Goal: Task Accomplishment & Management: Complete application form

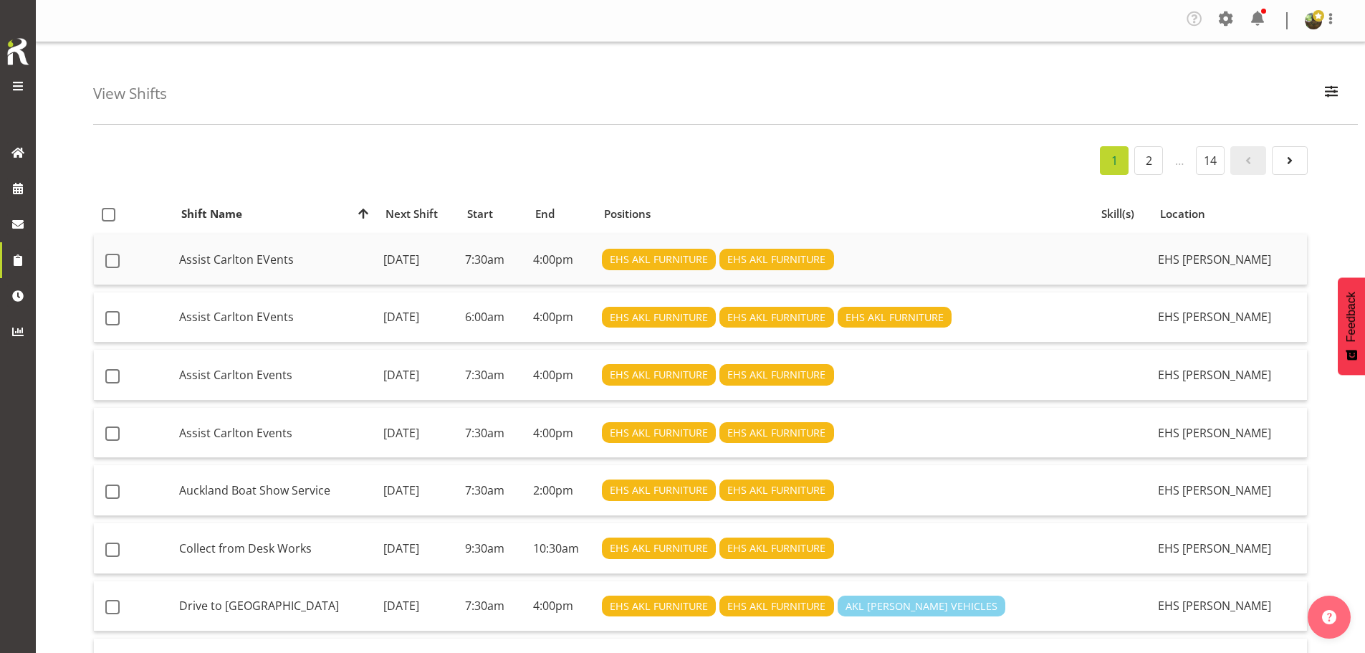
click at [252, 269] on td "Assist Carlton EVents" at bounding box center [275, 259] width 204 height 51
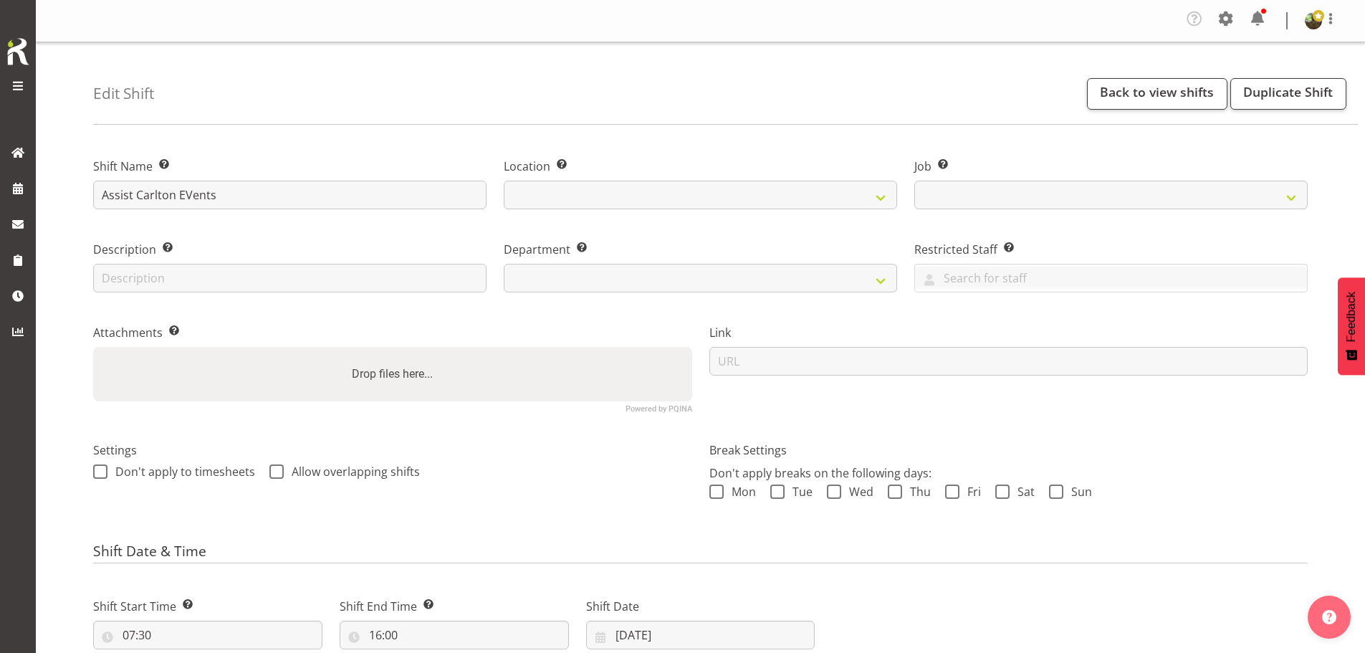
select select
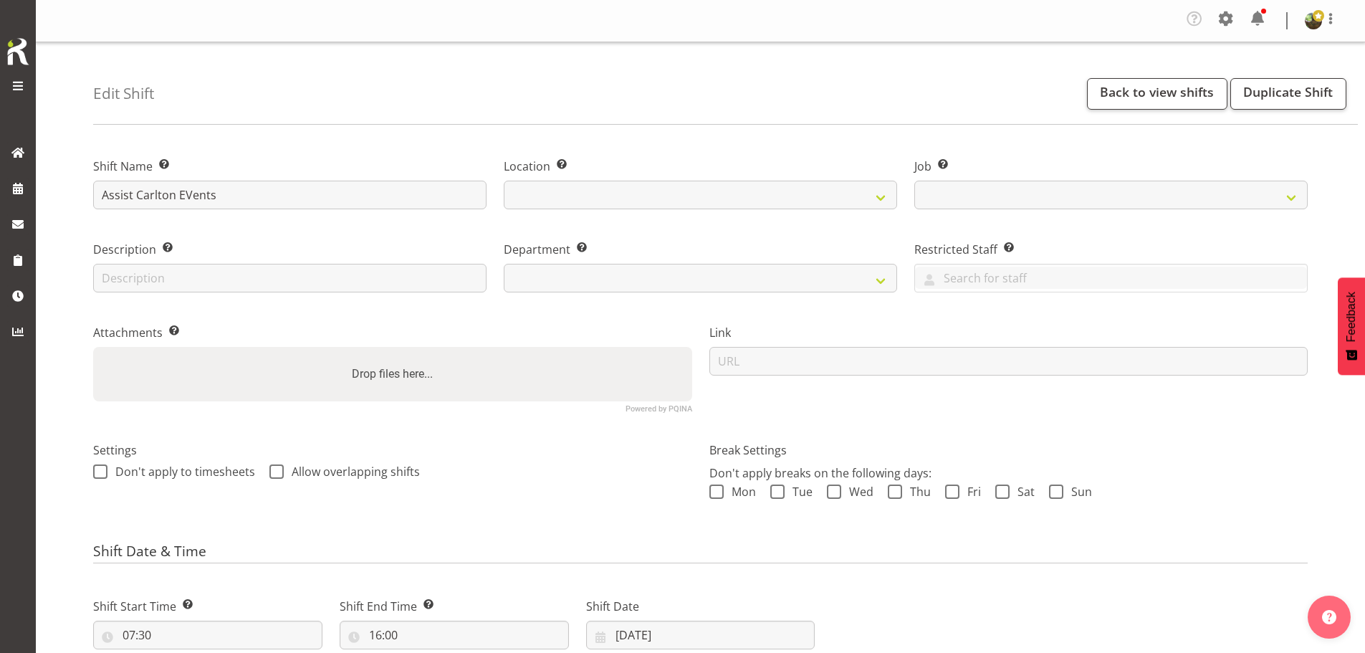
select select
select select "9090"
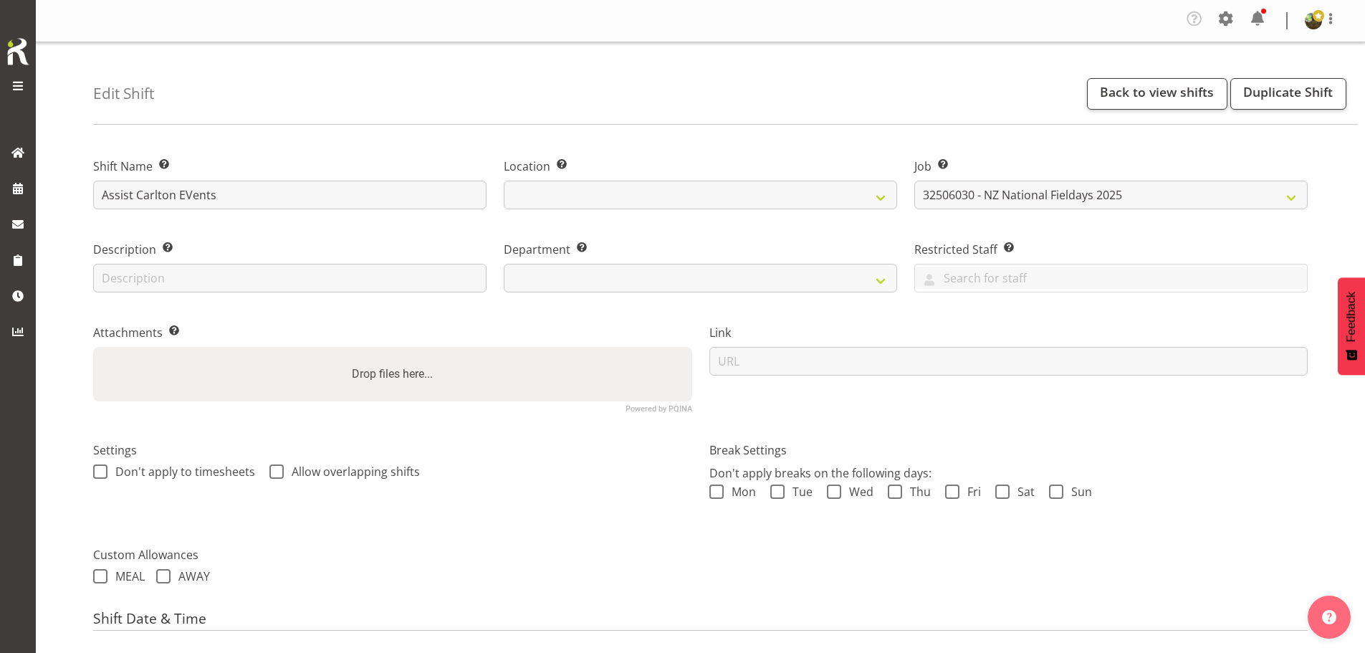
select select
click at [80, 196] on span "Roster" at bounding box center [125, 188] width 165 height 21
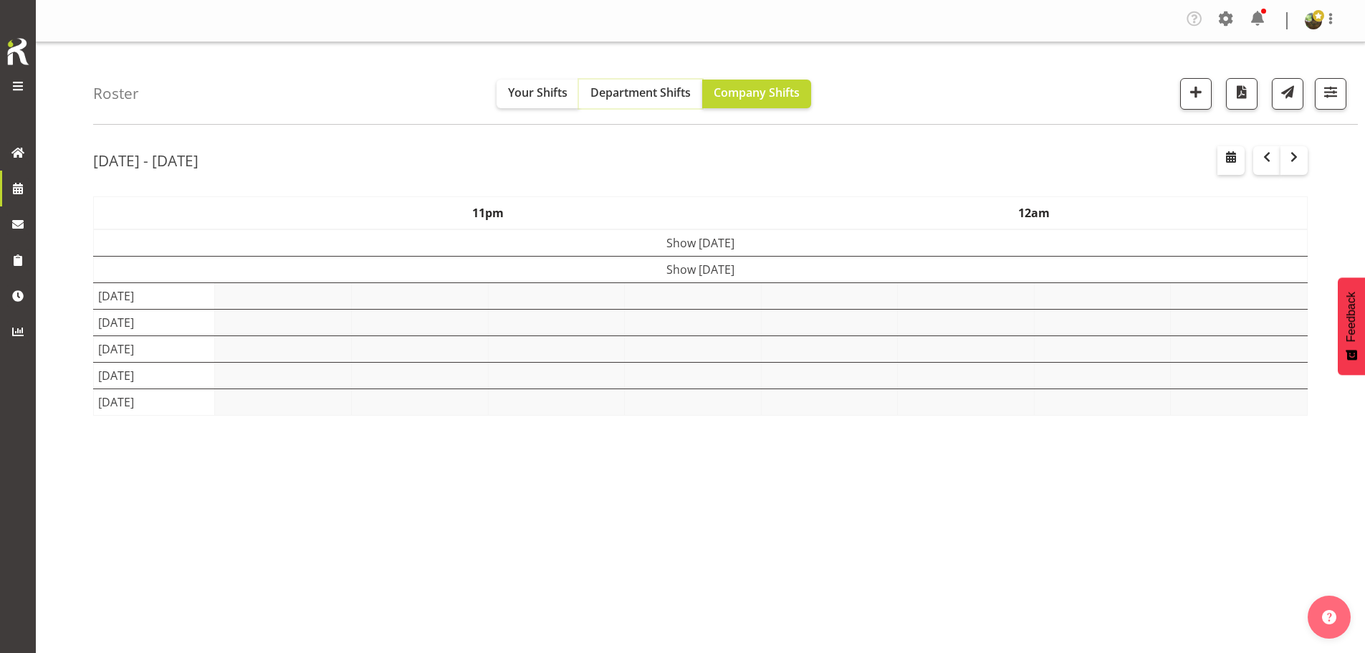
click at [619, 91] on span "Department Shifts" at bounding box center [640, 93] width 100 height 16
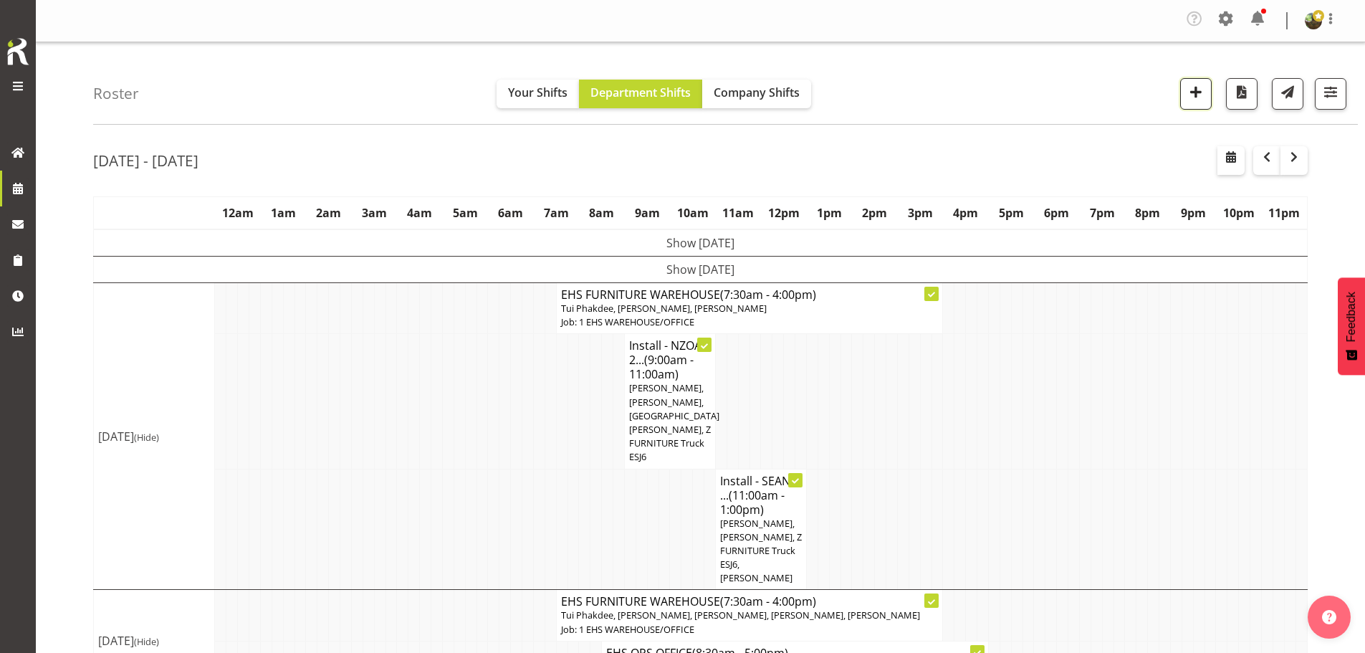
click at [1191, 92] on span "button" at bounding box center [1195, 91] width 19 height 19
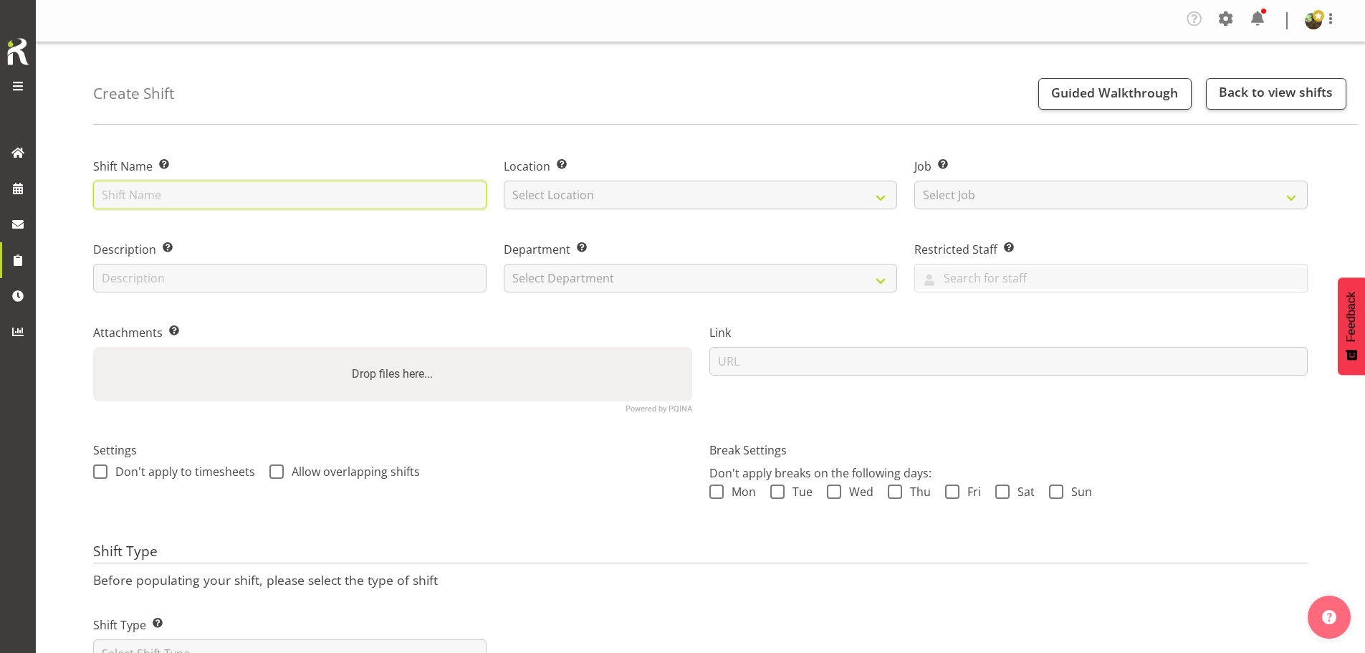
click at [244, 192] on input "text" at bounding box center [289, 195] width 393 height 29
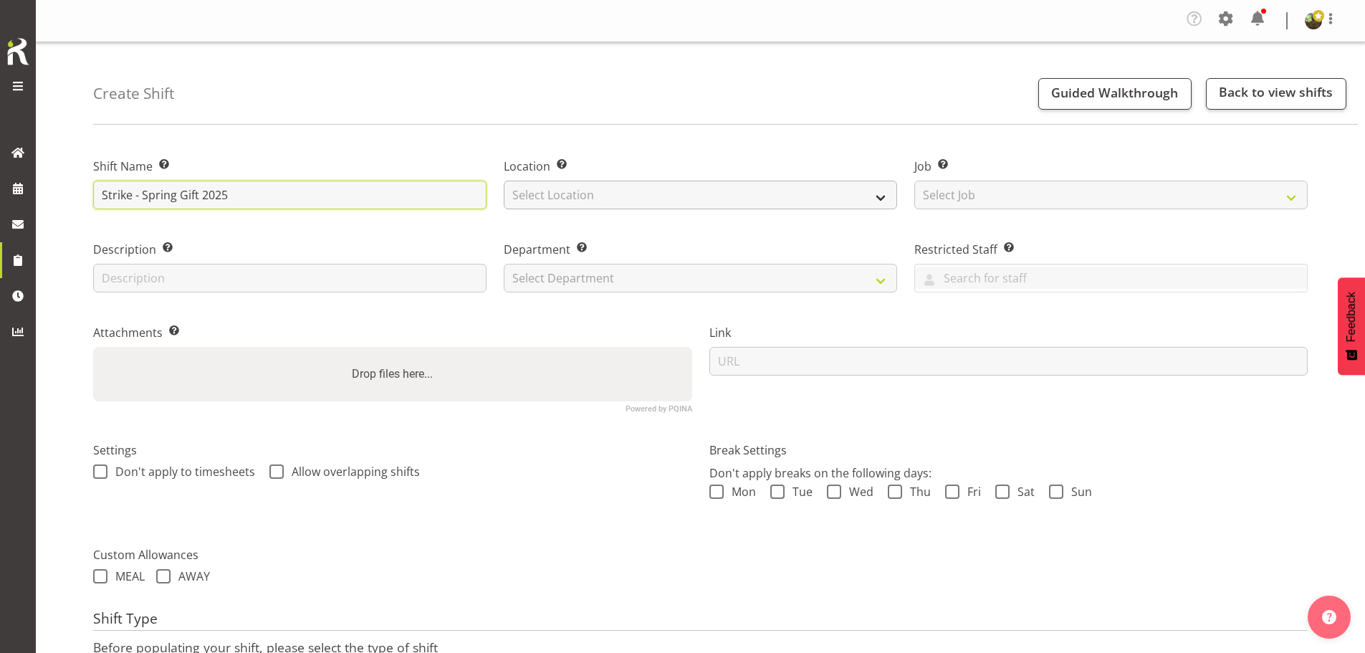
type input "Strike - Spring Gift 2025"
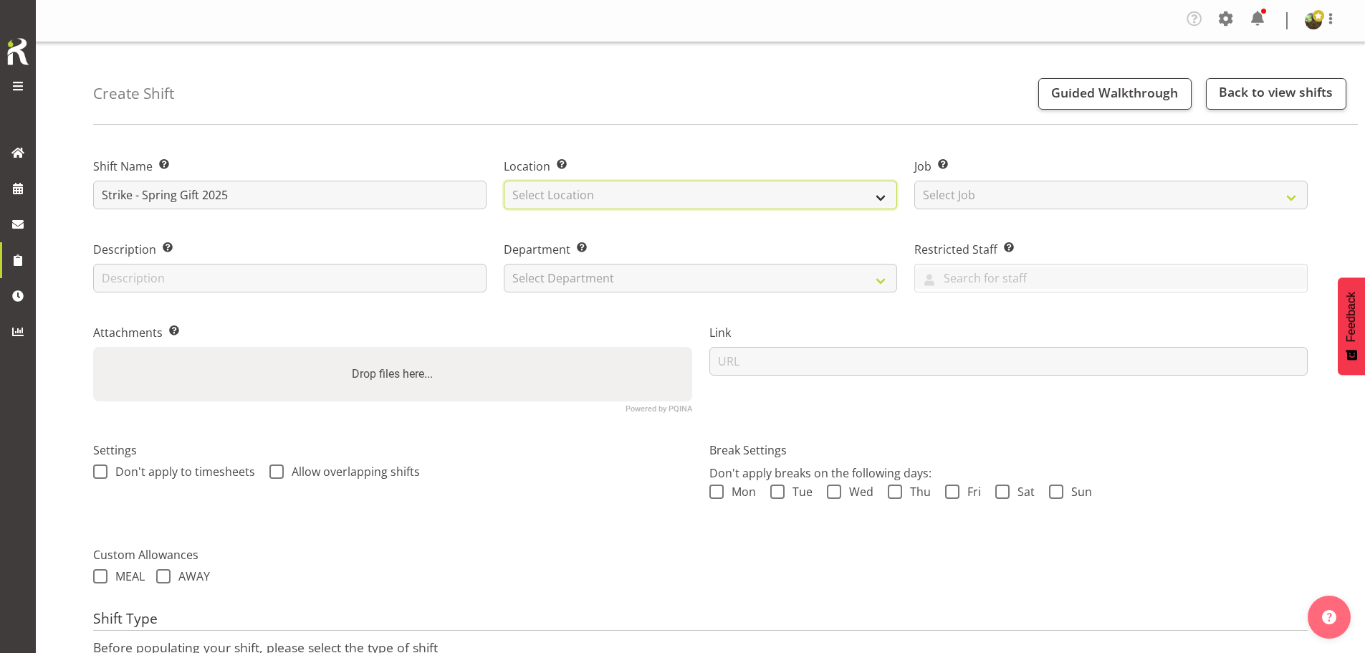
click at [594, 196] on select "Select Location EHS RYMER" at bounding box center [700, 195] width 393 height 29
select select "35"
click at [504, 181] on select "Select Location EHS RYMER" at bounding box center [700, 195] width 393 height 29
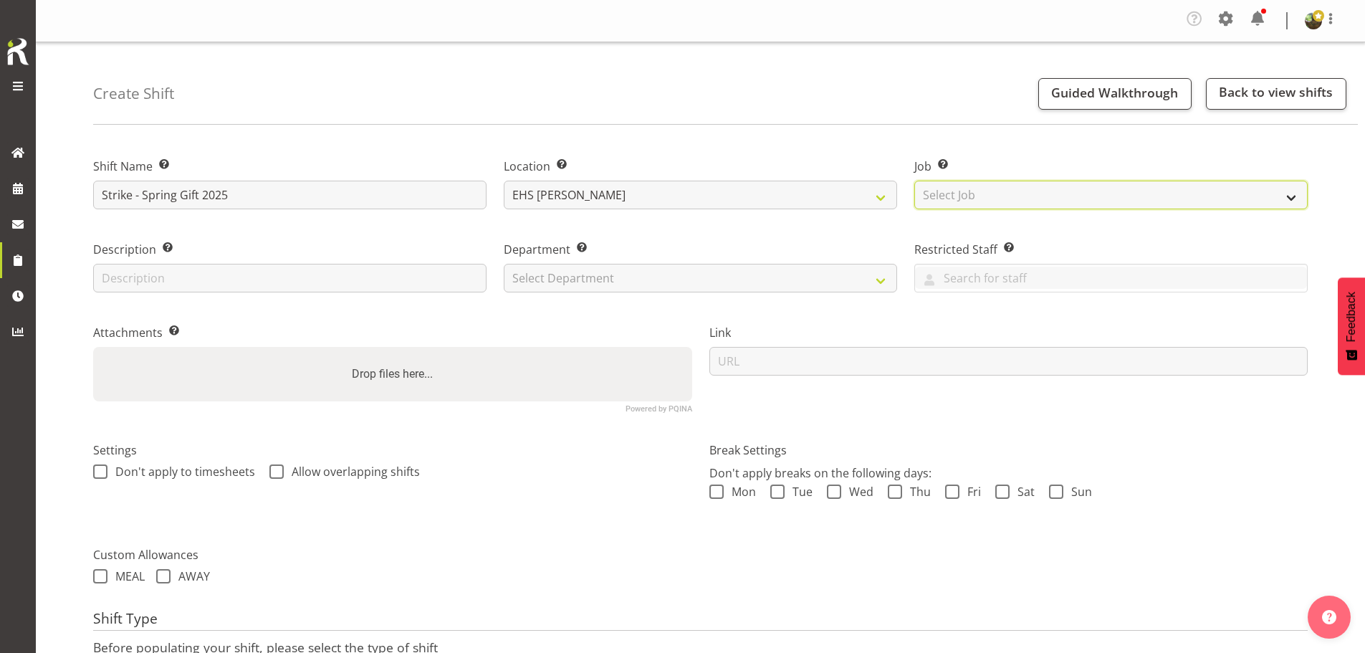
click at [962, 203] on select "Select Job Create new job 1 Carlton Events 1 Carlton Hamilton 1 Carlton Welling…" at bounding box center [1110, 195] width 393 height 29
select select "8514"
click at [914, 181] on select "Select Job Create new job 1 Carlton Events 1 [PERSON_NAME][GEOGRAPHIC_DATA] 1 […" at bounding box center [1110, 195] width 393 height 29
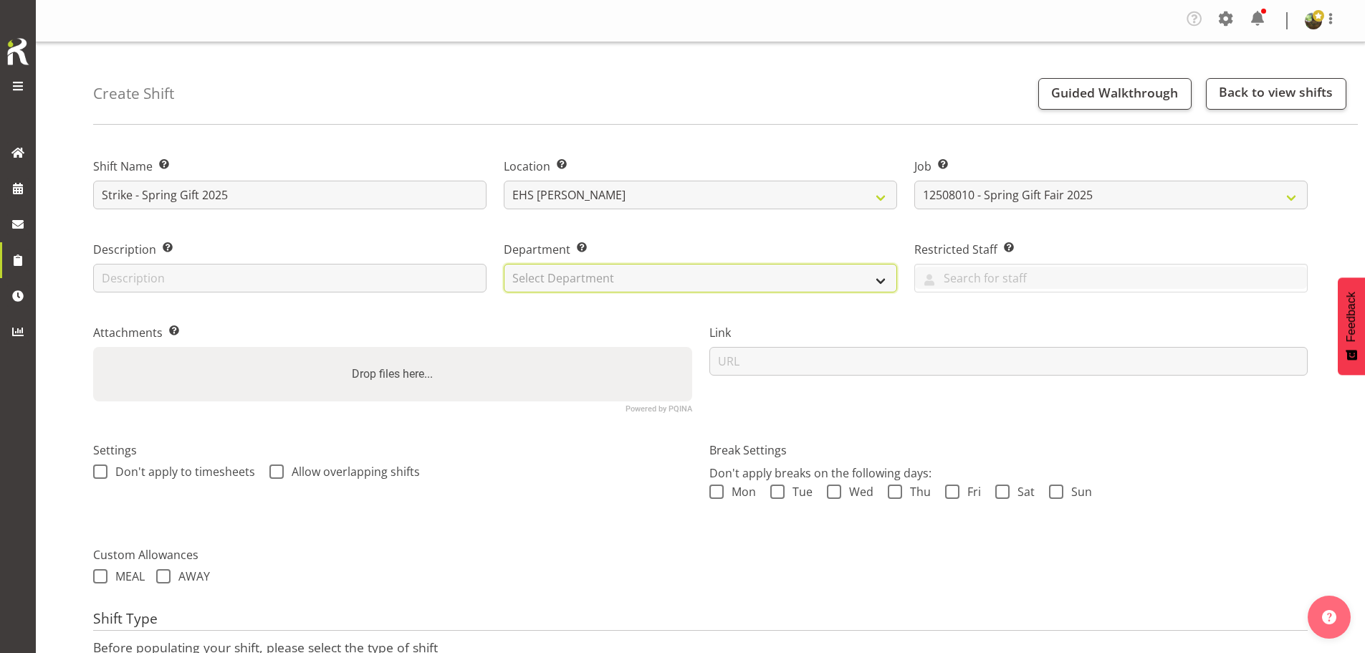
click at [626, 280] on select "Select Department EHS AKL FURNITURE" at bounding box center [700, 278] width 393 height 29
select select "38"
click at [504, 264] on select "Select Department EHS AKL FURNITURE" at bounding box center [700, 278] width 393 height 29
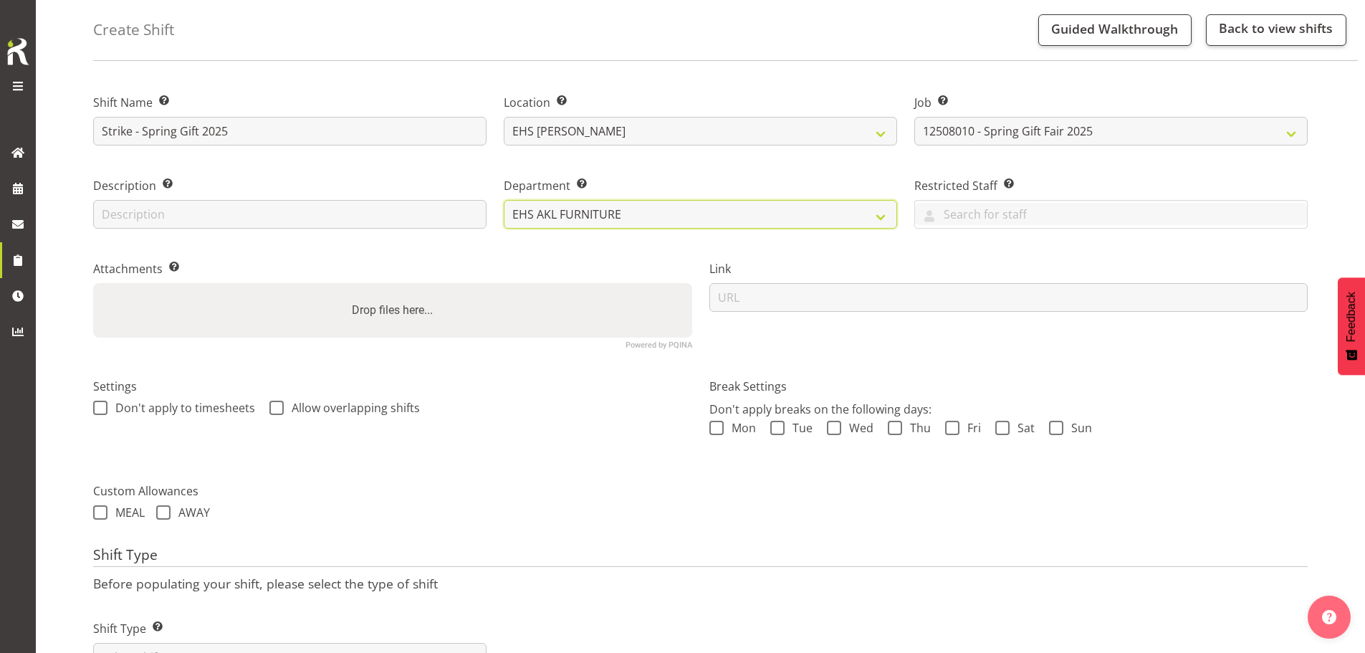
scroll to position [127, 0]
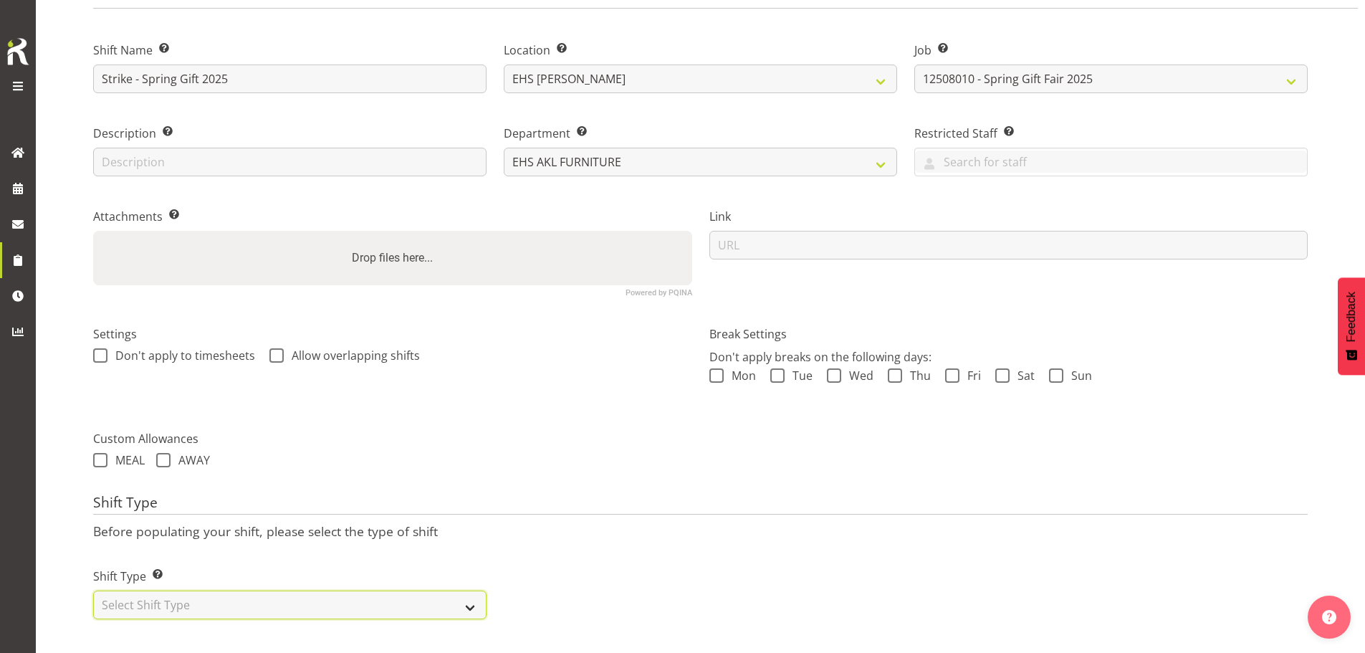
click at [374, 603] on select "Select Shift Type One Off Shift Recurring Shift Rotating Shift" at bounding box center [289, 604] width 393 height 29
select select "one_off"
click at [93, 590] on select "Select Shift Type One Off Shift Recurring Shift Rotating Shift" at bounding box center [289, 604] width 393 height 29
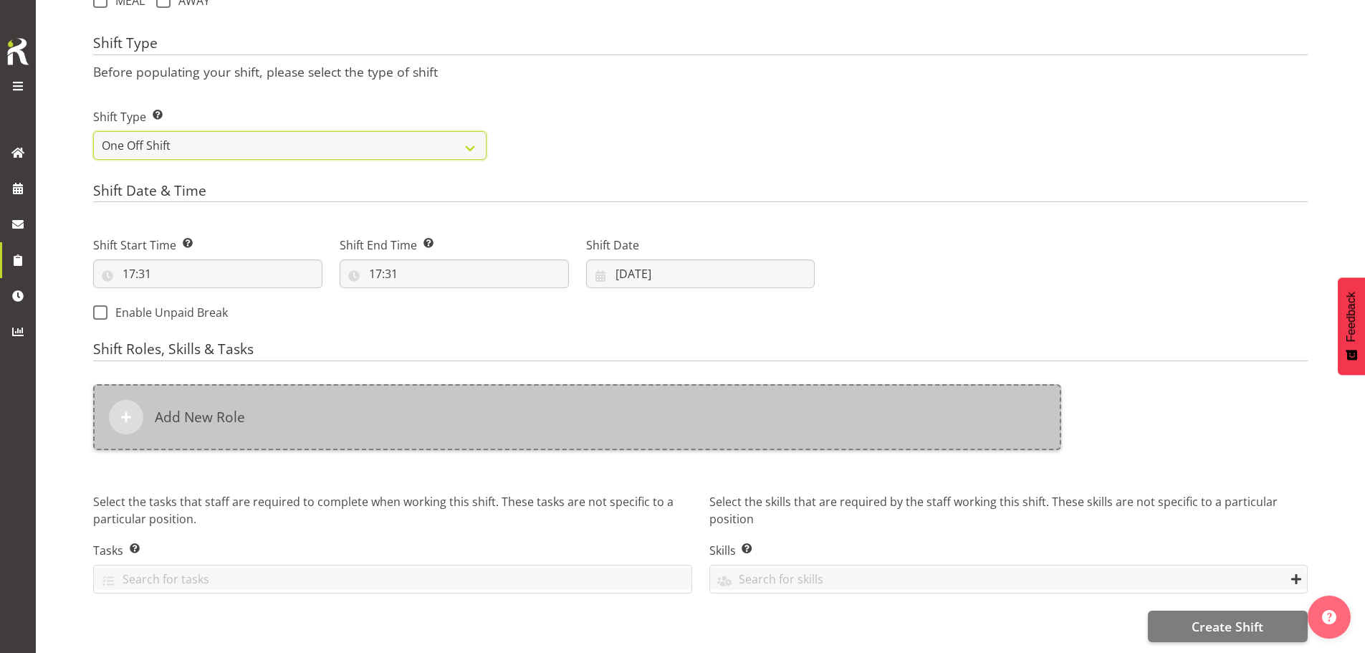
scroll to position [586, 0]
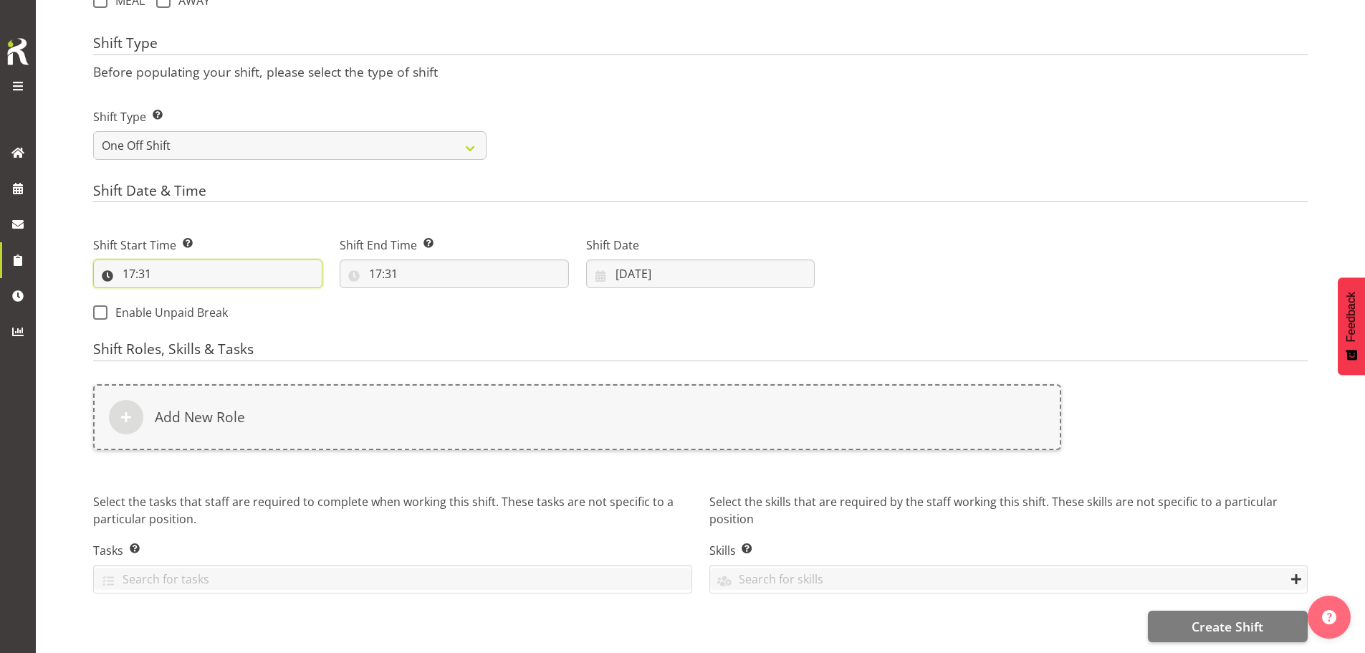
click at [145, 268] on input "17:31" at bounding box center [207, 273] width 229 height 29
click at [188, 297] on select "00 01 02 03 04 05 06 07 08 09 10 11 12 13 14 15 16 17 18 19 20 21 22 23" at bounding box center [191, 311] width 32 height 29
select select "7"
click at [175, 297] on select "00 01 02 03 04 05 06 07 08 09 10 11 12 13 14 15 16 17 18 19 20 21 22 23" at bounding box center [191, 311] width 32 height 29
type input "07:31"
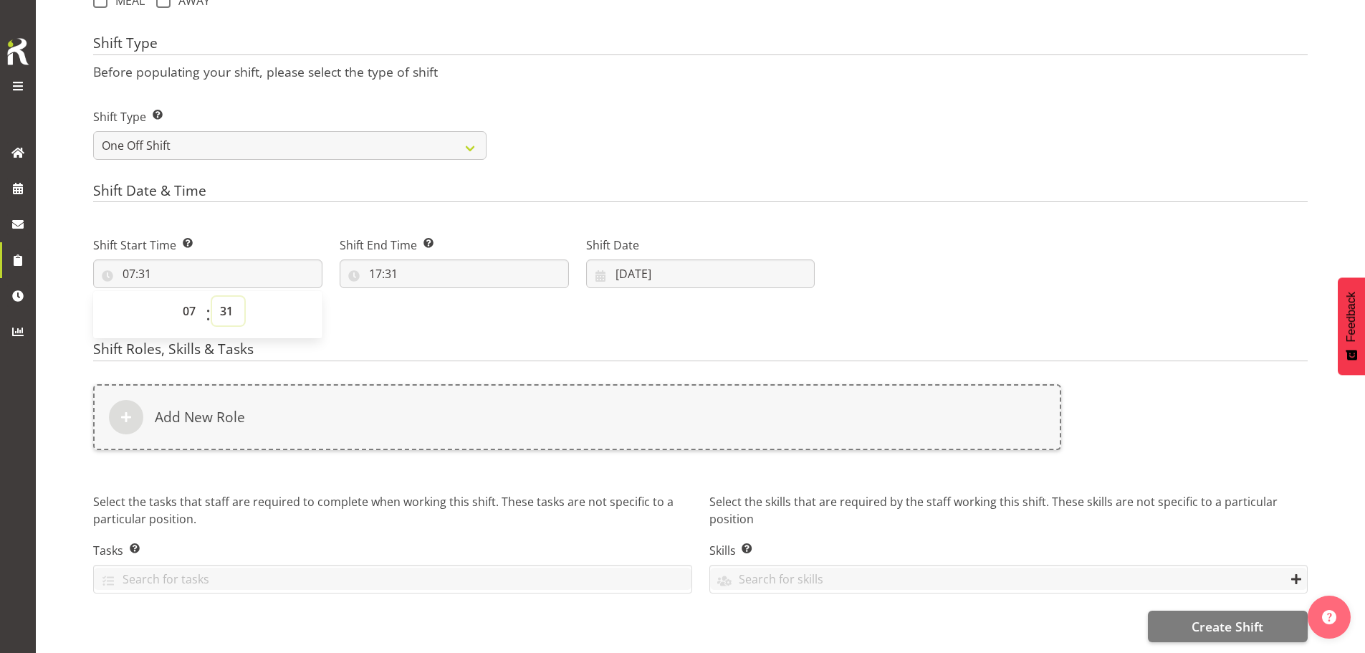
click at [228, 302] on select "00 01 02 03 04 05 06 07 08 09 10 11 12 13 14 15 16 17 18 19 20 21 22 23 24 25 2…" at bounding box center [228, 311] width 32 height 29
select select "30"
click at [212, 297] on select "00 01 02 03 04 05 06 07 08 09 10 11 12 13 14 15 16 17 18 19 20 21 22 23 24 25 2…" at bounding box center [228, 311] width 32 height 29
type input "07:30"
click at [381, 265] on input "17:31" at bounding box center [454, 273] width 229 height 29
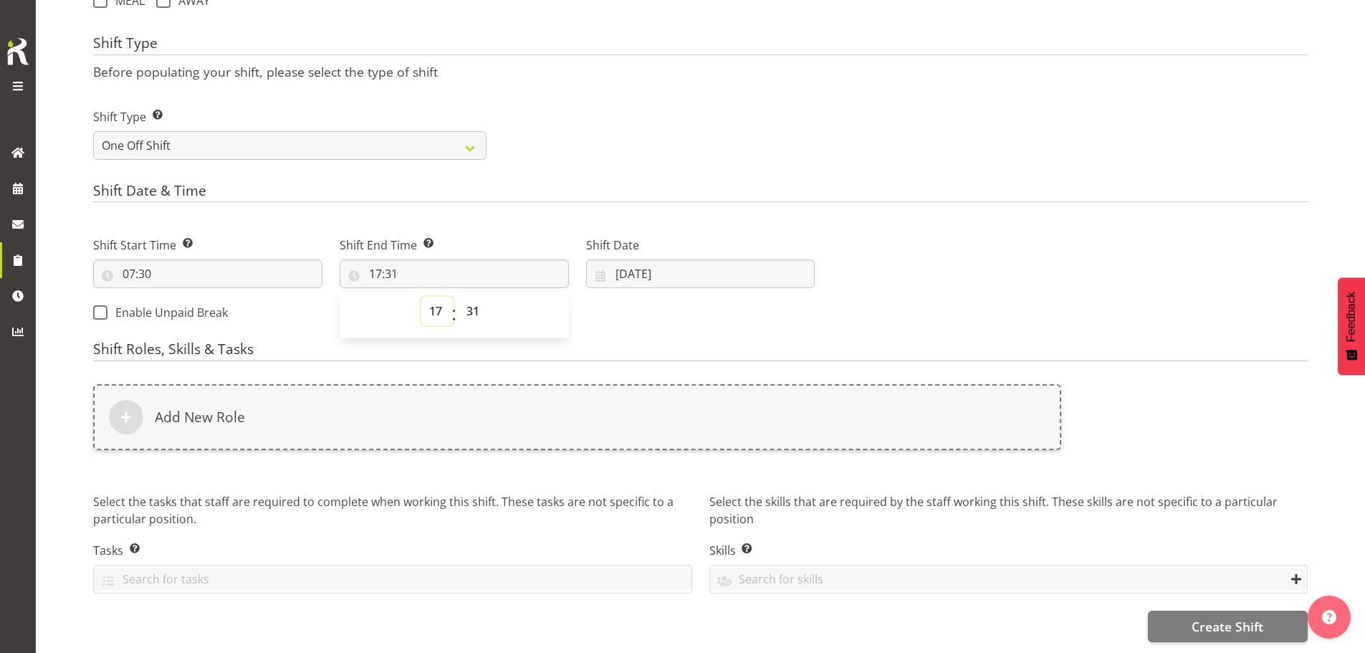
click at [441, 303] on select "00 01 02 03 04 05 06 07 08 09 10 11 12 13 14 15 16 17 18 19 20 21 22 23" at bounding box center [437, 311] width 32 height 29
select select "16"
click at [421, 297] on select "00 01 02 03 04 05 06 07 08 09 10 11 12 13 14 15 16 17 18 19 20 21 22 23" at bounding box center [437, 311] width 32 height 29
type input "16:31"
click at [472, 299] on select "00 01 02 03 04 05 06 07 08 09 10 11 12 13 14 15 16 17 18 19 20 21 22 23 24 25 2…" at bounding box center [475, 311] width 32 height 29
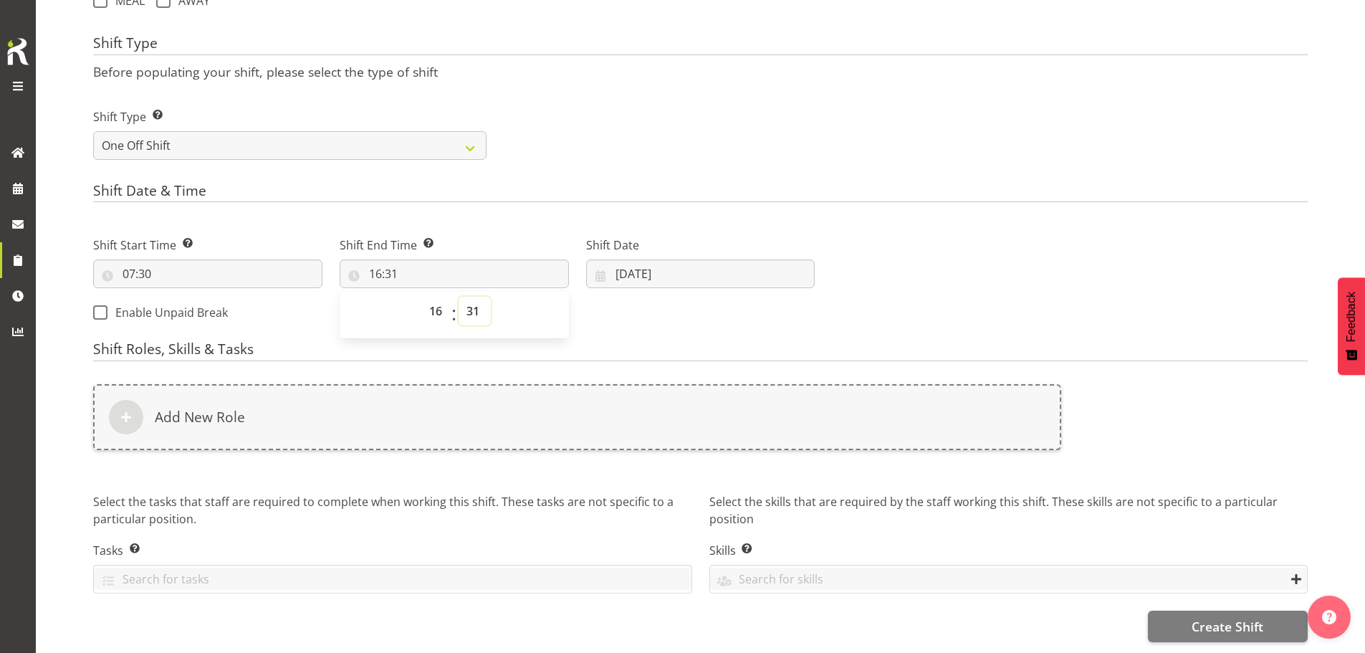
select select "0"
click at [459, 297] on select "00 01 02 03 04 05 06 07 08 09 10 11 12 13 14 15 16 17 18 19 20 21 22 23 24 25 2…" at bounding box center [475, 311] width 32 height 29
type input "16:00"
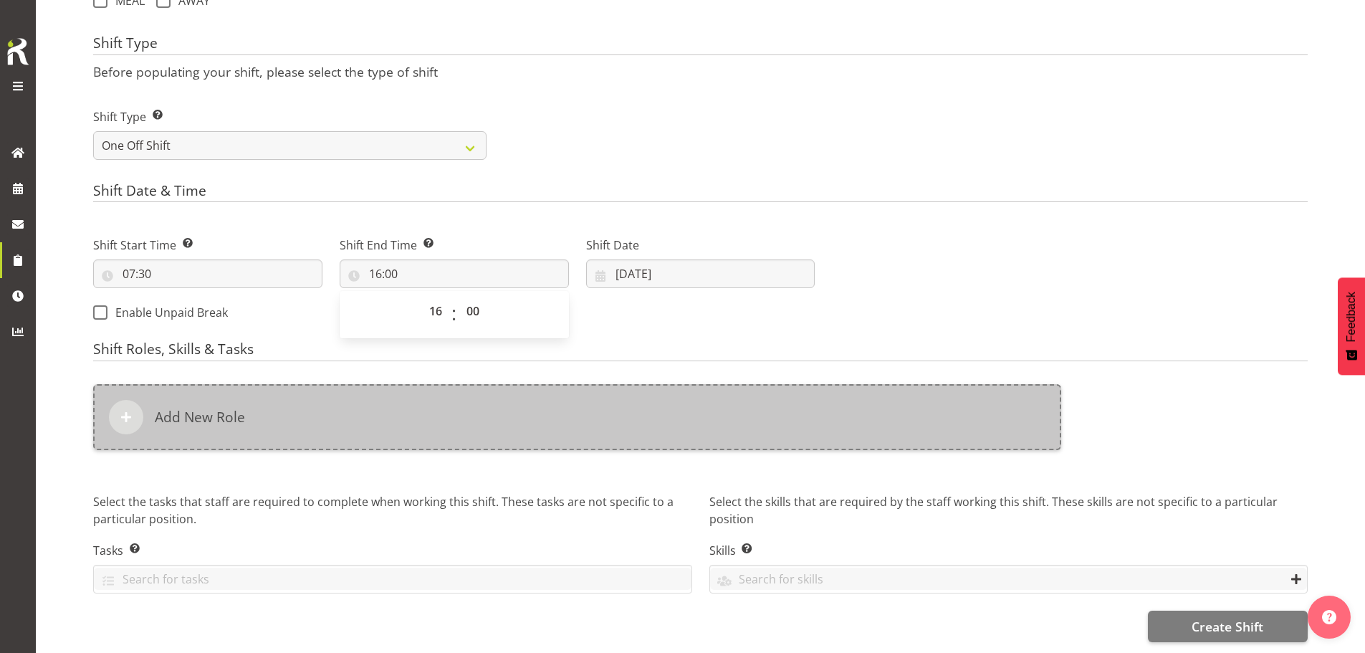
click at [568, 397] on div "Add New Role" at bounding box center [577, 417] width 968 height 66
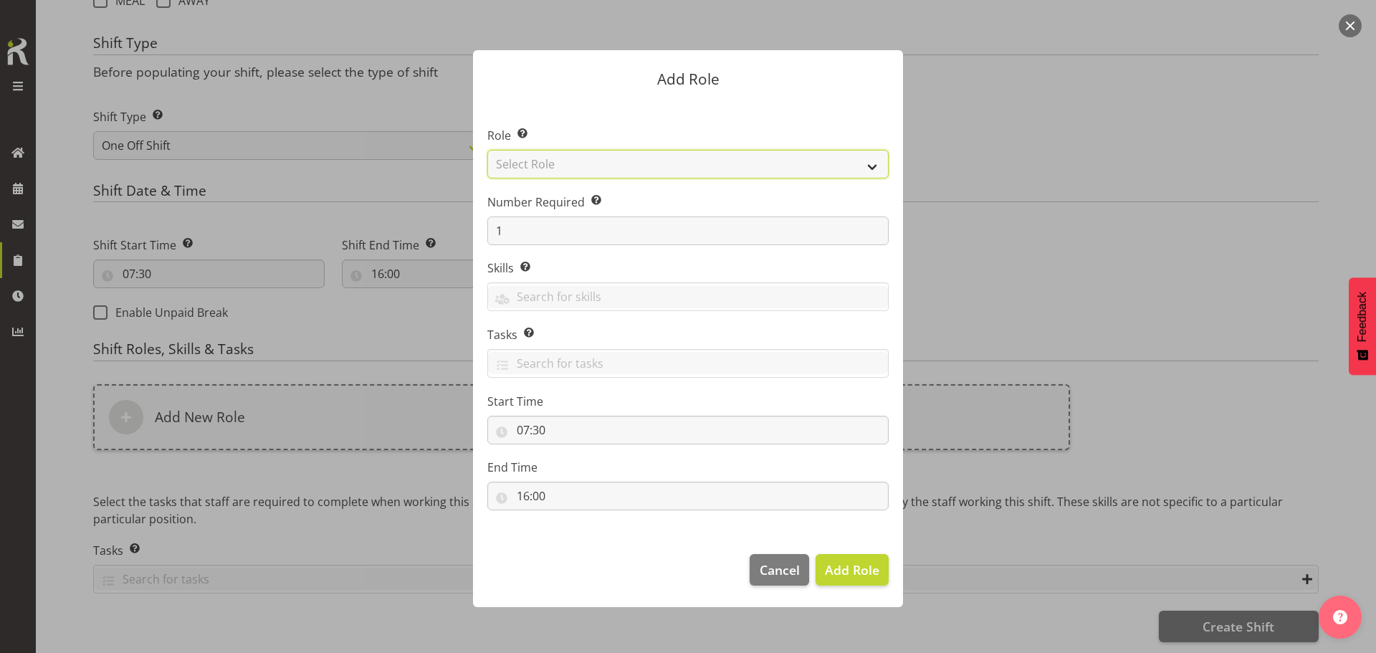
click at [598, 161] on select "Select Role ACCOUNT MANAGER ACCOUNT MANAGER DW ACCOUNTS [PERSON_NAME] VEHICLES …" at bounding box center [687, 164] width 401 height 29
select select "189"
click at [487, 150] on select "Select Role ACCOUNT MANAGER ACCOUNT MANAGER DW ACCOUNTS [PERSON_NAME] VEHICLES …" at bounding box center [687, 164] width 401 height 29
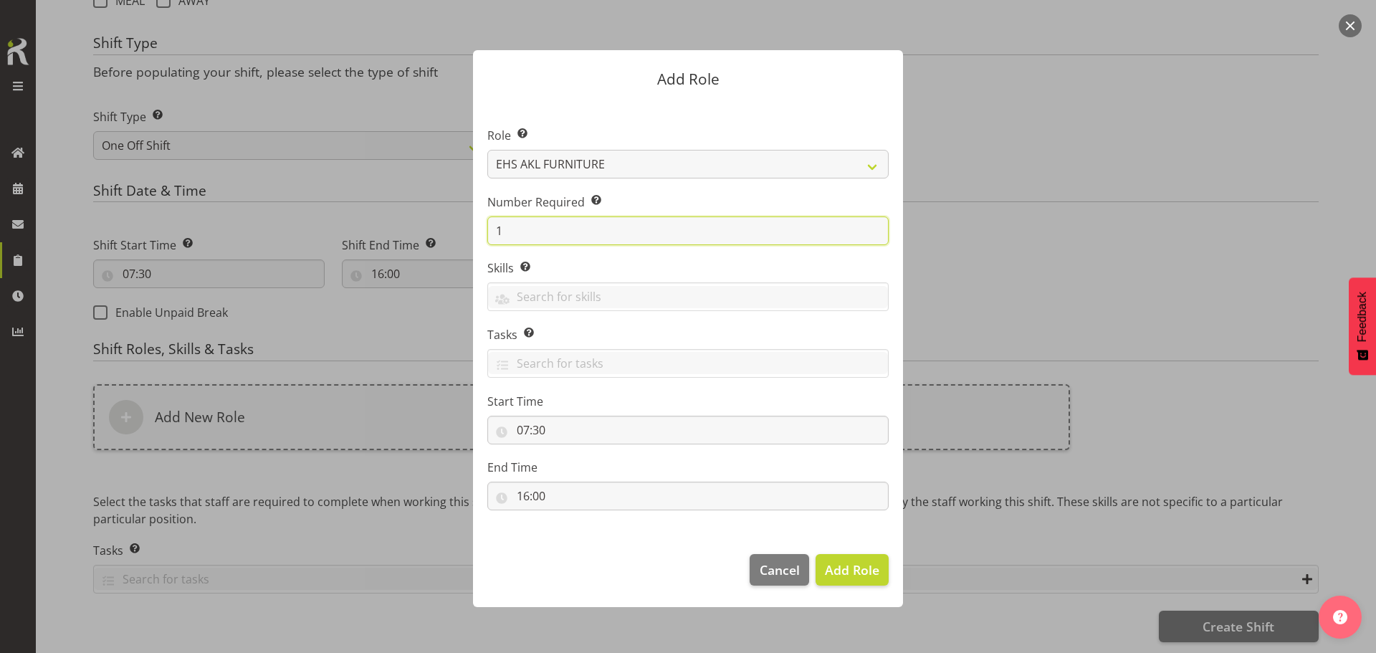
click at [568, 232] on input "1" at bounding box center [687, 230] width 401 height 29
click at [575, 231] on input "1" at bounding box center [687, 230] width 401 height 29
type input "3"
click at [798, 554] on button "Add 3 Roles" at bounding box center [843, 570] width 90 height 32
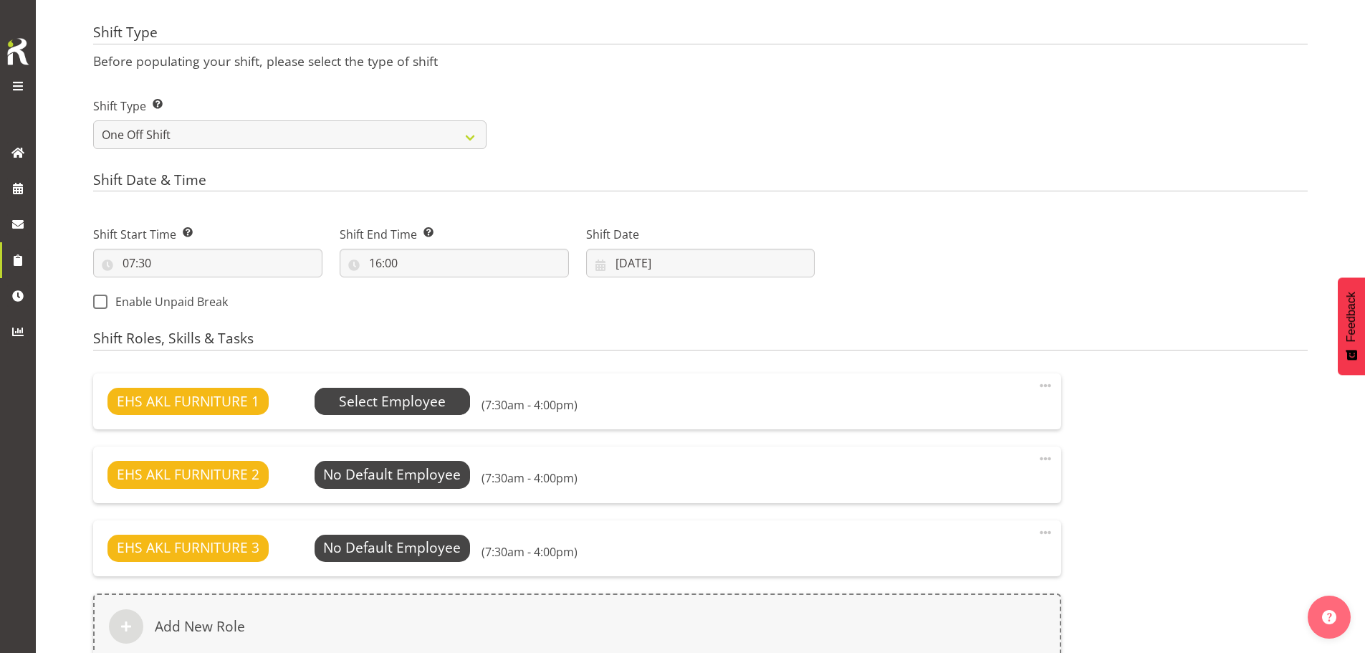
click at [417, 401] on span "Select Employee" at bounding box center [392, 401] width 107 height 21
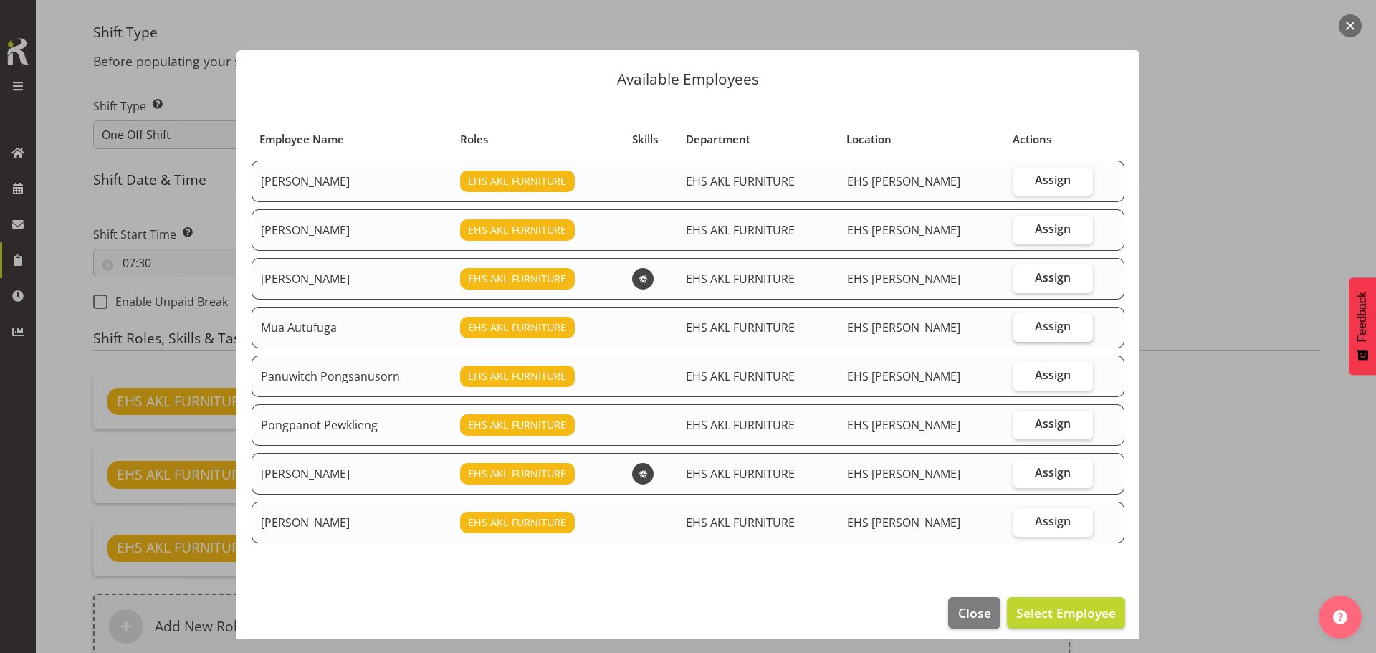
click at [1041, 328] on span "Assign" at bounding box center [1053, 326] width 36 height 14
click at [1022, 328] on input "Assign" at bounding box center [1017, 326] width 9 height 9
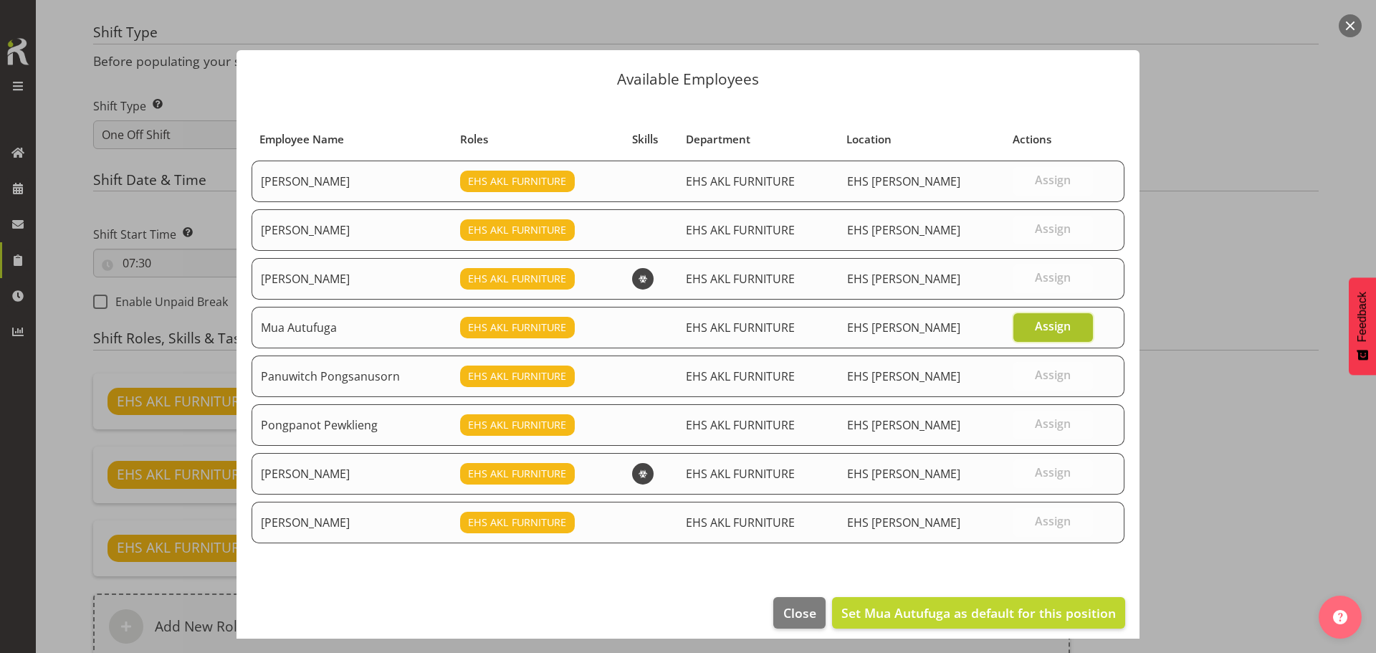
click at [1043, 333] on span "Assign" at bounding box center [1053, 326] width 36 height 14
click at [1022, 331] on input "Assign" at bounding box center [1017, 326] width 9 height 9
checkbox input "false"
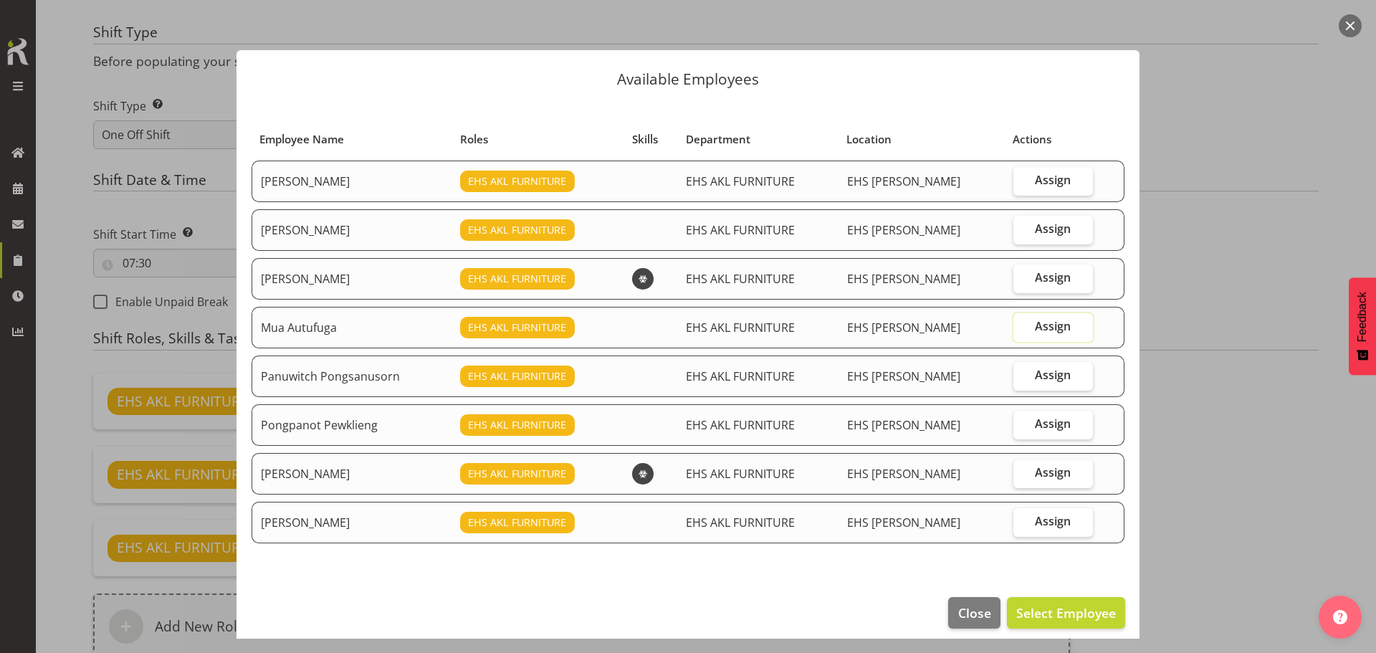
click at [1350, 26] on button "button" at bounding box center [1349, 25] width 23 height 23
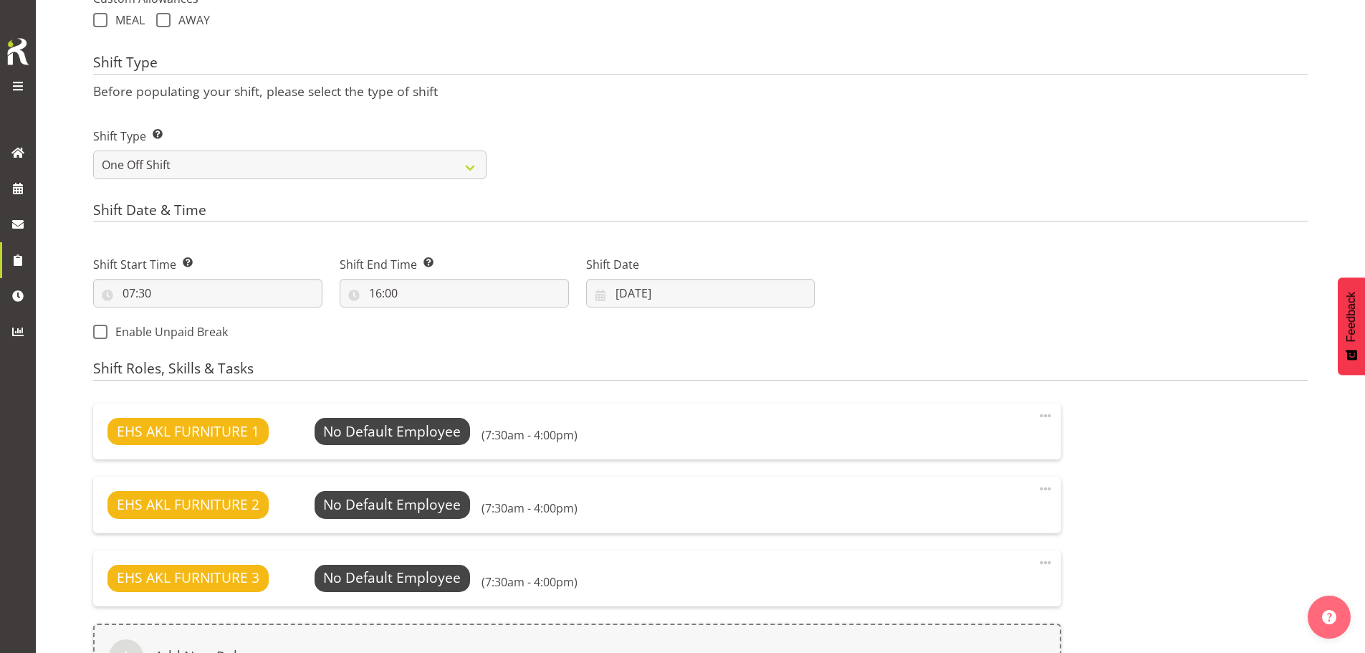
scroll to position [645, 0]
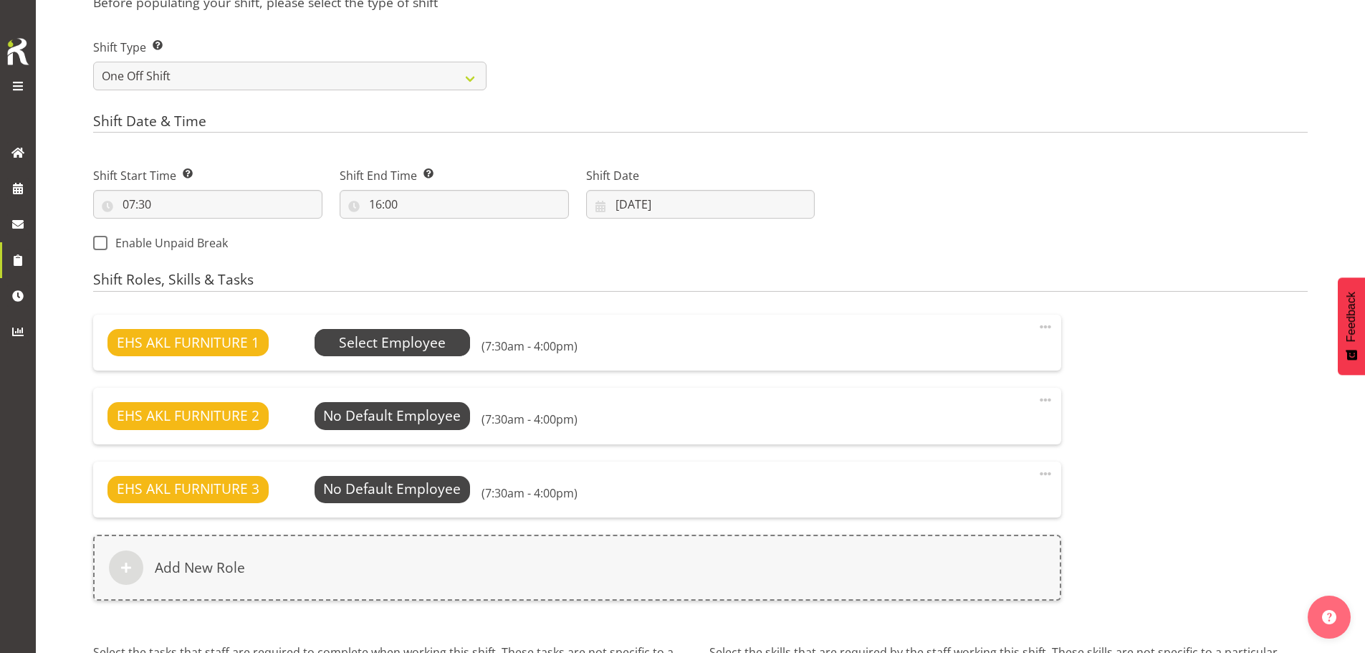
click at [375, 344] on span "Select Employee" at bounding box center [392, 342] width 107 height 21
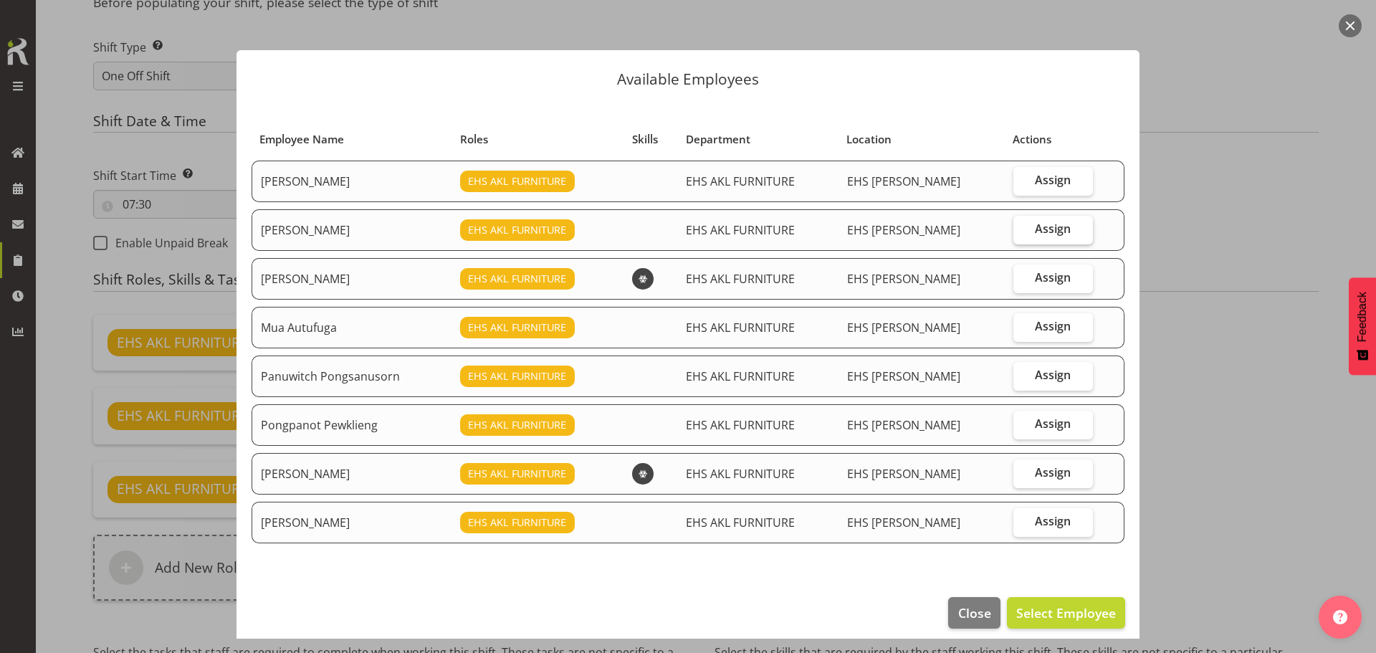
click at [1035, 232] on span "Assign" at bounding box center [1053, 228] width 36 height 14
click at [1022, 232] on input "Assign" at bounding box center [1017, 228] width 9 height 9
checkbox input "true"
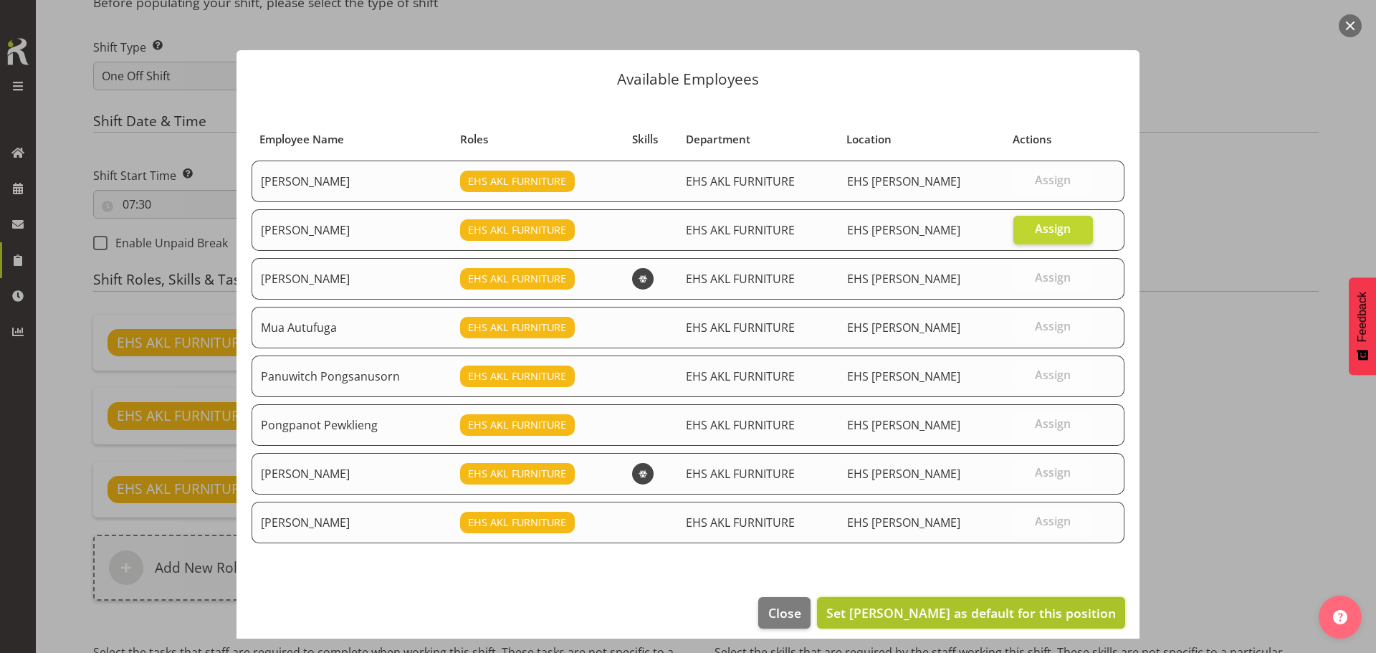
click at [1008, 616] on span "Set Manase Ward as default for this position" at bounding box center [970, 612] width 289 height 17
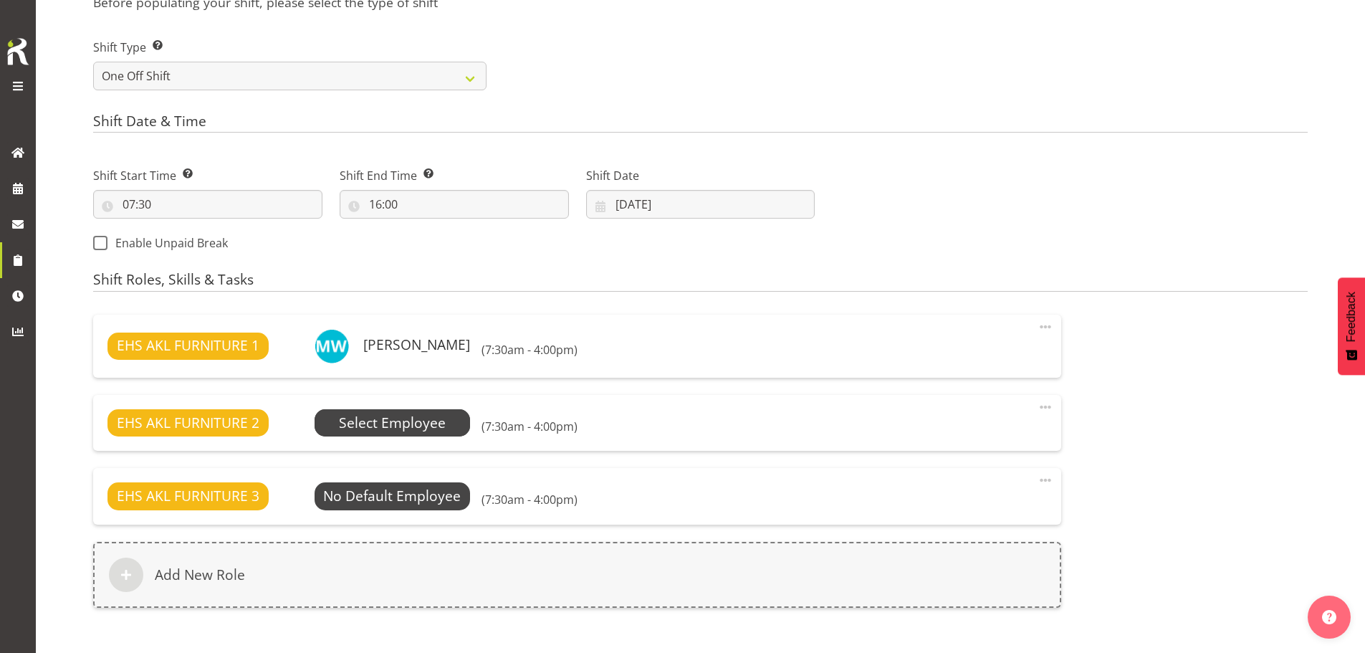
click at [424, 423] on span "Select Employee" at bounding box center [392, 423] width 107 height 21
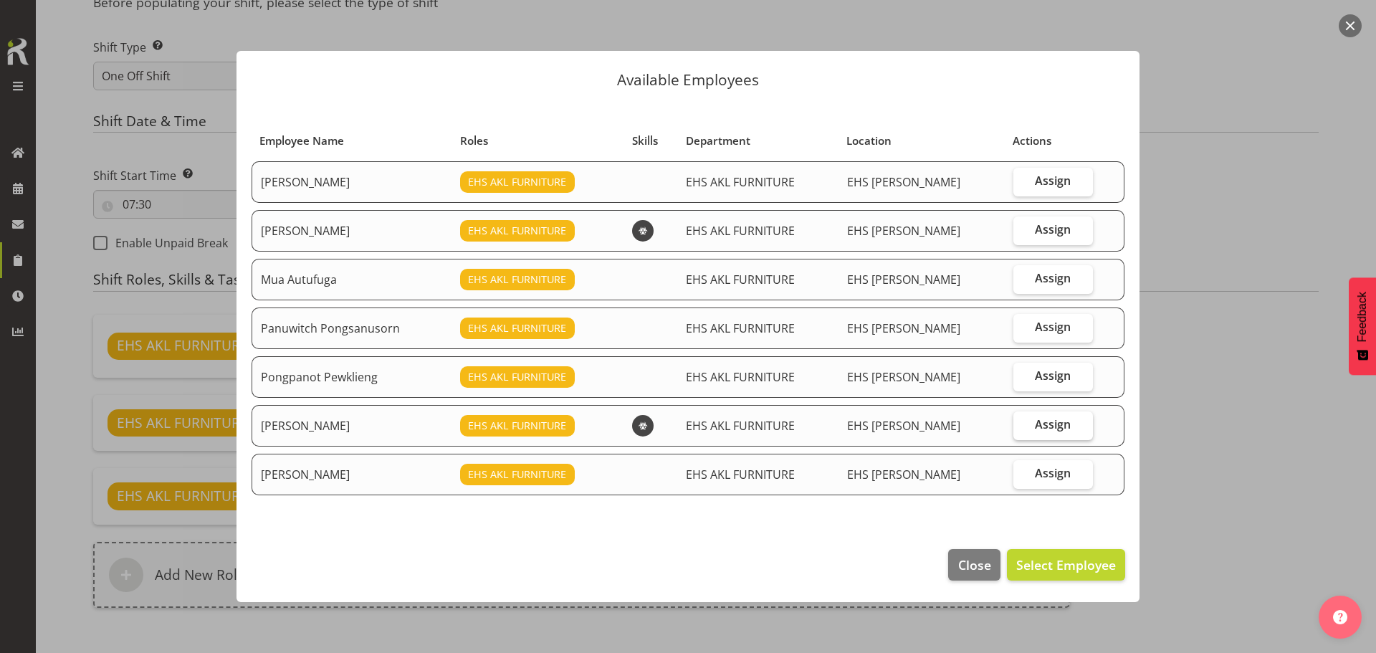
click at [1050, 425] on span "Assign" at bounding box center [1053, 424] width 36 height 14
click at [1022, 425] on input "Assign" at bounding box center [1017, 424] width 9 height 9
checkbox input "true"
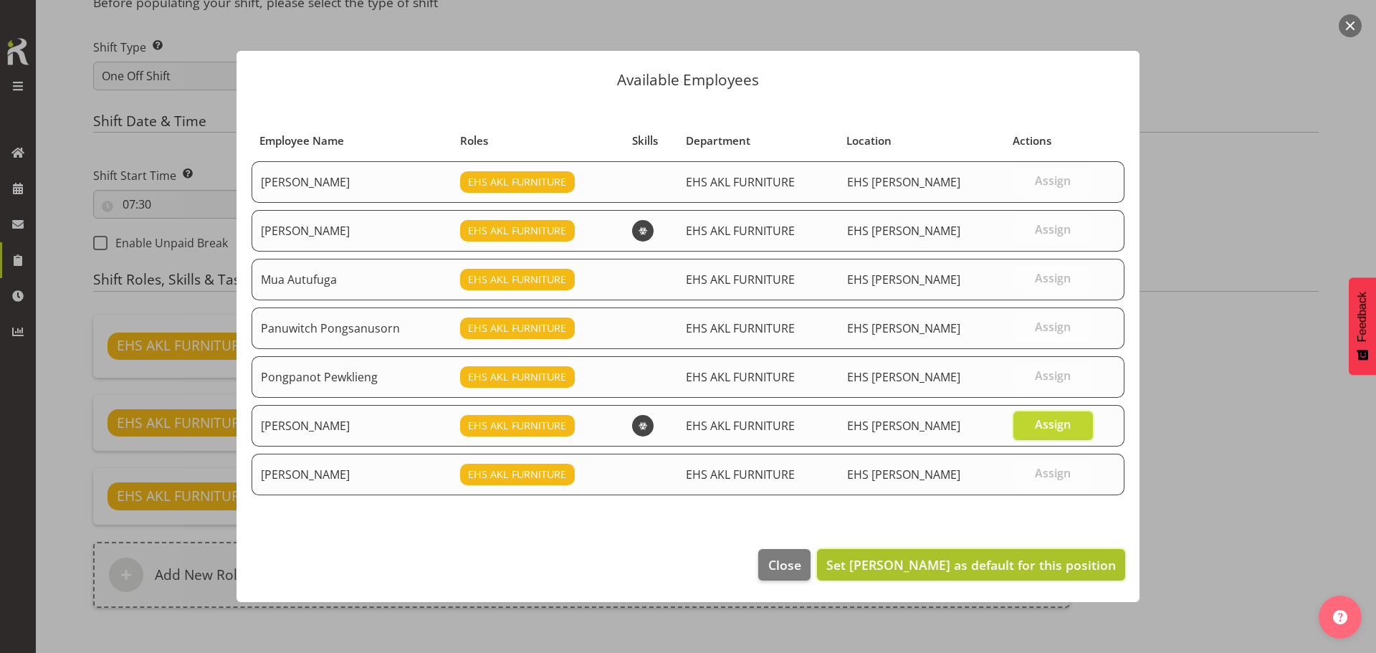
click at [1037, 566] on span "Set Rob Windle as default for this position" at bounding box center [970, 564] width 289 height 17
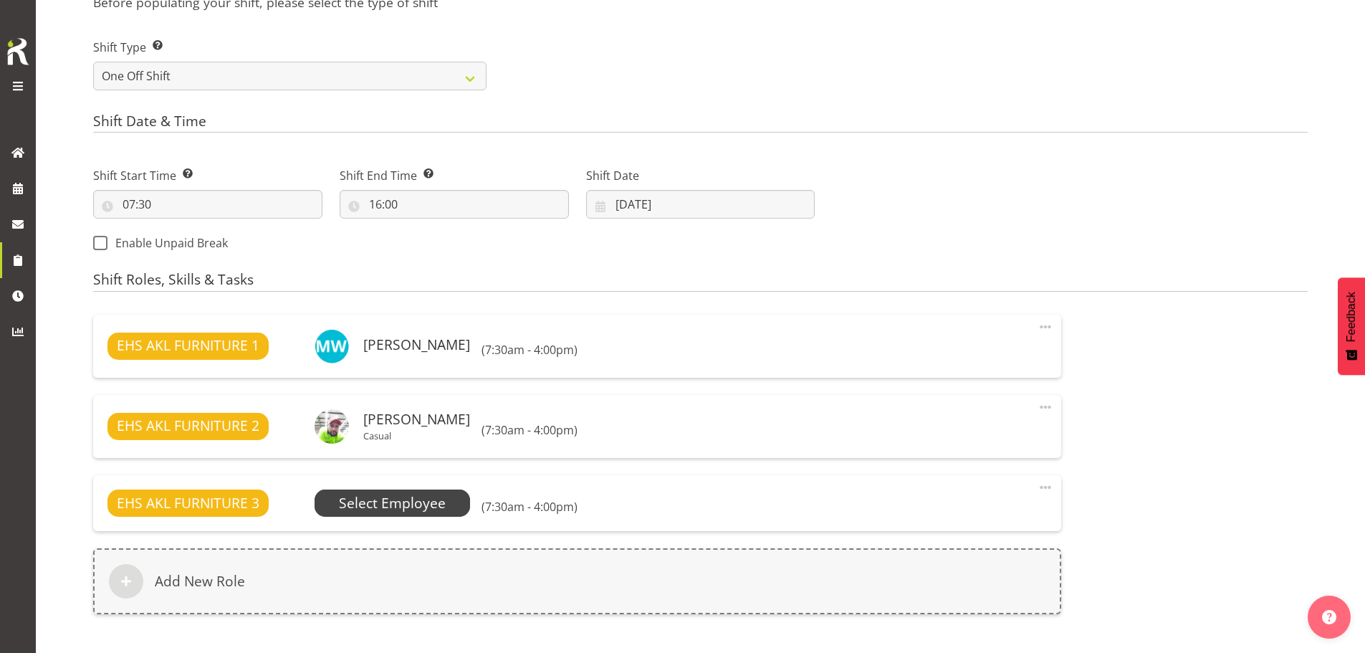
click at [438, 511] on span "Select Employee" at bounding box center [392, 503] width 107 height 21
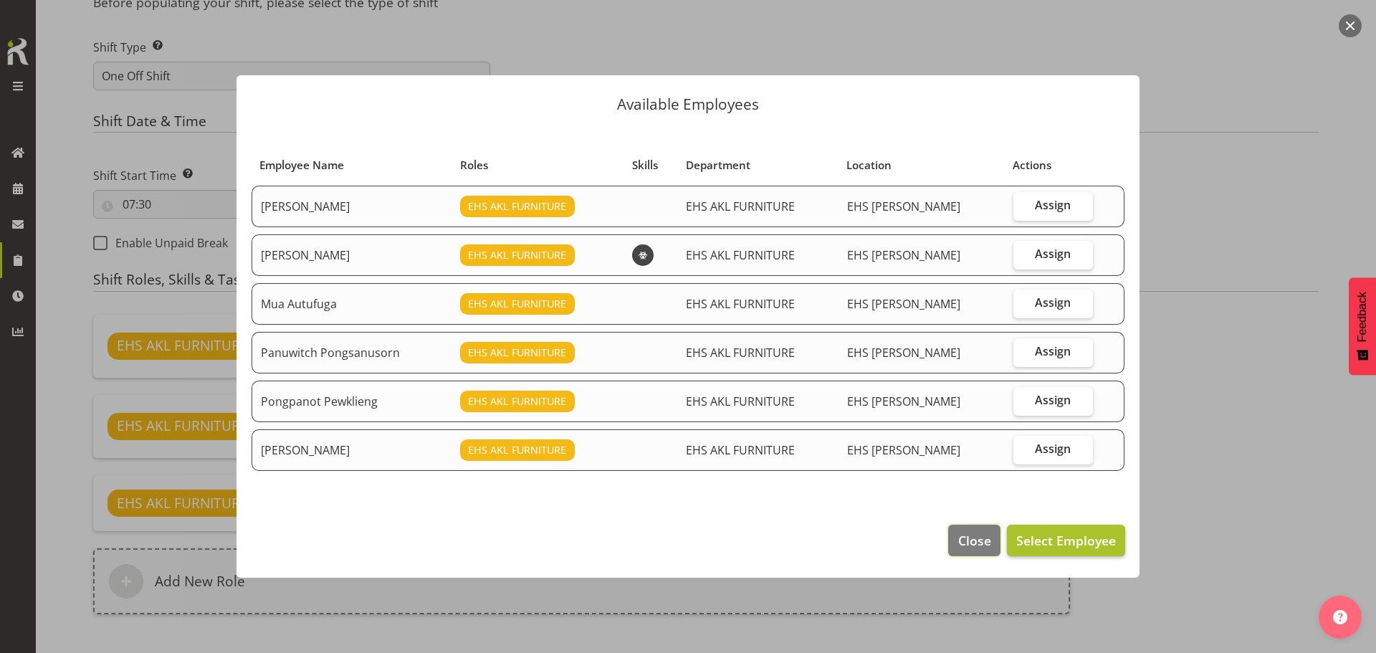
drag, startPoint x: 988, startPoint y: 545, endPoint x: 1029, endPoint y: 537, distance: 41.6
click at [988, 545] on span "Close" at bounding box center [974, 540] width 33 height 19
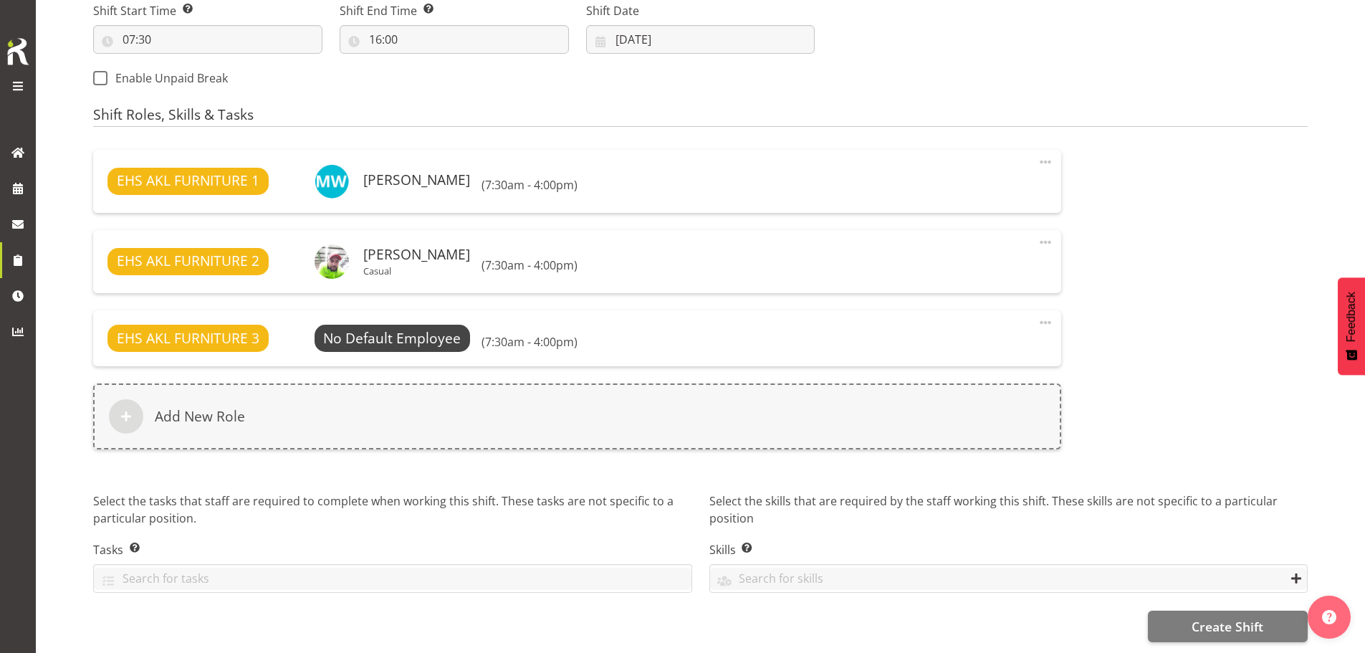
scroll to position [820, 0]
click at [1226, 617] on span "Create Shift" at bounding box center [1227, 626] width 72 height 19
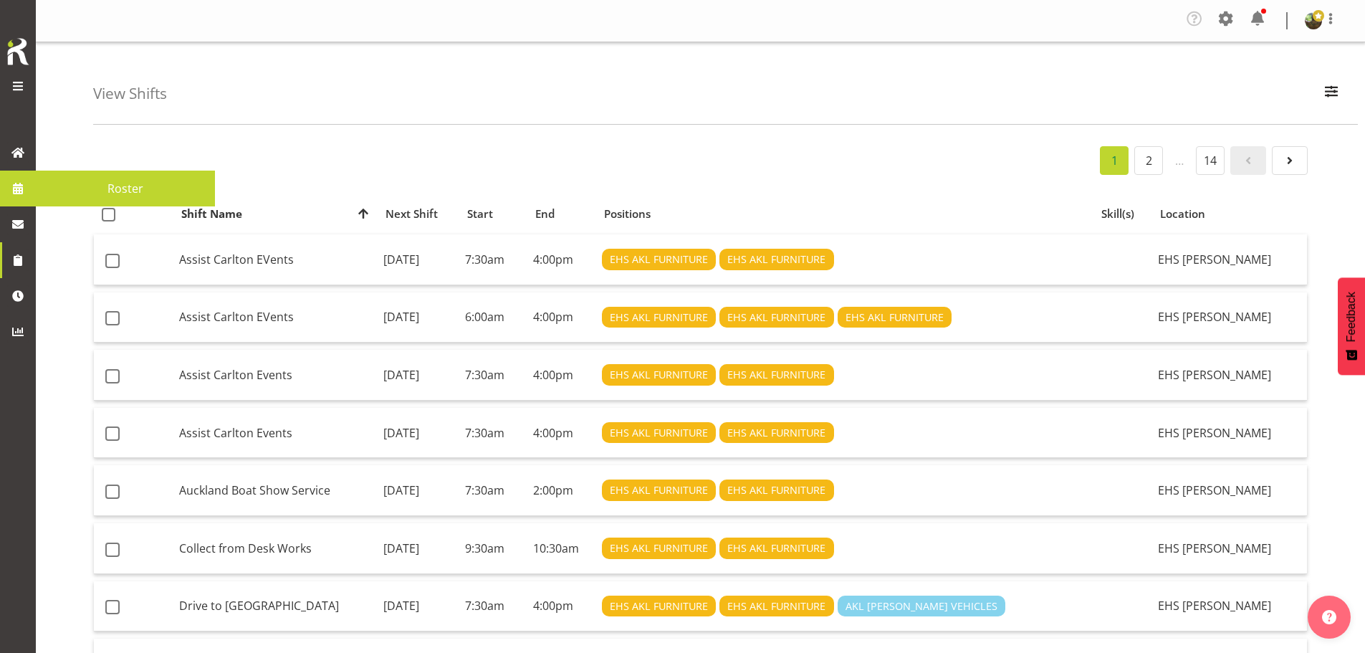
click at [86, 188] on span "Roster" at bounding box center [125, 188] width 165 height 21
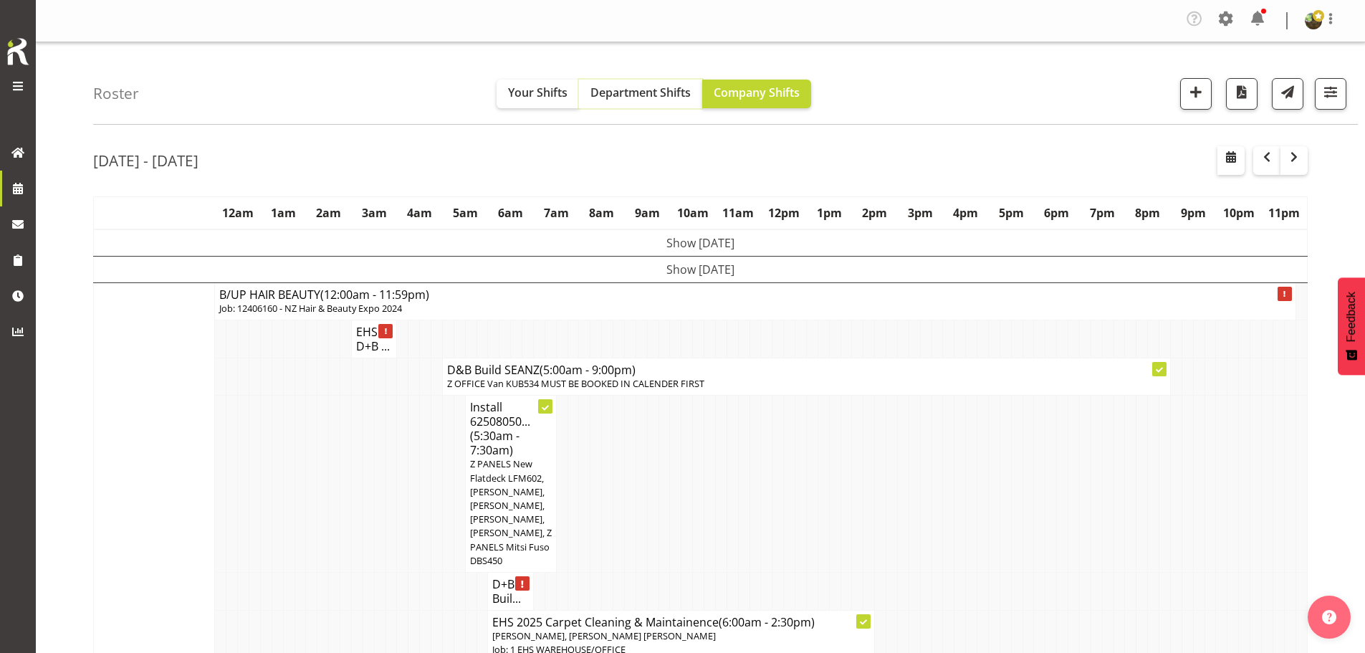
click at [651, 92] on span "Department Shifts" at bounding box center [640, 93] width 100 height 16
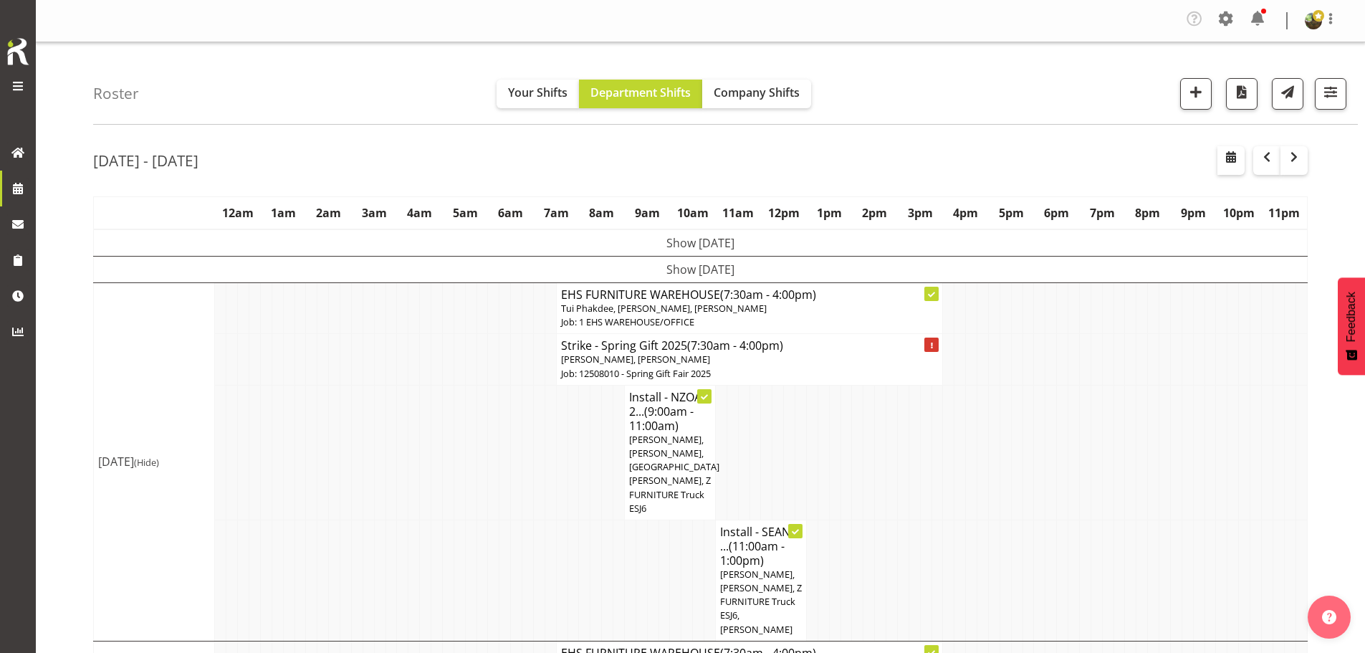
click at [672, 460] on p "Daniel Tini, Sanong Phongam, Filipo Iupeli, Z FURNITURE Truck ESJ6" at bounding box center [670, 474] width 82 height 82
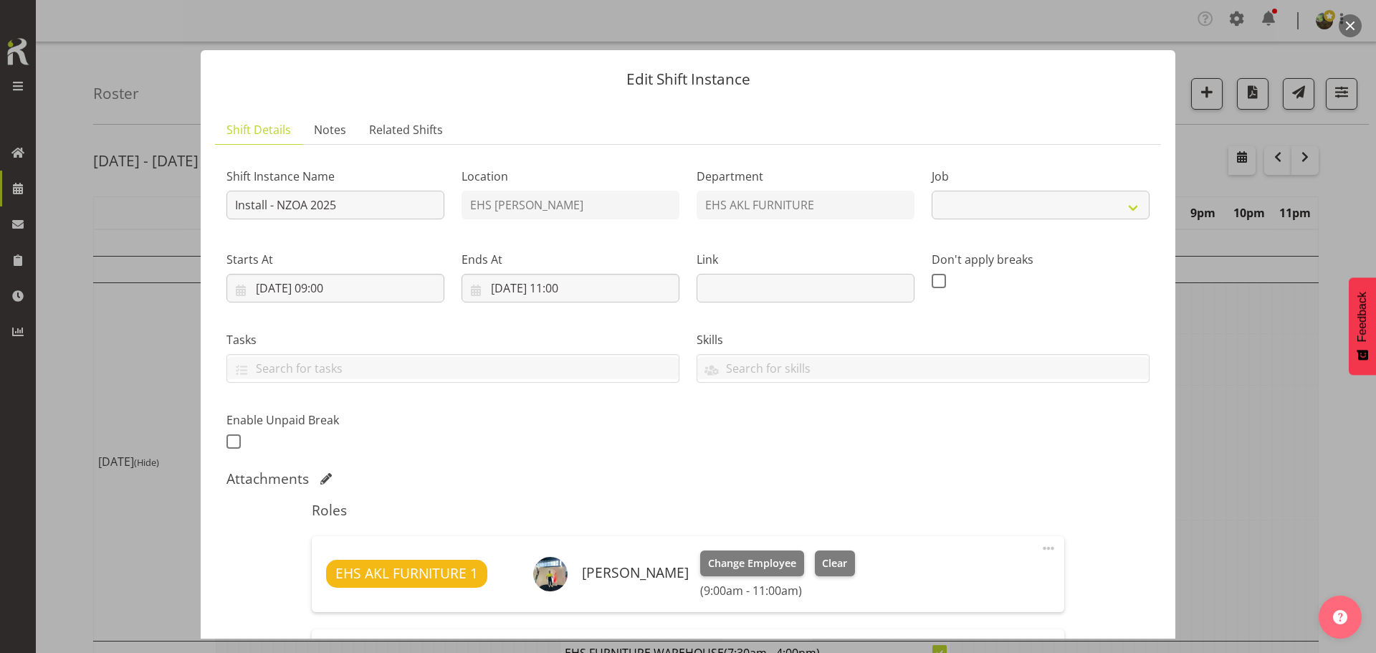
select select "9198"
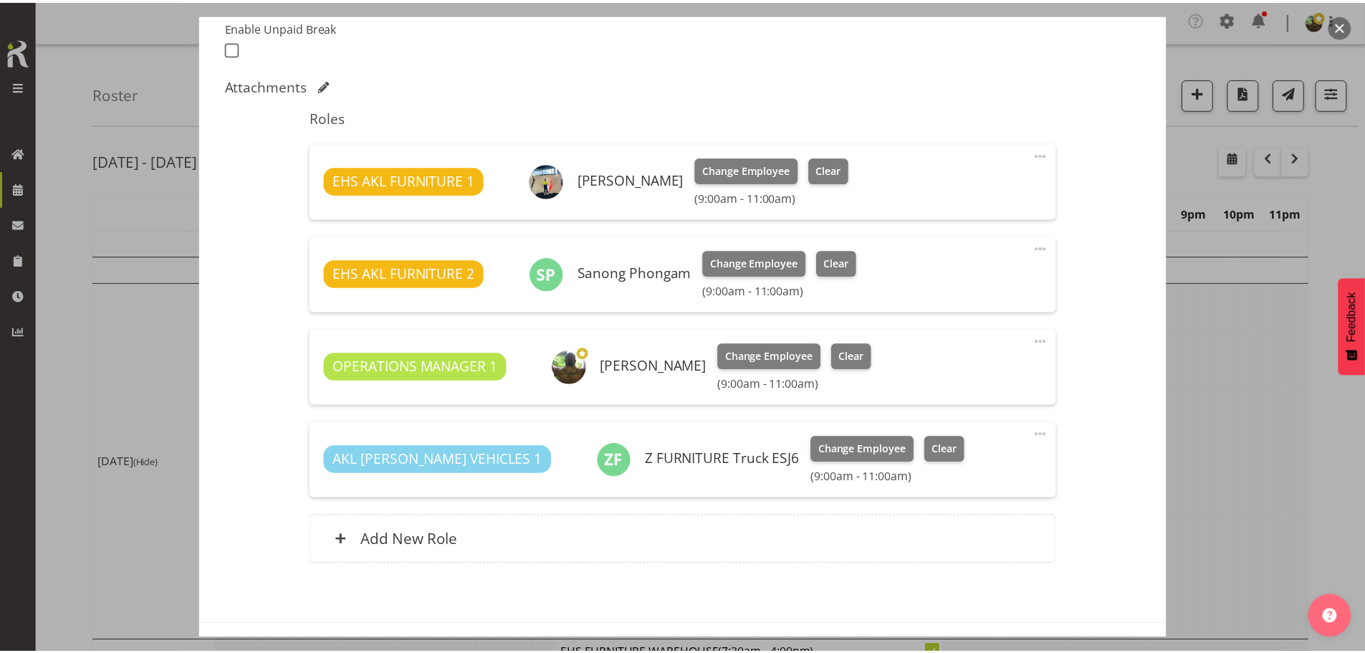
scroll to position [430, 0]
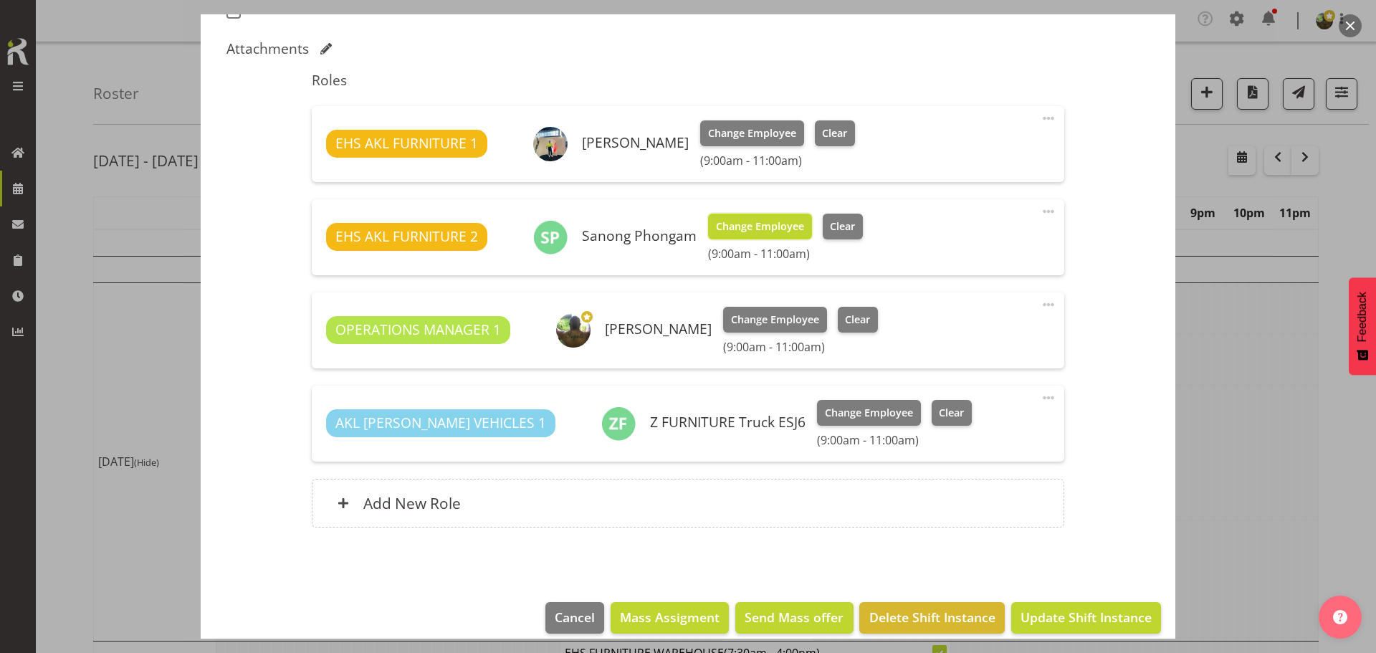
click at [742, 226] on span "Change Employee" at bounding box center [760, 227] width 88 height 16
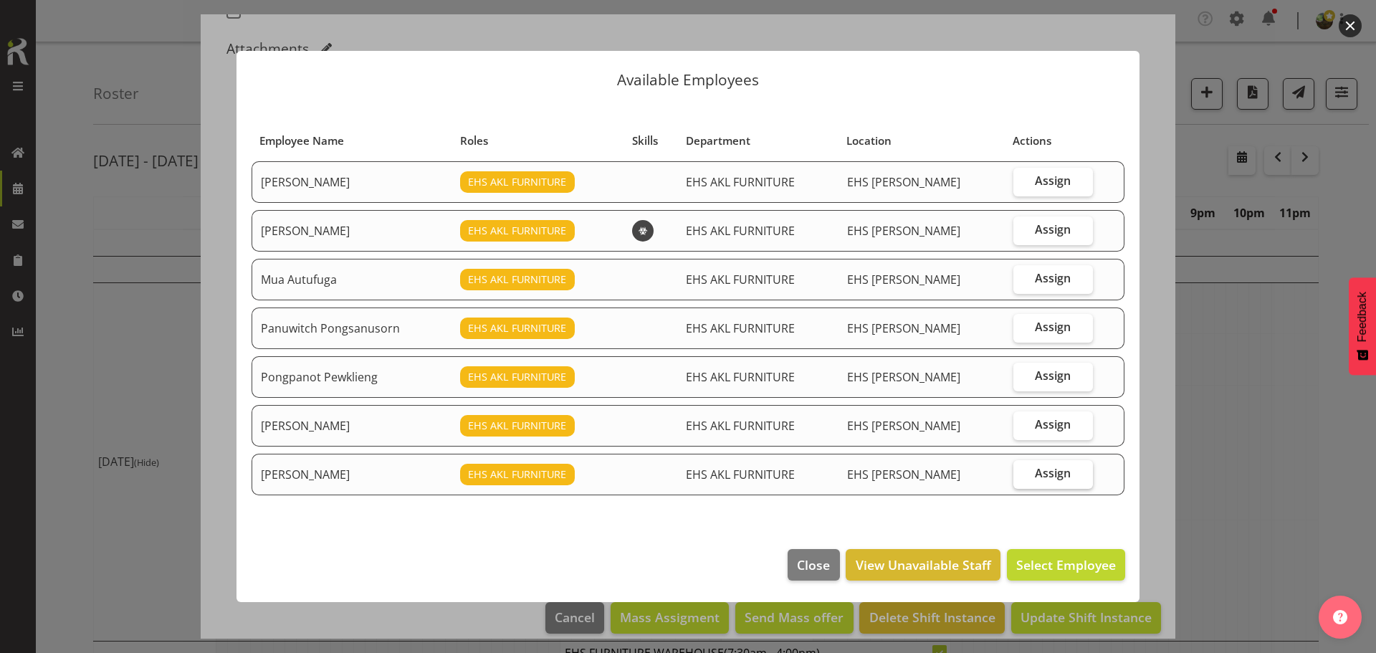
click at [1058, 479] on span "Assign" at bounding box center [1053, 473] width 36 height 14
click at [1022, 478] on input "Assign" at bounding box center [1017, 473] width 9 height 9
checkbox input "true"
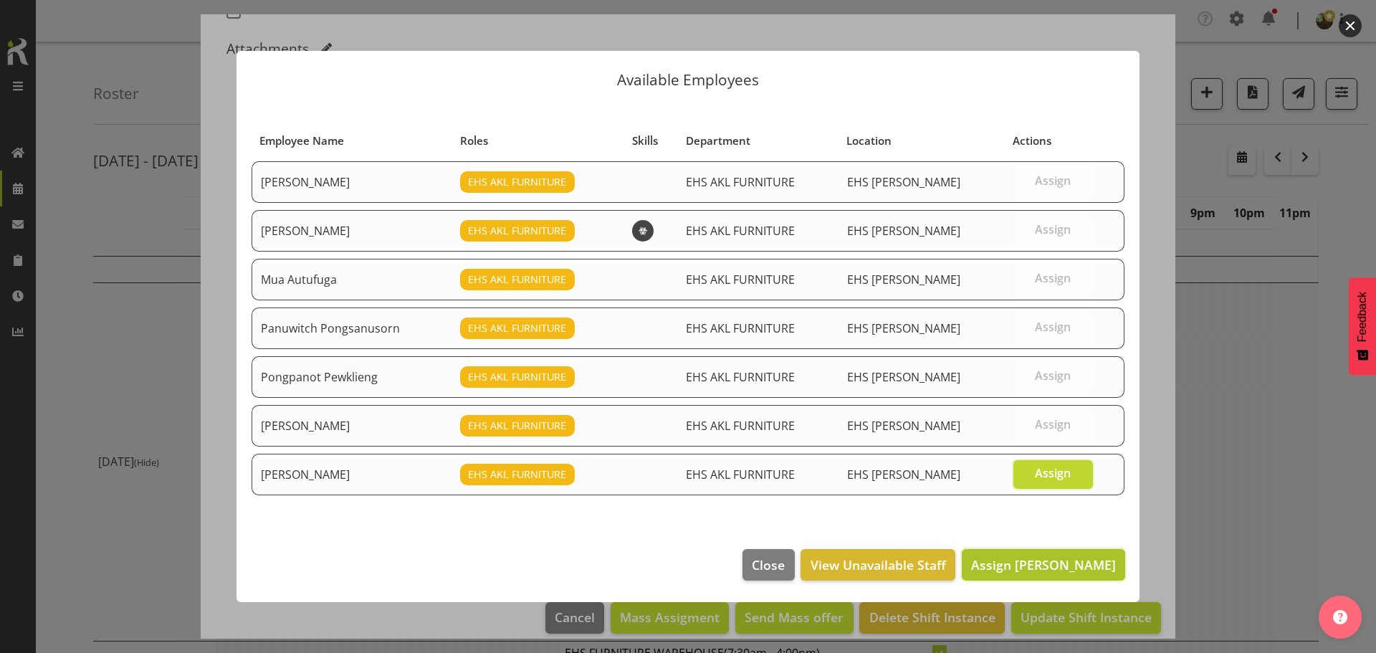
click at [1060, 564] on span "Assign Sivanila Sapati" at bounding box center [1043, 564] width 145 height 17
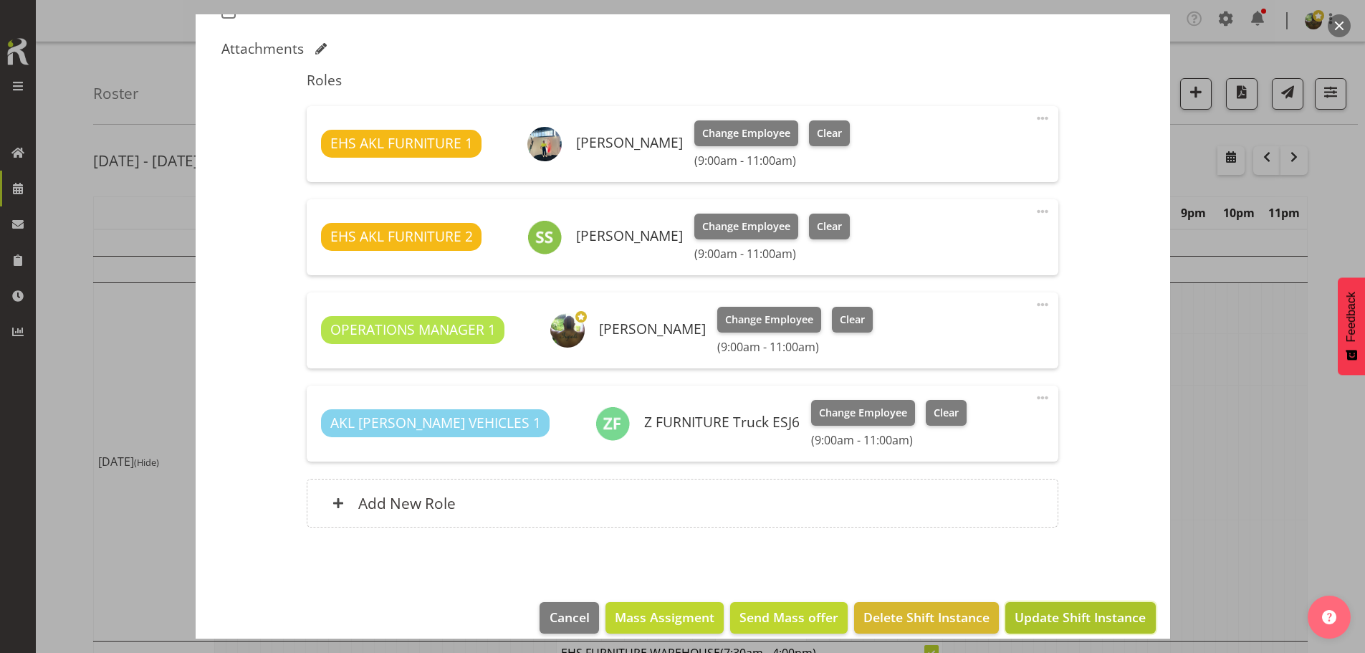
click at [1058, 615] on span "Update Shift Instance" at bounding box center [1080, 617] width 131 height 19
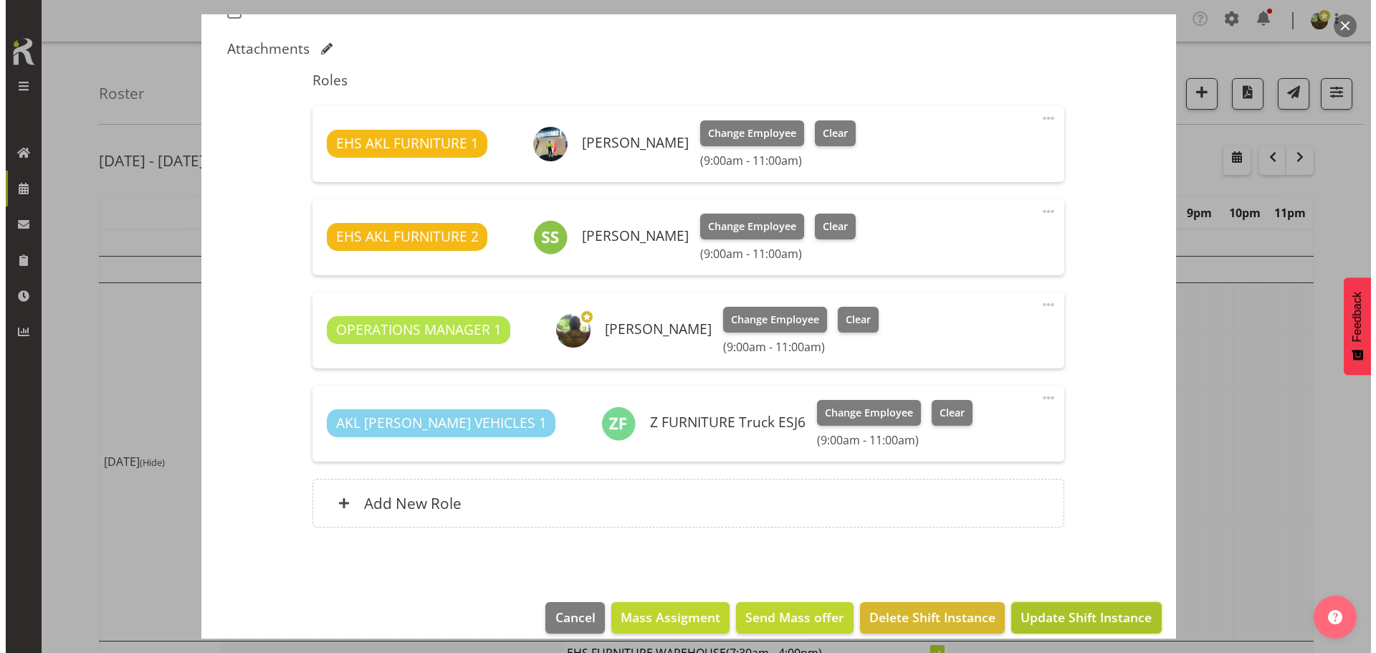
scroll to position [389, 0]
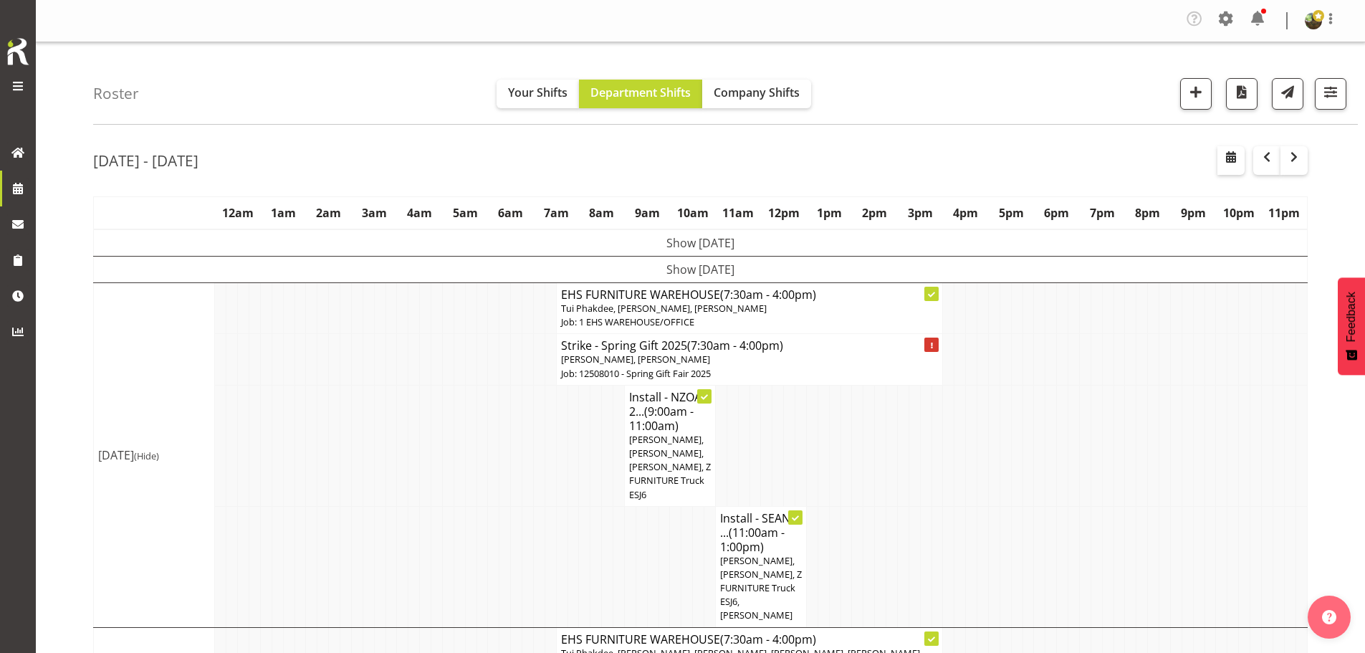
click at [840, 365] on p "Manase Ward, Rob Windle" at bounding box center [750, 360] width 378 height 14
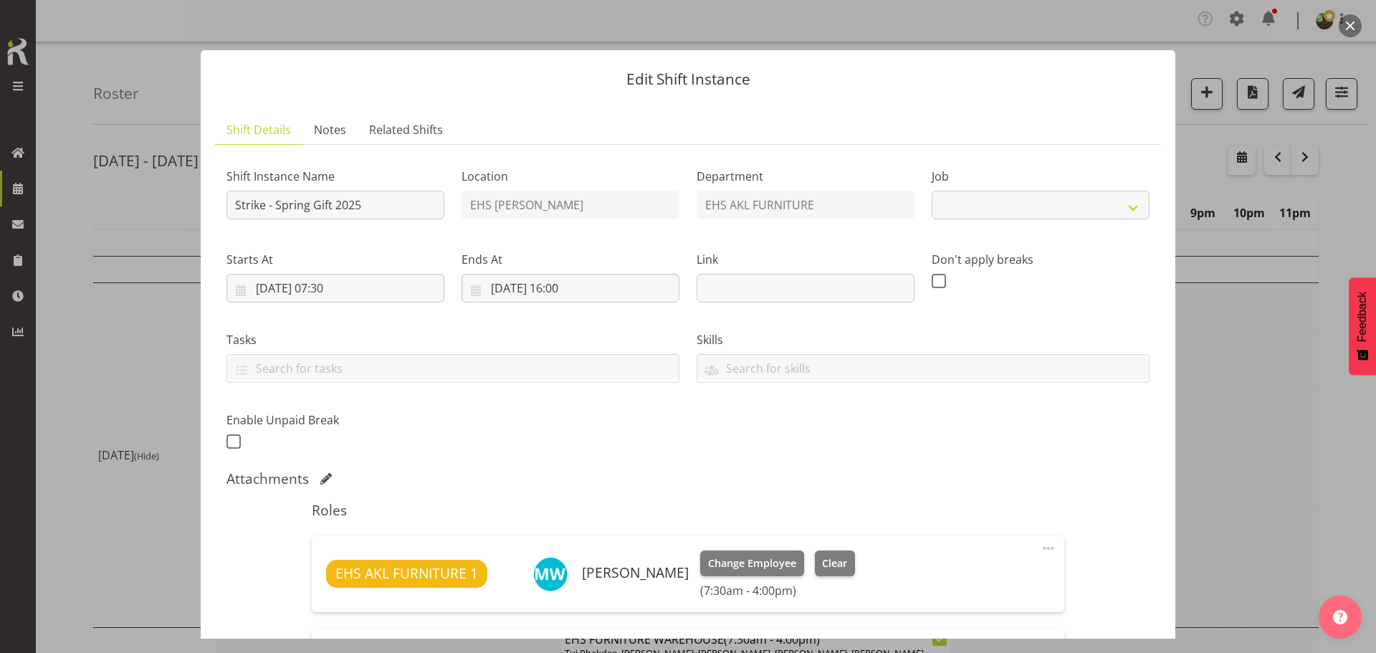
select select "8514"
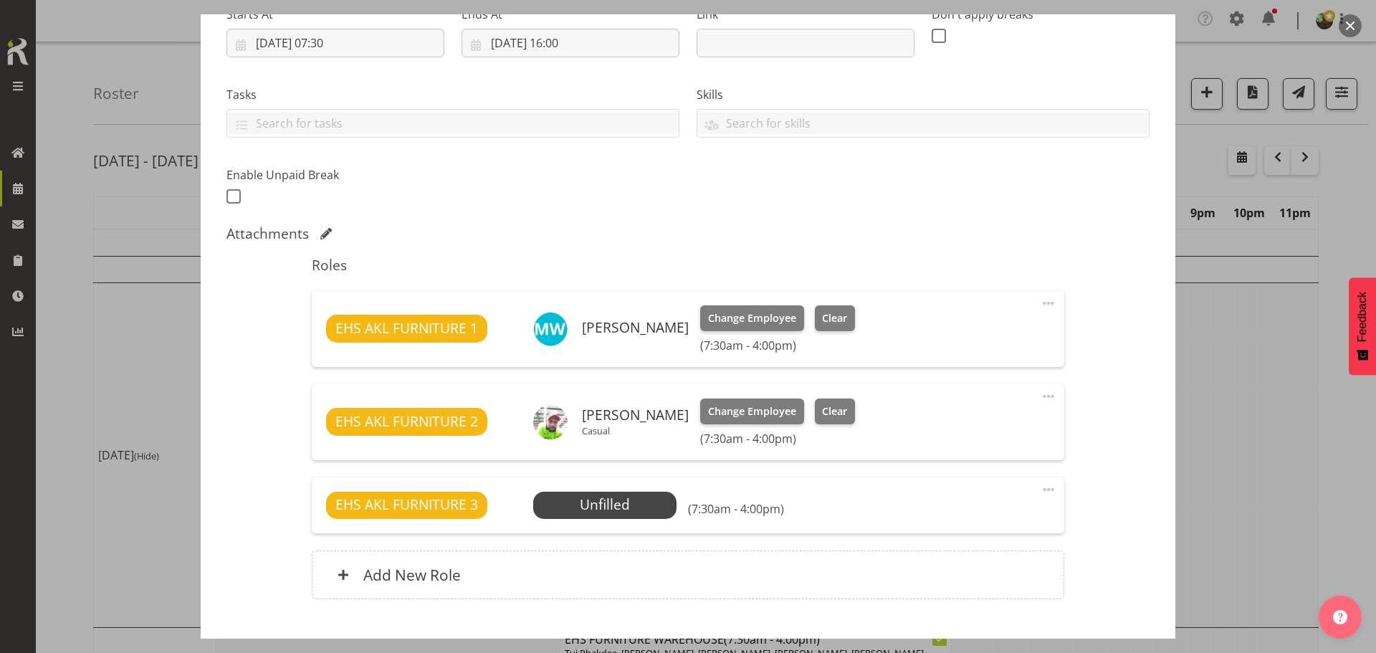
scroll to position [333, 0]
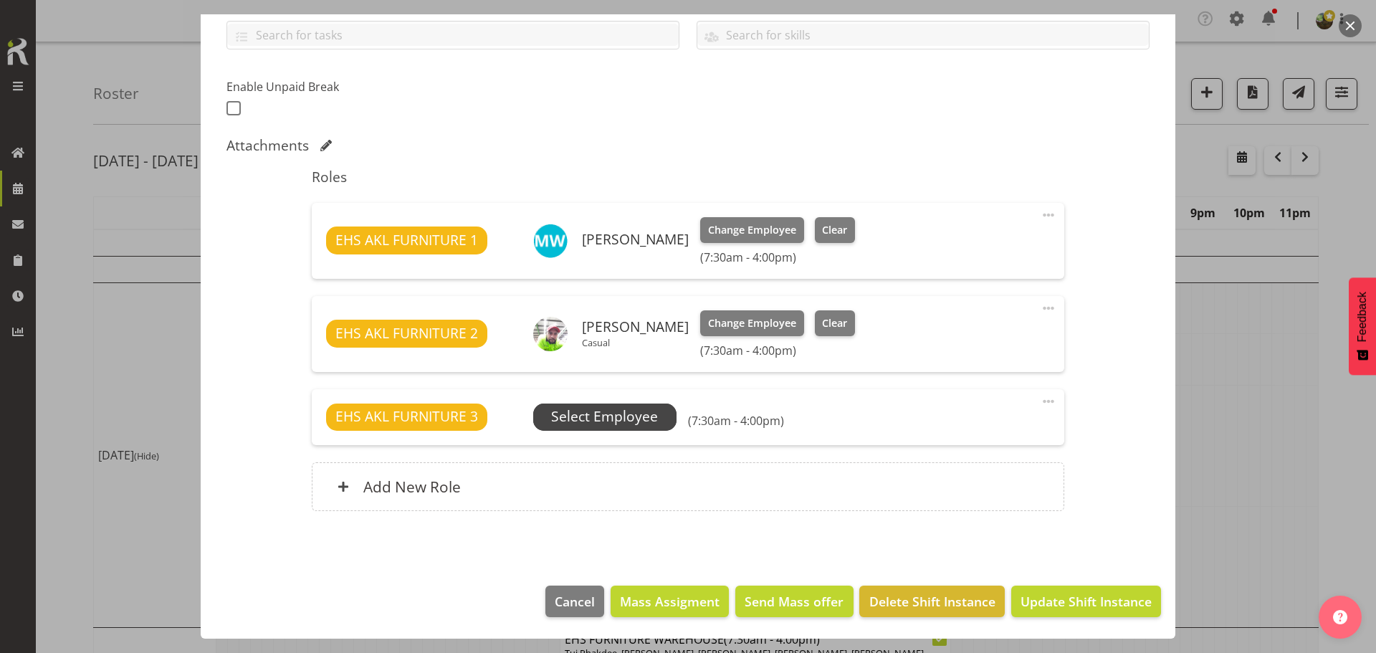
click at [637, 418] on span "Select Employee" at bounding box center [604, 416] width 107 height 21
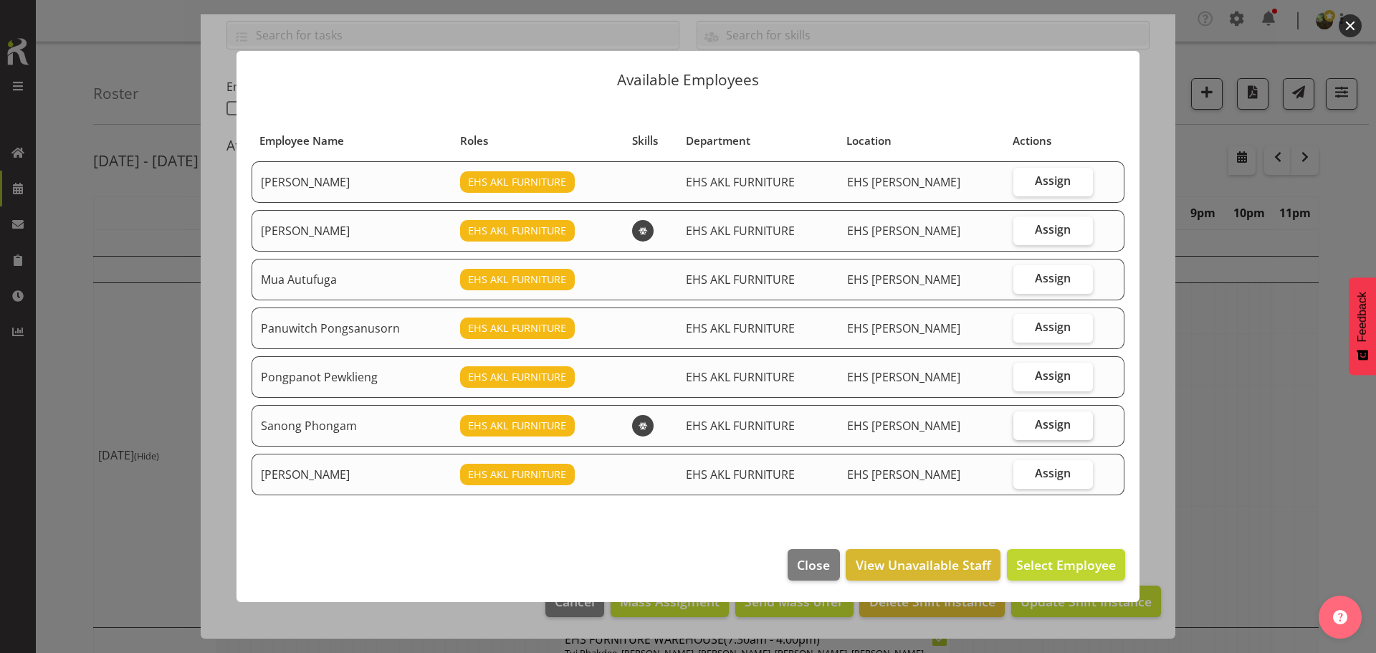
click at [1050, 429] on span "Assign" at bounding box center [1053, 424] width 36 height 14
click at [1022, 429] on input "Assign" at bounding box center [1017, 424] width 9 height 9
checkbox input "true"
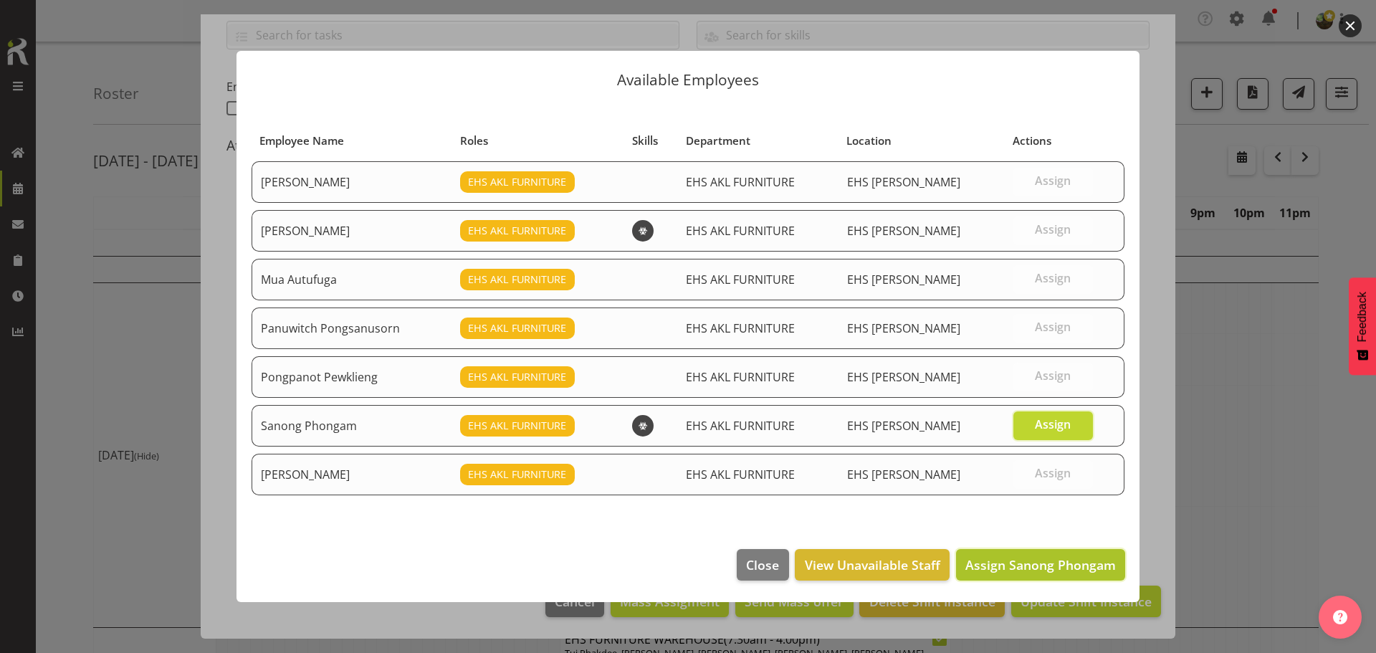
click at [1015, 574] on span "Assign Sanong Phongam" at bounding box center [1040, 564] width 150 height 19
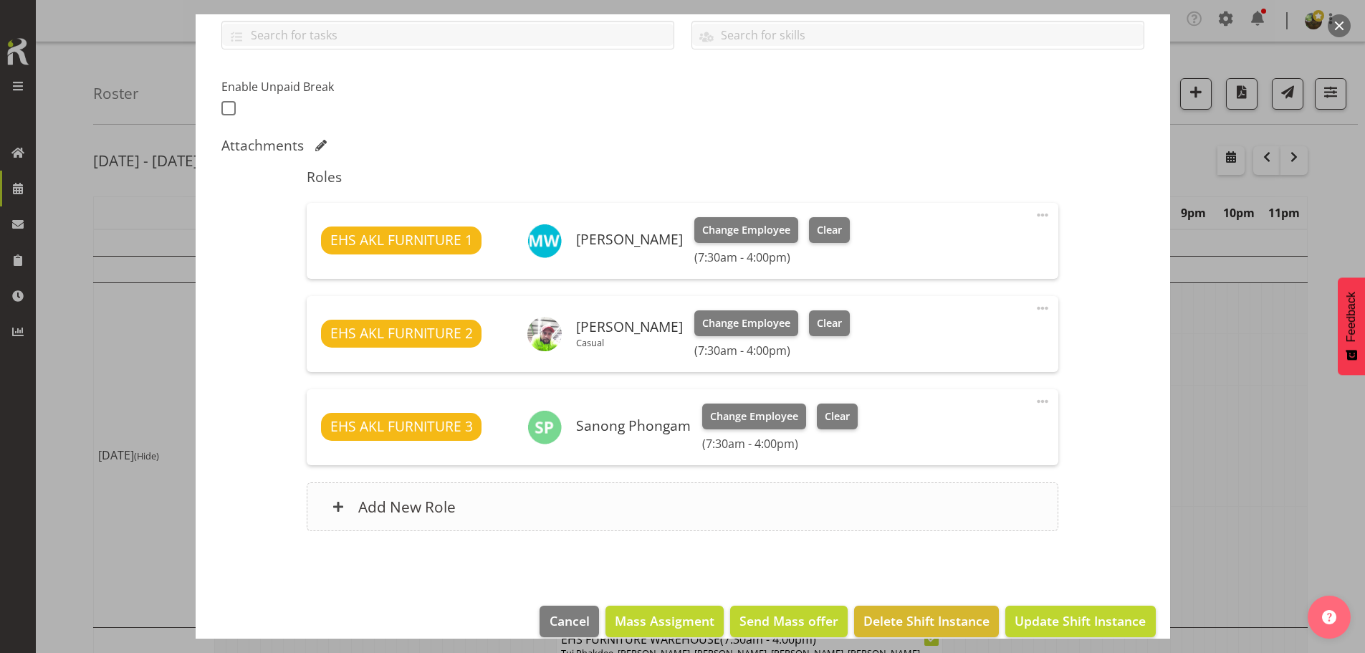
click at [934, 515] on div "Add New Role" at bounding box center [683, 506] width 752 height 49
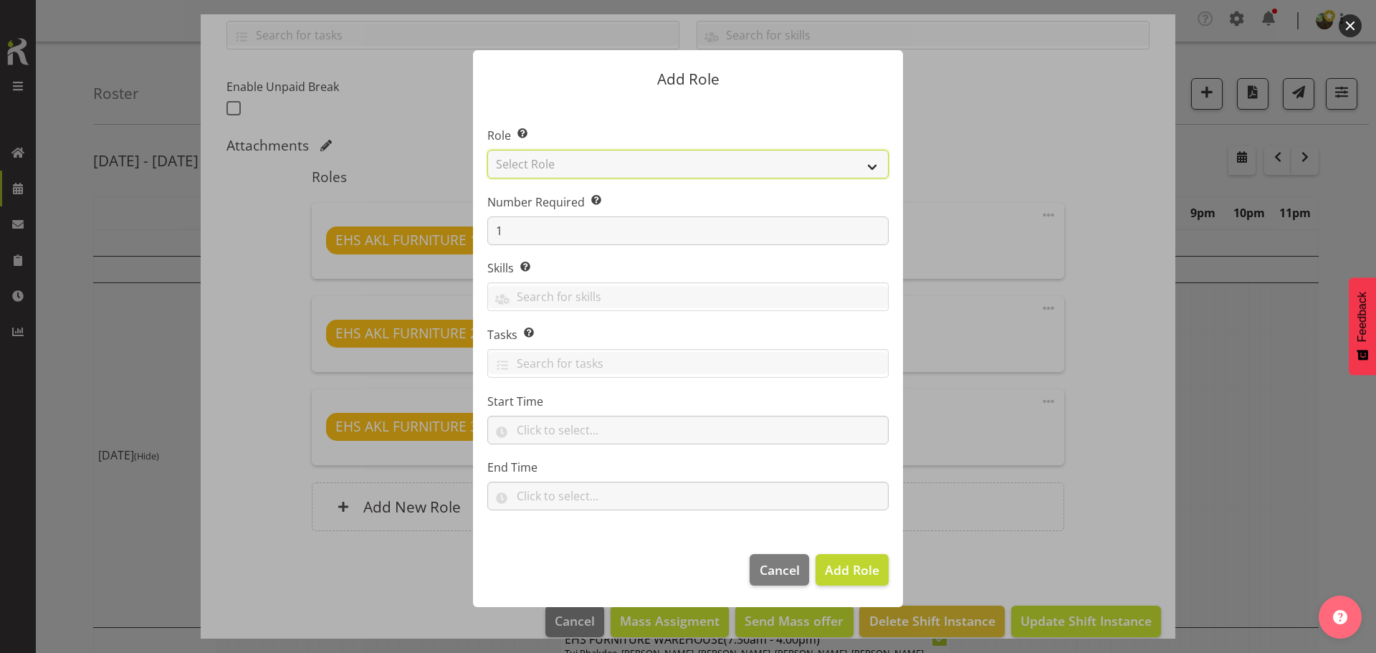
click at [745, 168] on select "Select Role ACCOUNT MANAGER ACCOUNT MANAGER DW ACCOUNTS [PERSON_NAME] VEHICLES …" at bounding box center [687, 164] width 401 height 29
select select "81"
click at [487, 150] on select "Select Role ACCOUNT MANAGER ACCOUNT MANAGER DW ACCOUNTS [PERSON_NAME] VEHICLES …" at bounding box center [687, 164] width 401 height 29
click at [850, 574] on span "Add Role" at bounding box center [852, 569] width 54 height 17
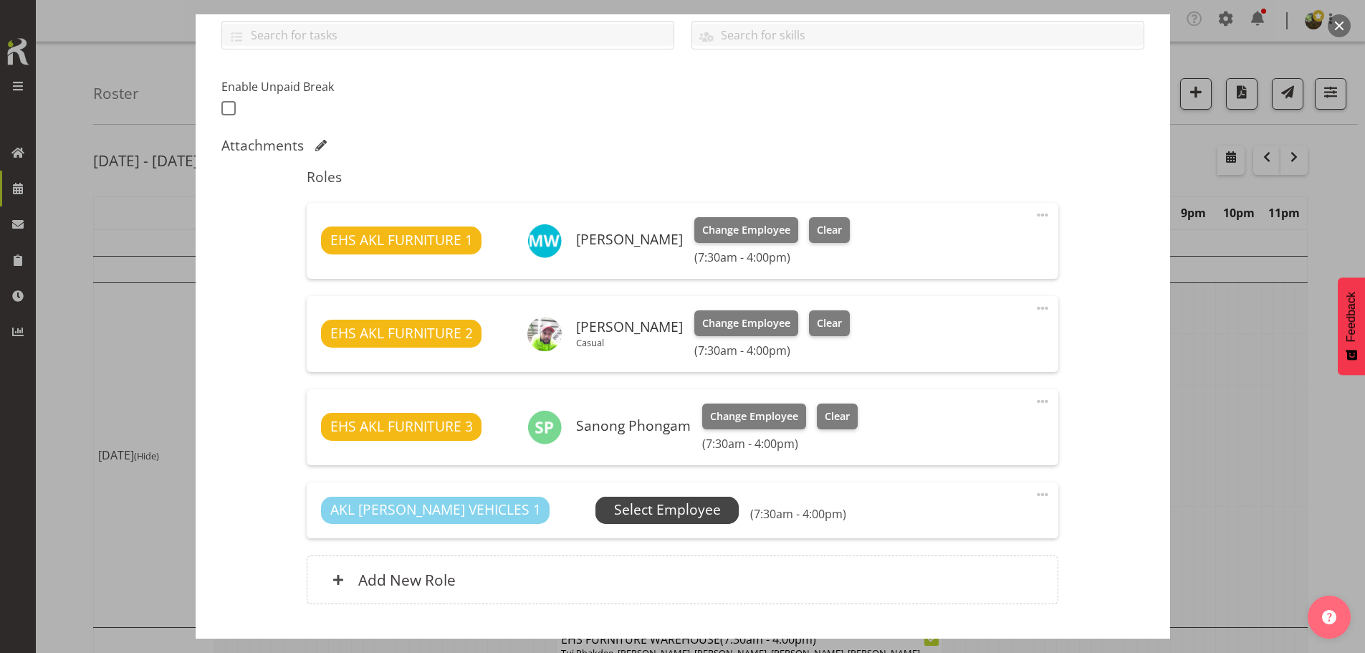
click at [638, 516] on span "Select Employee" at bounding box center [667, 509] width 107 height 21
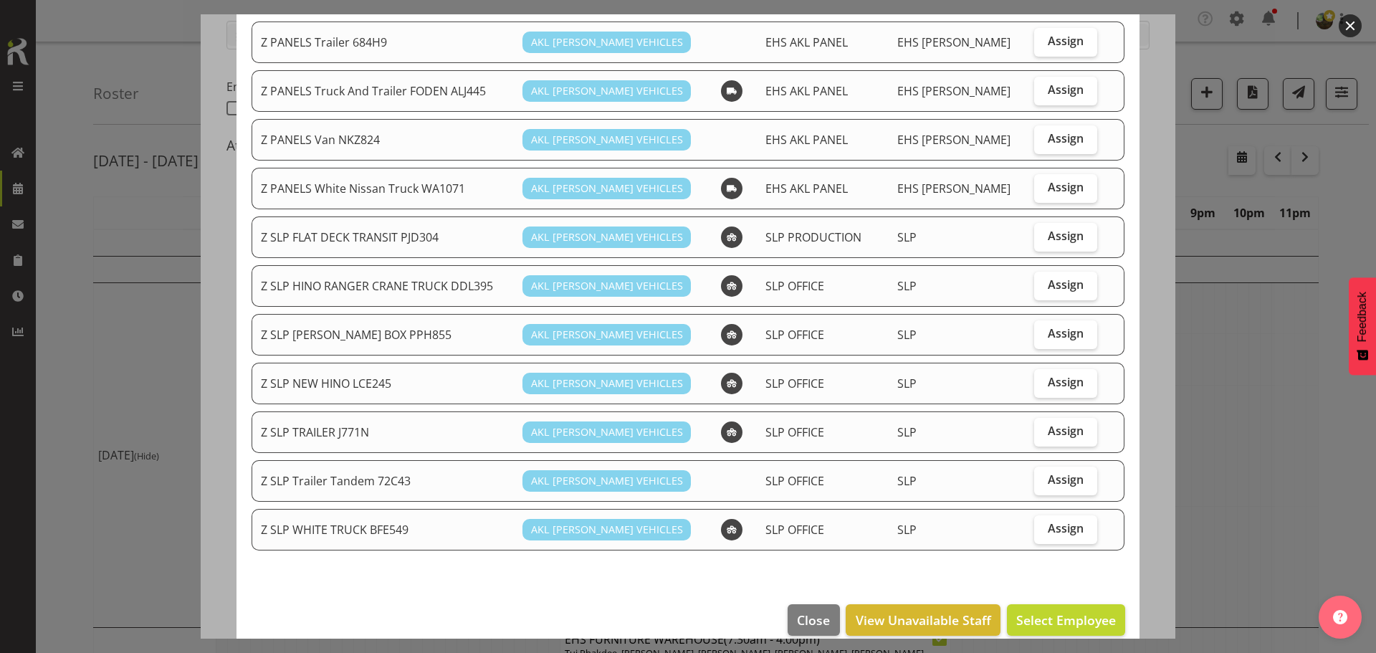
scroll to position [840, 0]
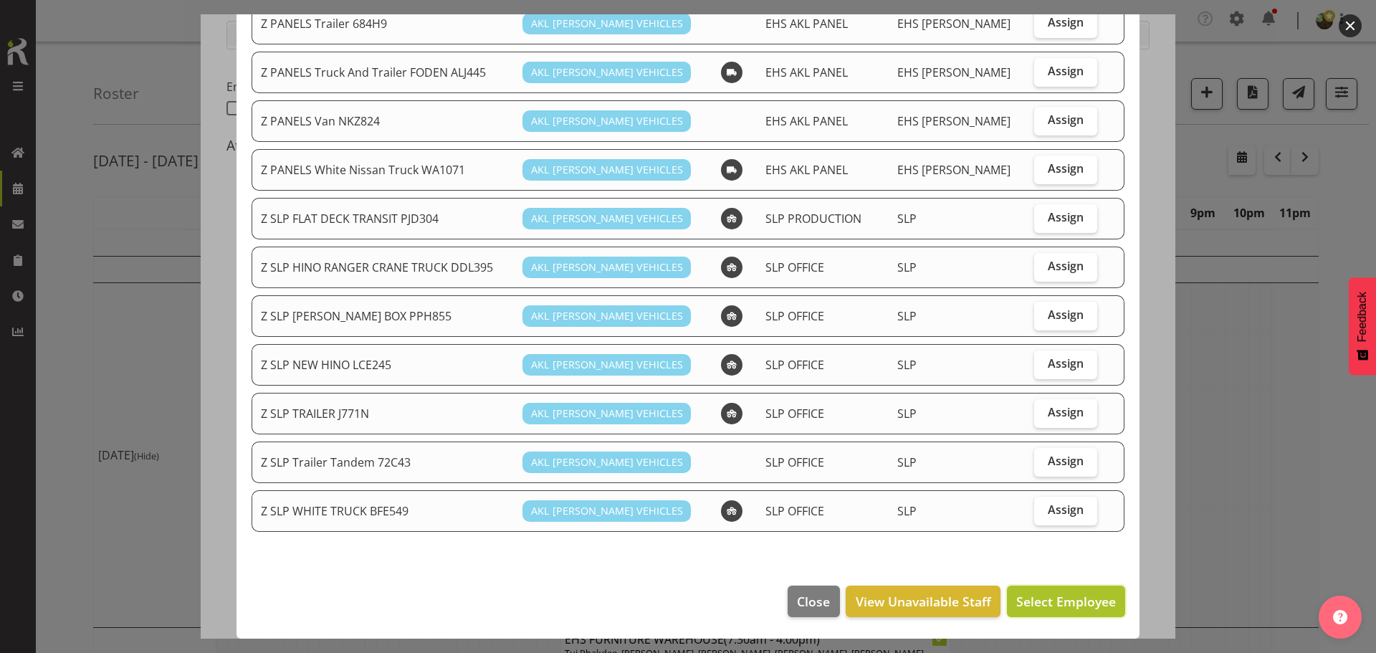
click at [1068, 602] on span "Select Employee" at bounding box center [1066, 601] width 100 height 17
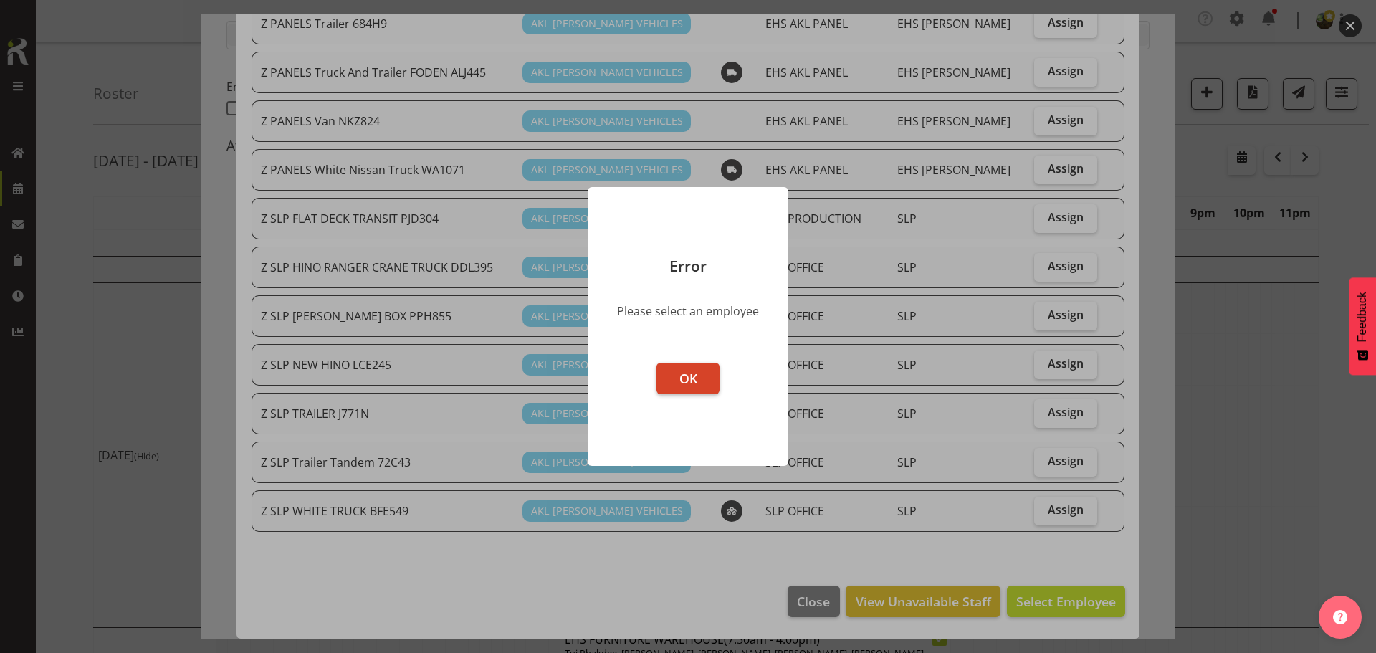
click at [690, 386] on span "OK" at bounding box center [688, 378] width 18 height 17
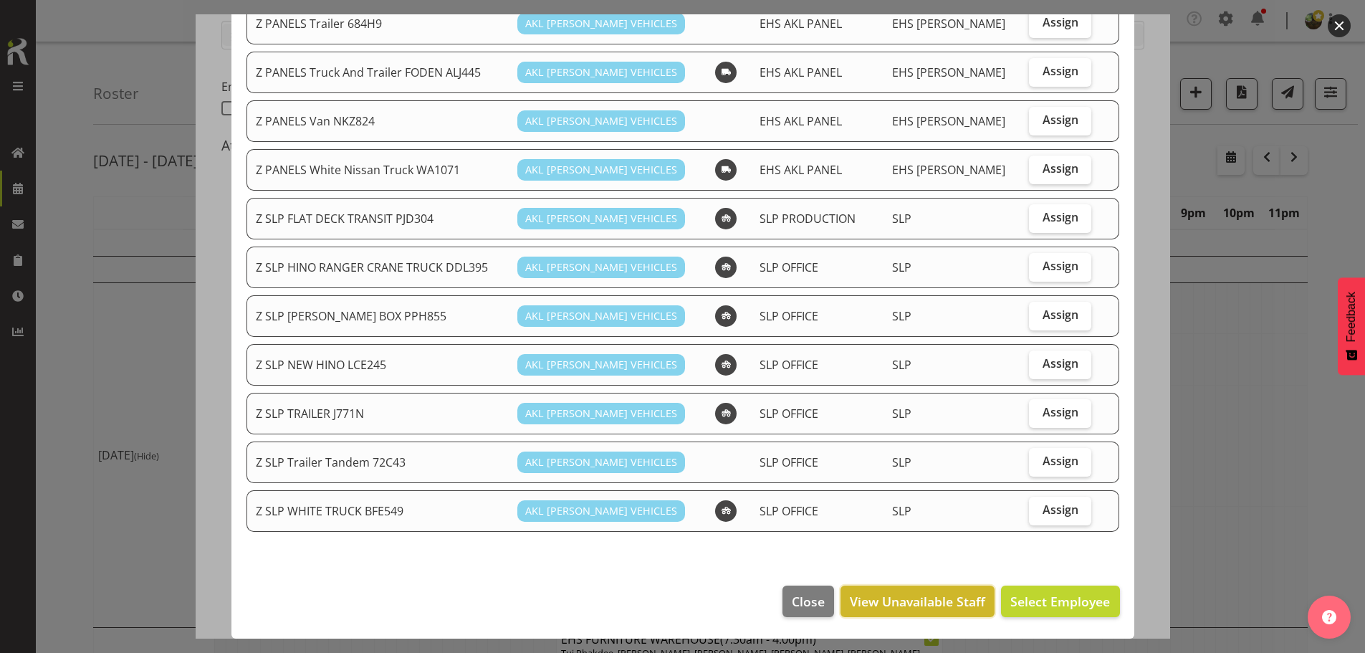
click at [898, 600] on span "View Unavailable Staff" at bounding box center [917, 601] width 135 height 19
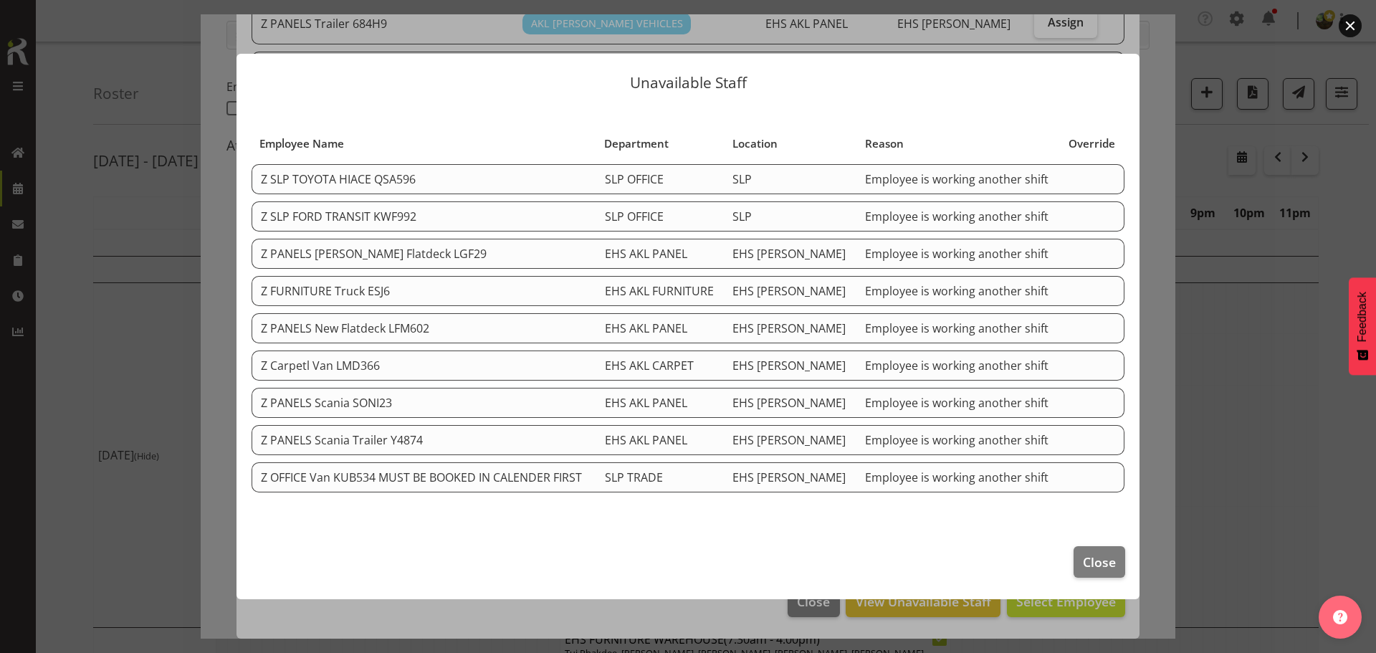
click at [1348, 24] on button "button" at bounding box center [1349, 25] width 23 height 23
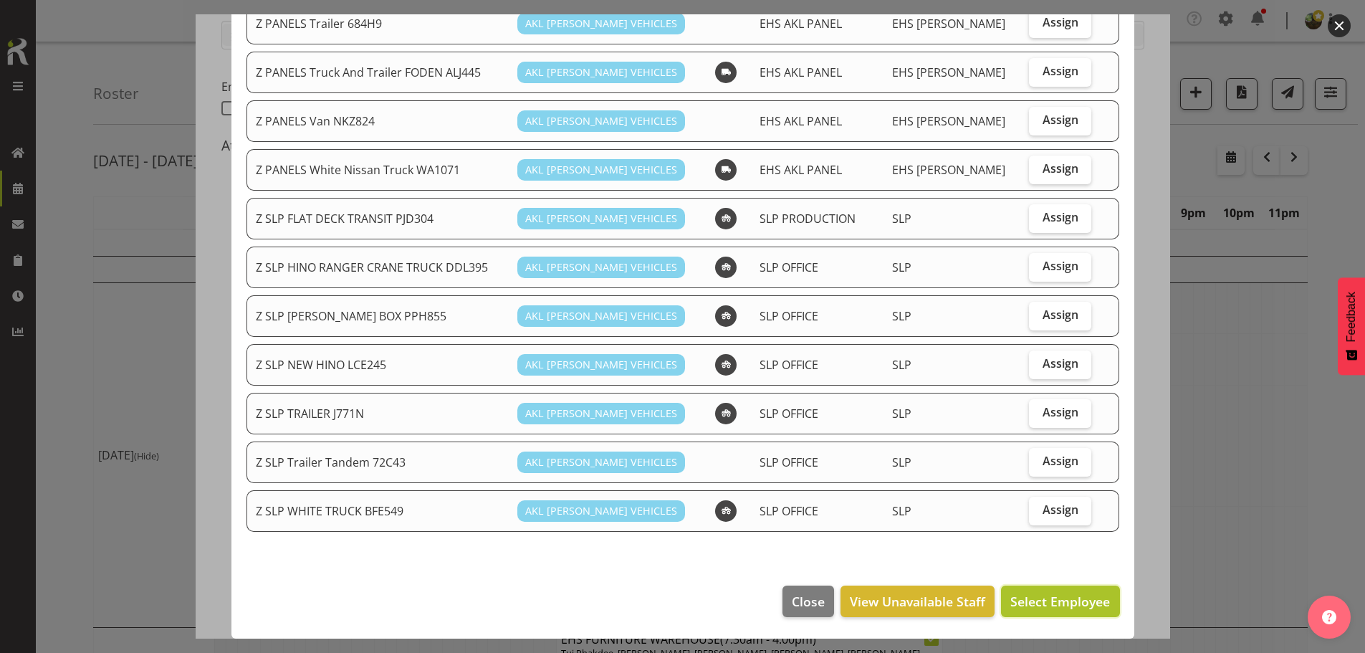
click at [1033, 605] on span "Select Employee" at bounding box center [1060, 601] width 100 height 17
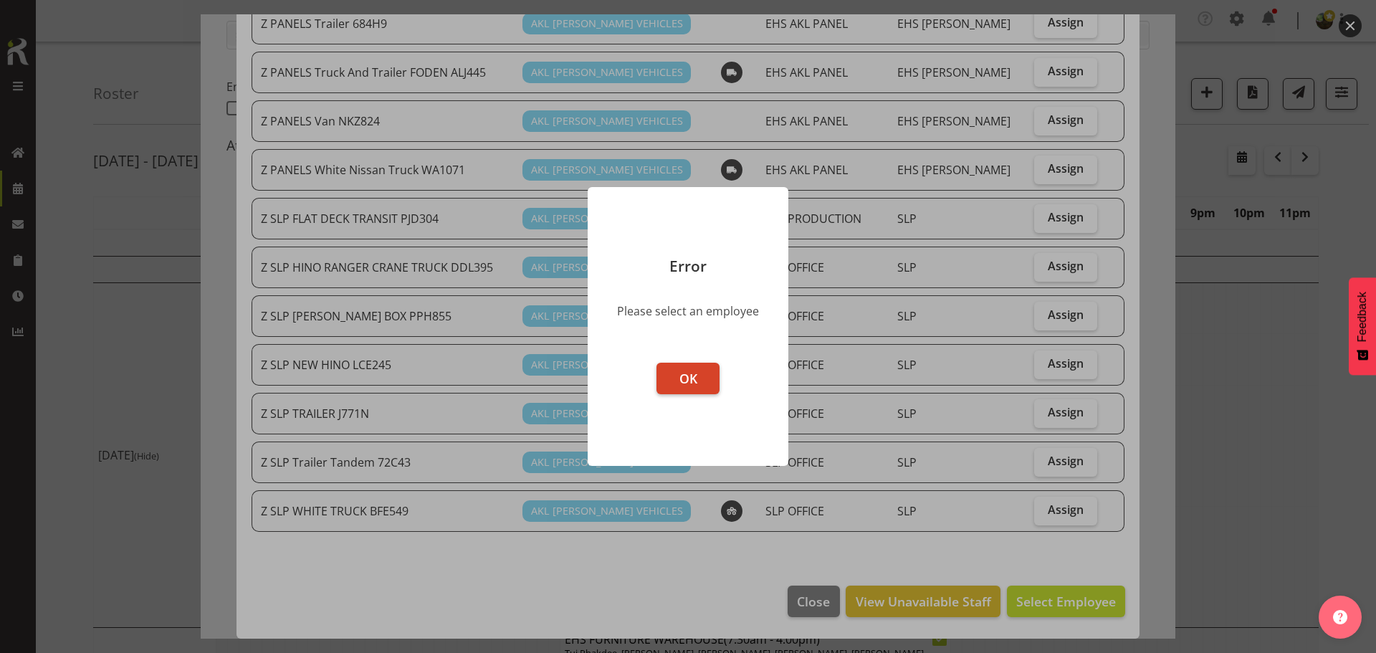
click at [686, 361] on footer "OK" at bounding box center [688, 407] width 201 height 118
click at [684, 376] on span "OK" at bounding box center [688, 378] width 18 height 17
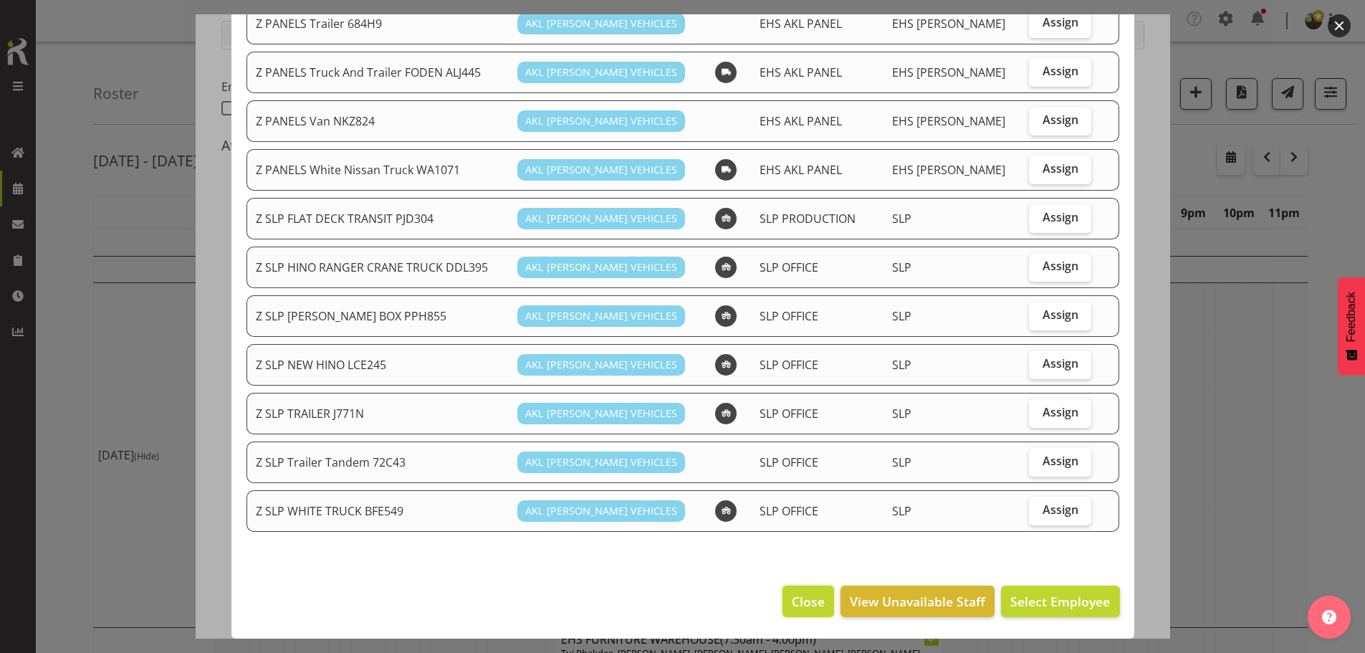
click at [801, 600] on span "Close" at bounding box center [808, 601] width 33 height 19
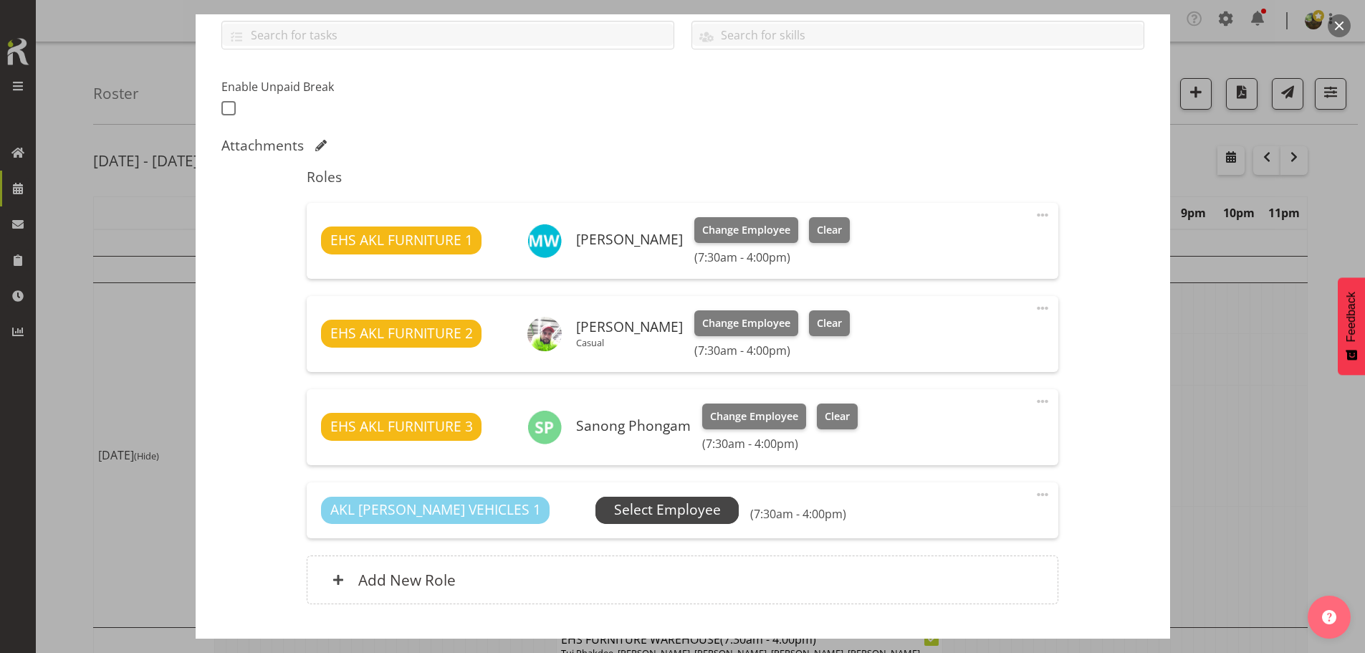
click at [616, 504] on span "Select Employee" at bounding box center [667, 509] width 107 height 21
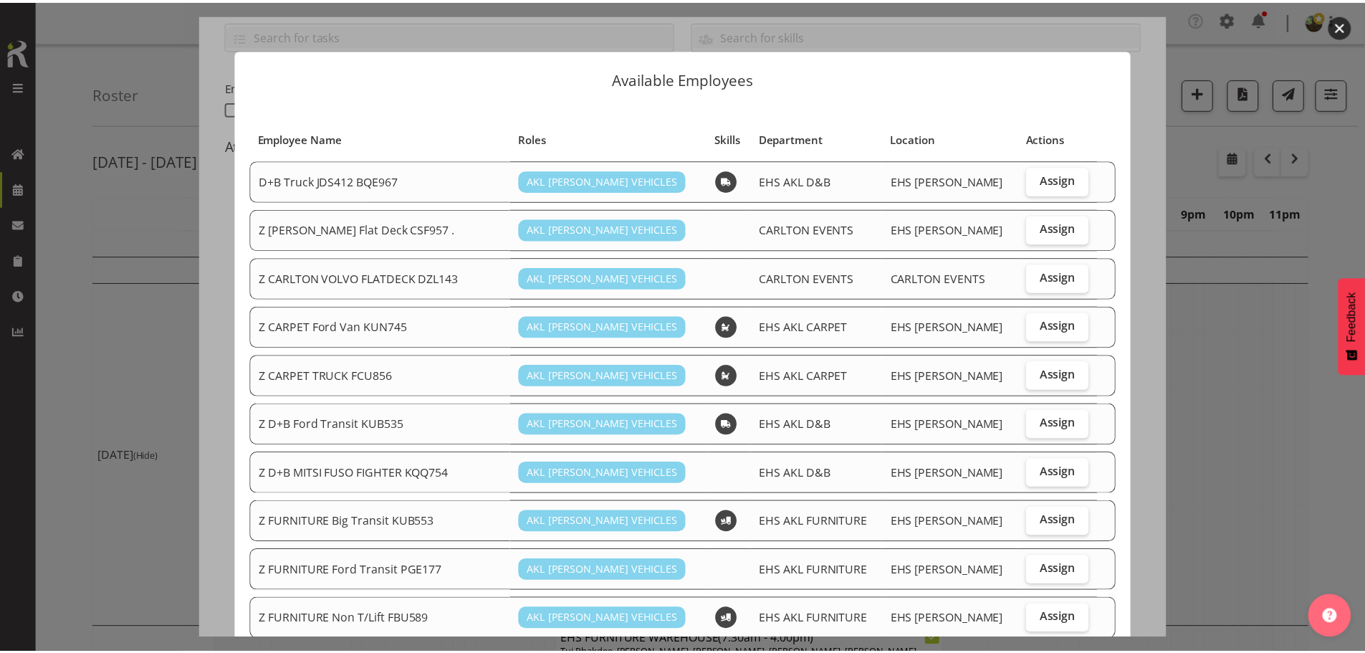
scroll to position [0, 0]
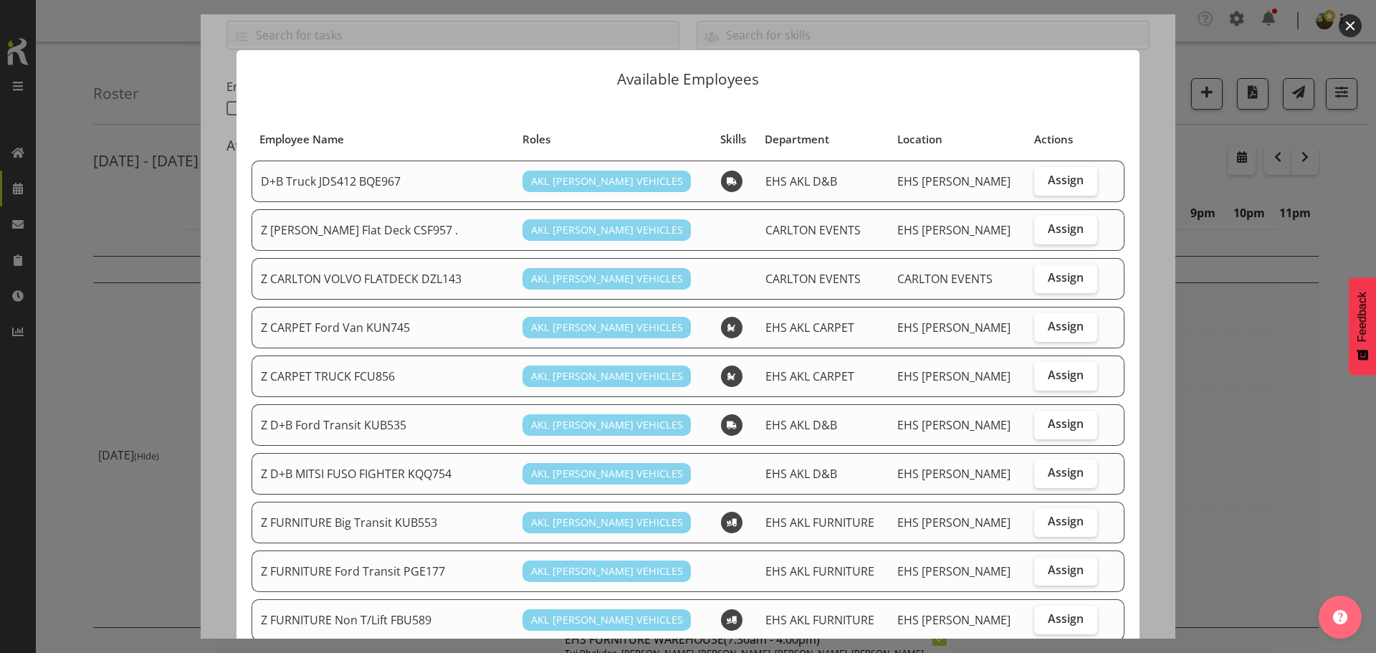
drag, startPoint x: 1348, startPoint y: 21, endPoint x: 1320, endPoint y: 100, distance: 83.4
click at [1347, 23] on button "button" at bounding box center [1349, 25] width 23 height 23
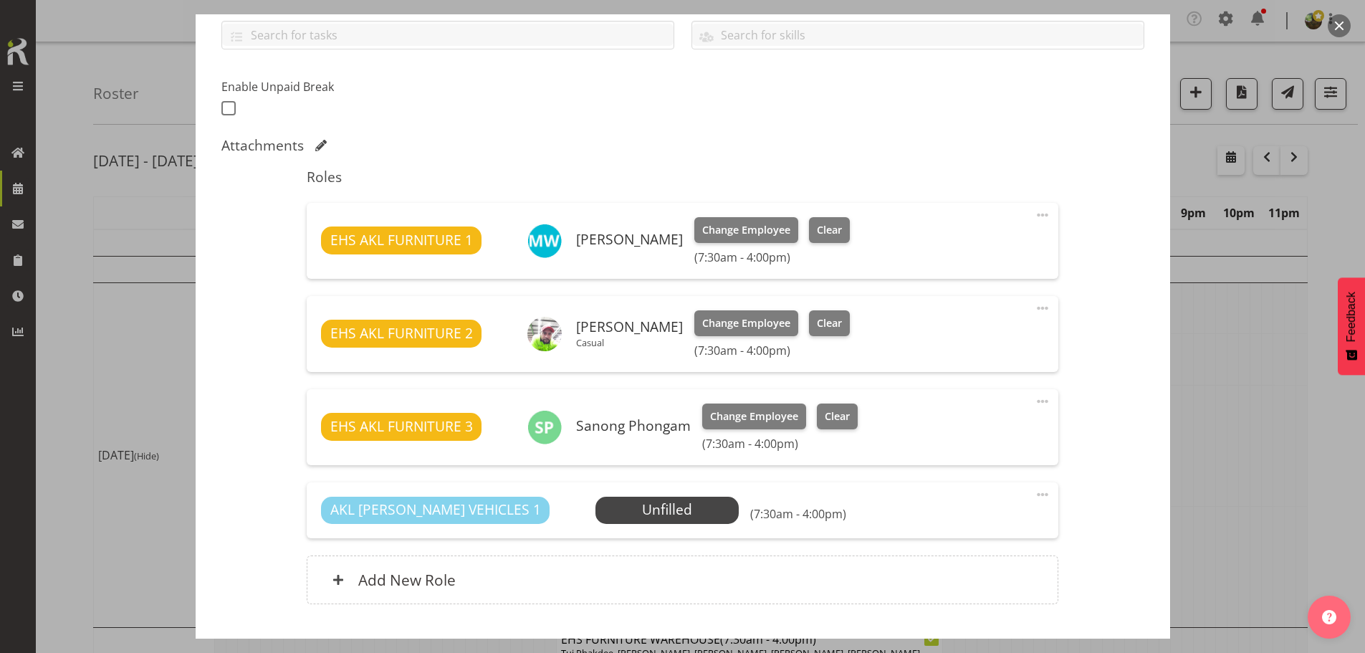
click at [1034, 494] on span at bounding box center [1042, 494] width 17 height 17
click at [966, 578] on link "Delete" at bounding box center [983, 580] width 138 height 26
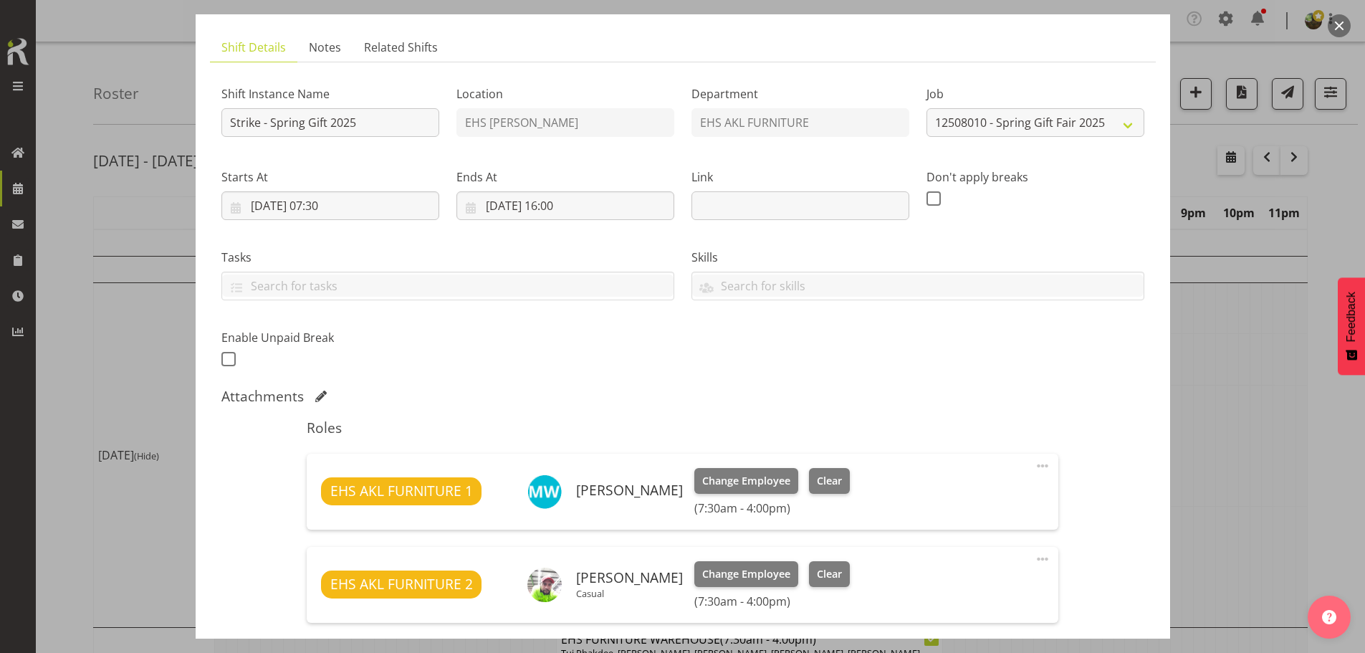
scroll to position [353, 0]
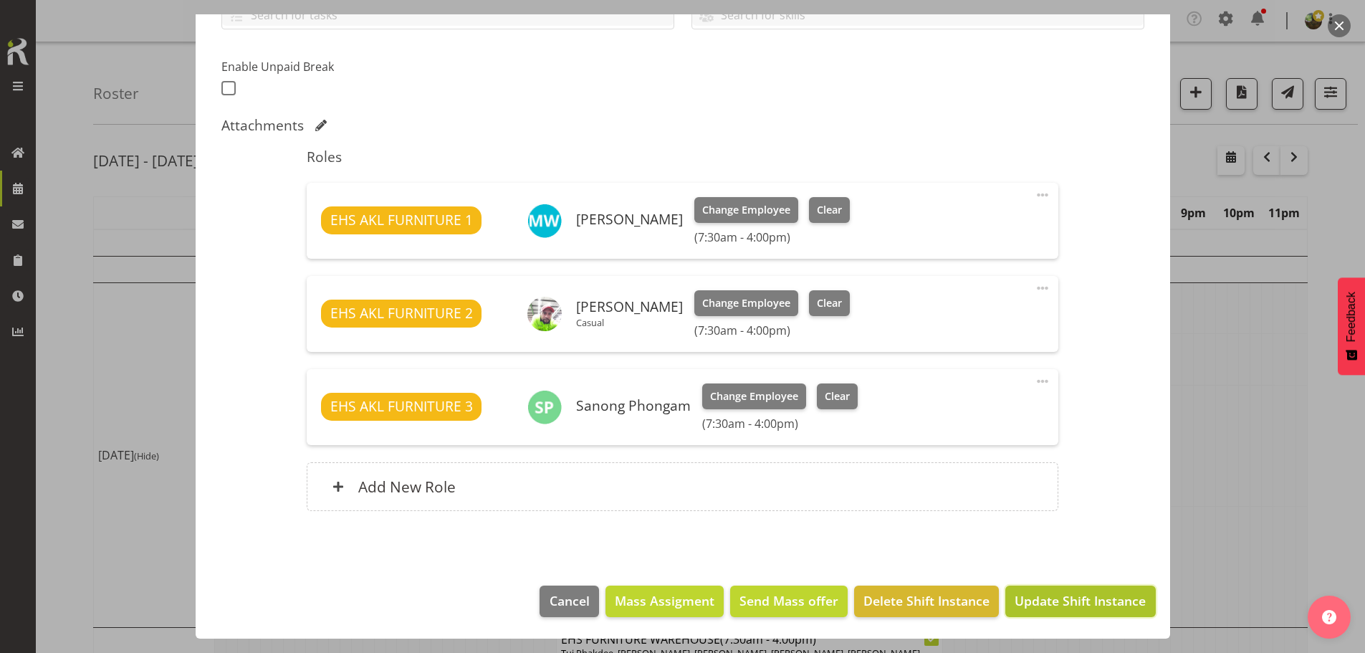
click at [1049, 605] on span "Update Shift Instance" at bounding box center [1080, 600] width 131 height 19
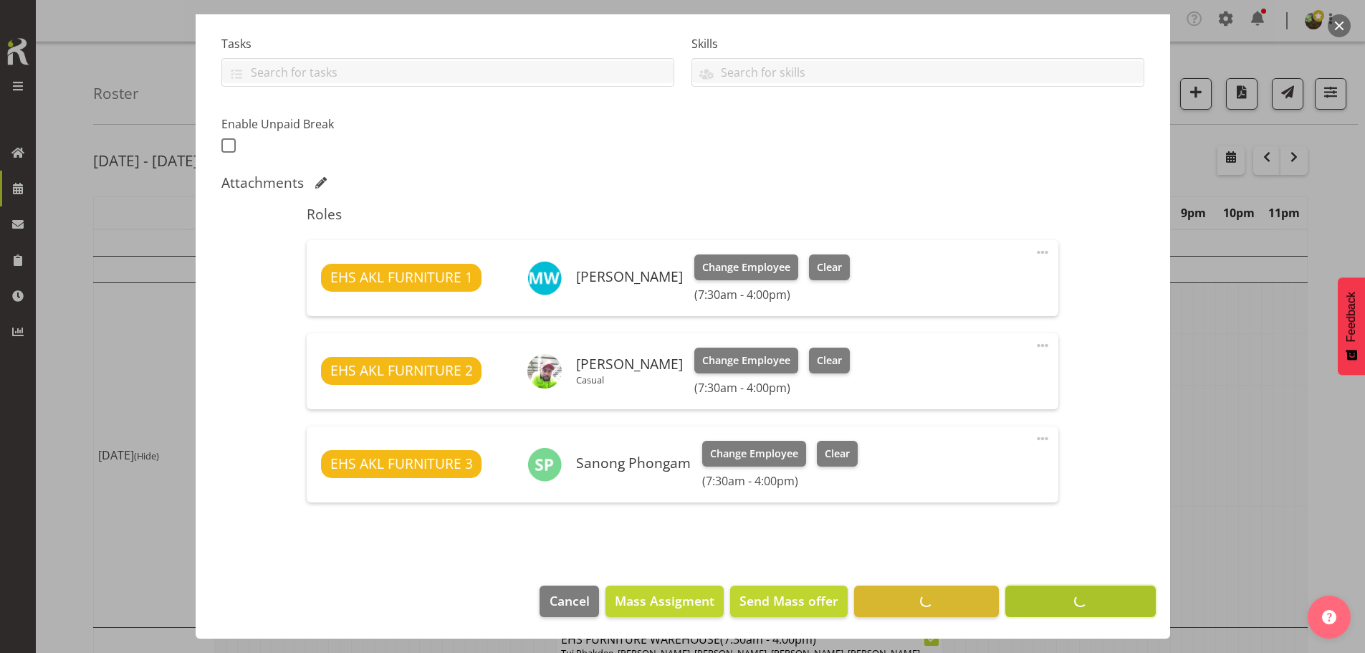
scroll to position [296, 0]
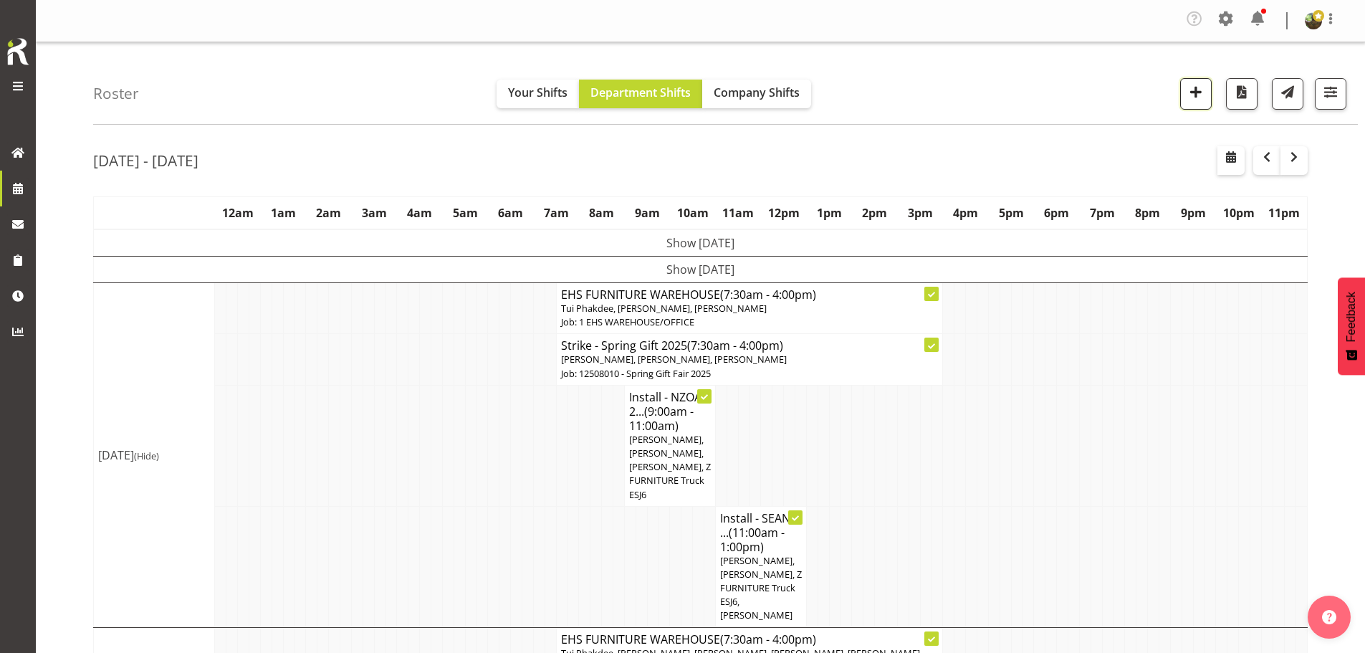
click at [1194, 92] on span "button" at bounding box center [1195, 91] width 19 height 19
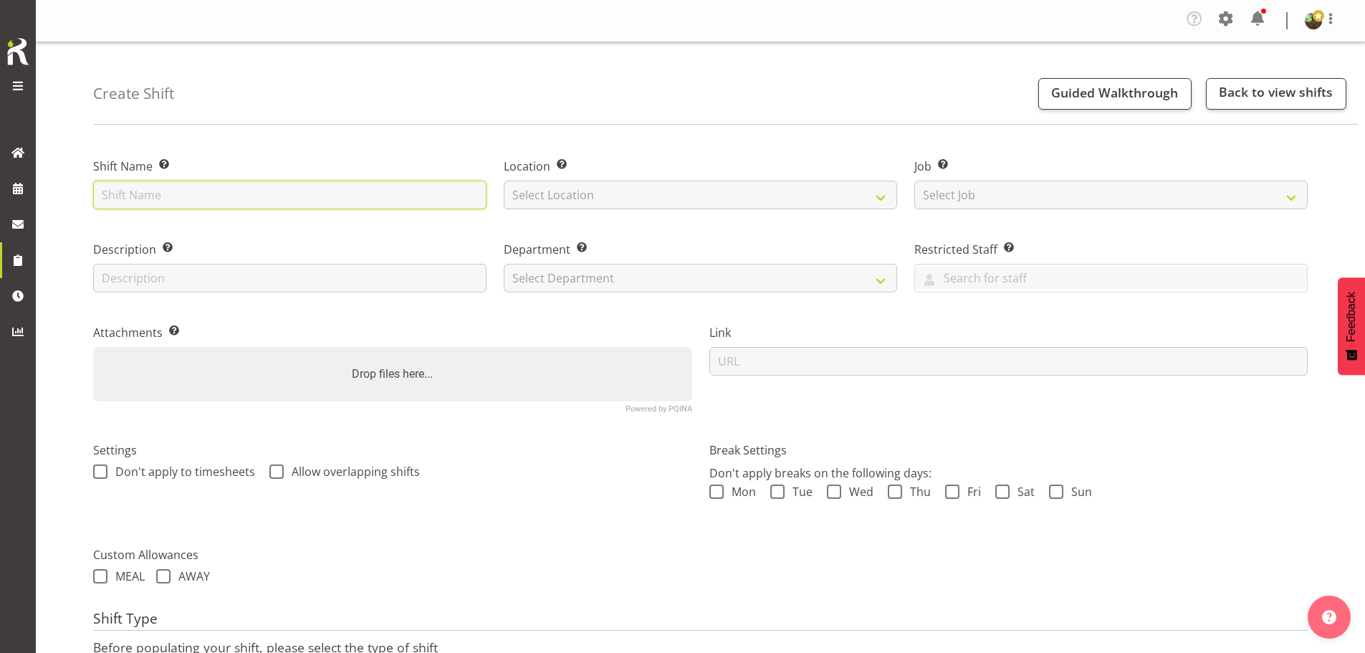
click at [285, 190] on input "text" at bounding box center [289, 195] width 393 height 29
type input "Install - [GEOGRAPHIC_DATA] Food Show 2025"
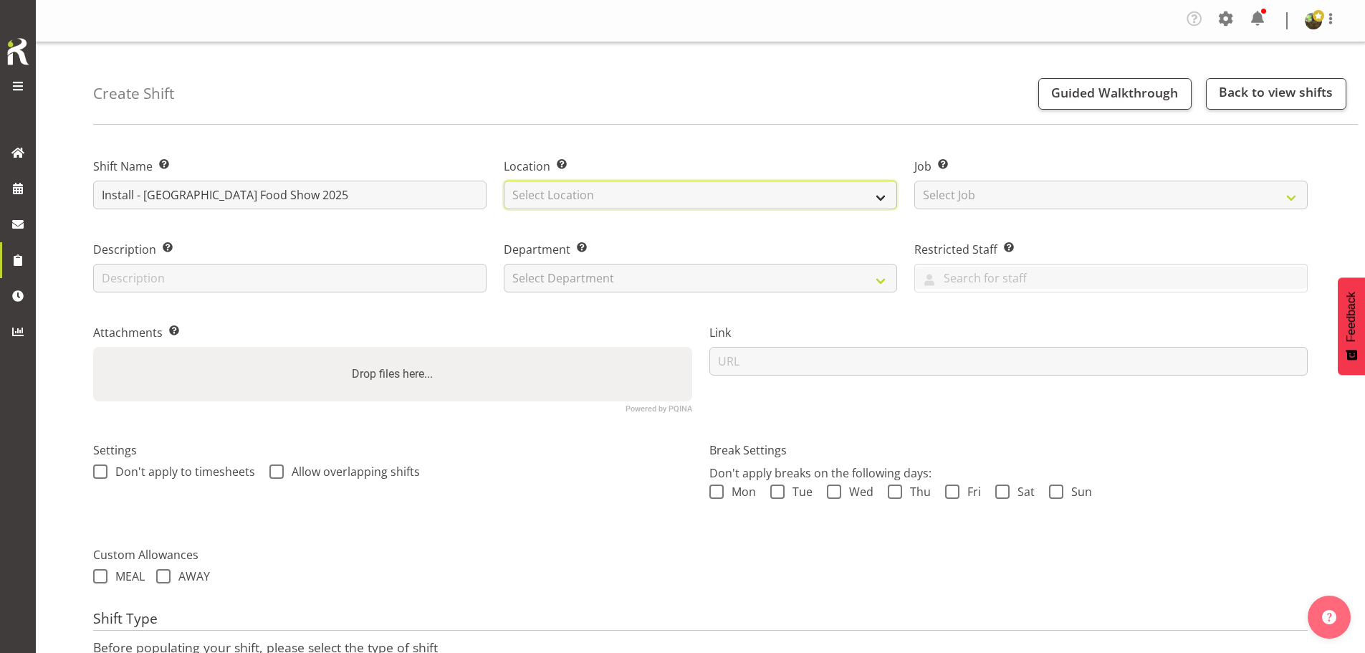
click at [592, 198] on select "Select Location EHS [PERSON_NAME]" at bounding box center [700, 195] width 393 height 29
select select "35"
click at [504, 181] on select "Select Location EHS [PERSON_NAME]" at bounding box center [700, 195] width 393 height 29
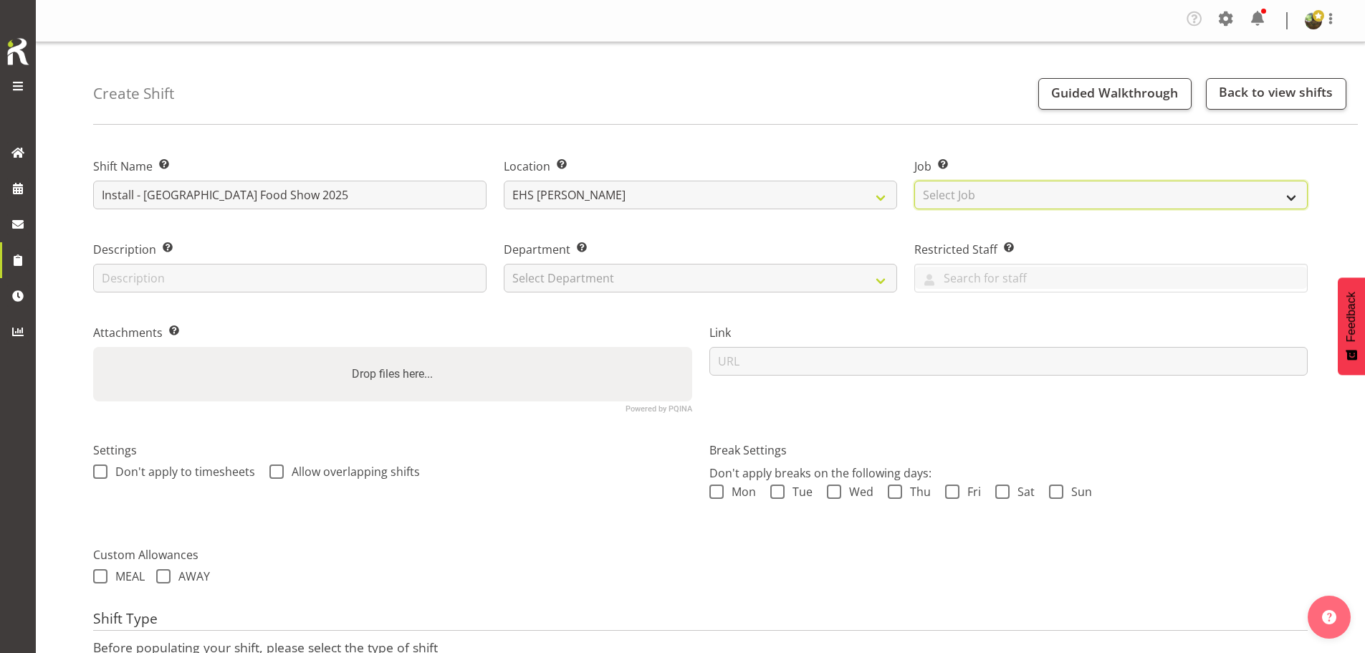
click at [1020, 205] on select "Select Job Create new job 1 Carlton Events 1 [PERSON_NAME][GEOGRAPHIC_DATA] 1 […" at bounding box center [1110, 195] width 393 height 29
select select "9141"
click at [914, 181] on select "Select Job Create new job 1 Carlton Events 1 [PERSON_NAME][GEOGRAPHIC_DATA] 1 […" at bounding box center [1110, 195] width 393 height 29
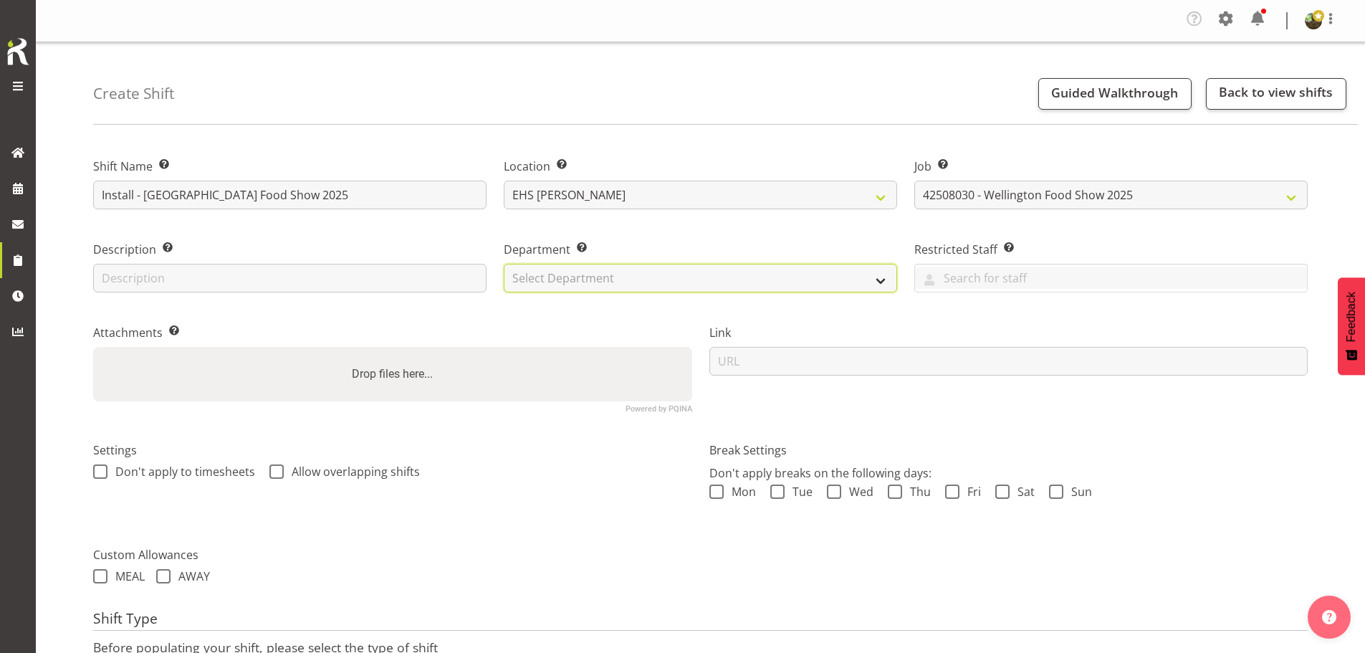
drag, startPoint x: 745, startPoint y: 277, endPoint x: 742, endPoint y: 287, distance: 10.4
click at [744, 277] on select "Select Department EHS AKL FURNITURE" at bounding box center [700, 278] width 393 height 29
select select "38"
click at [504, 264] on select "Select Department EHS AKL FURNITURE" at bounding box center [700, 278] width 393 height 29
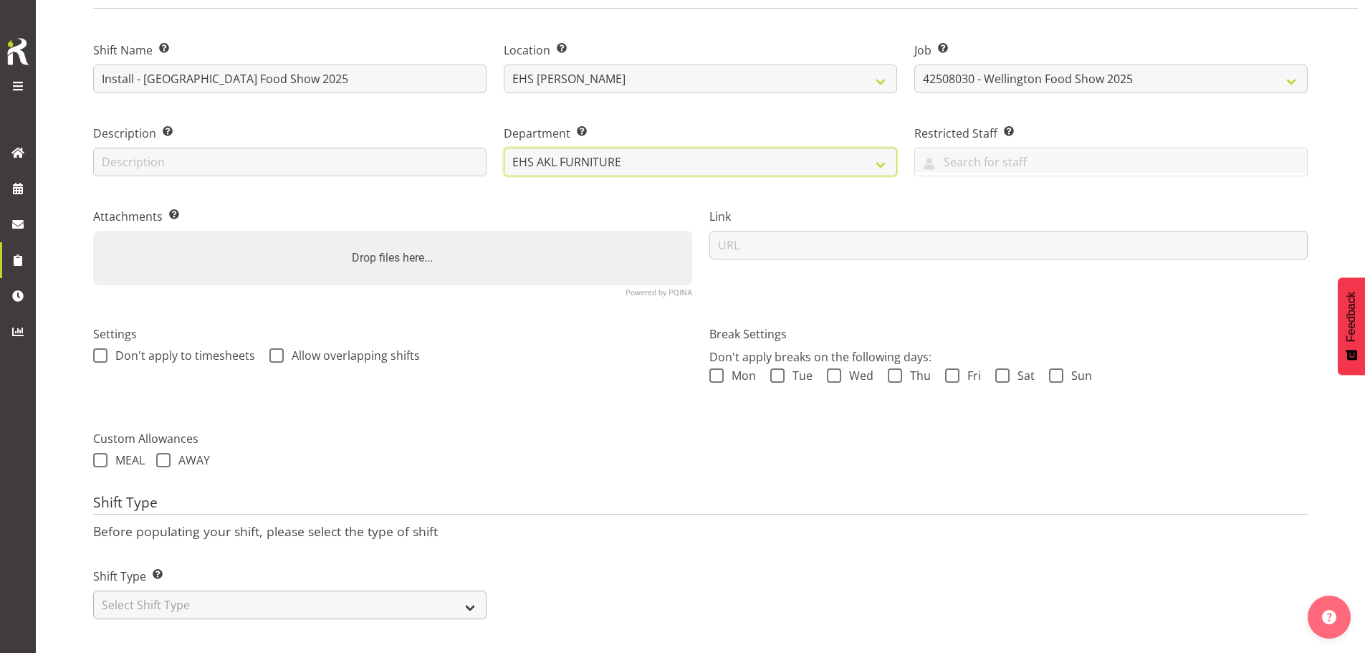
scroll to position [127, 0]
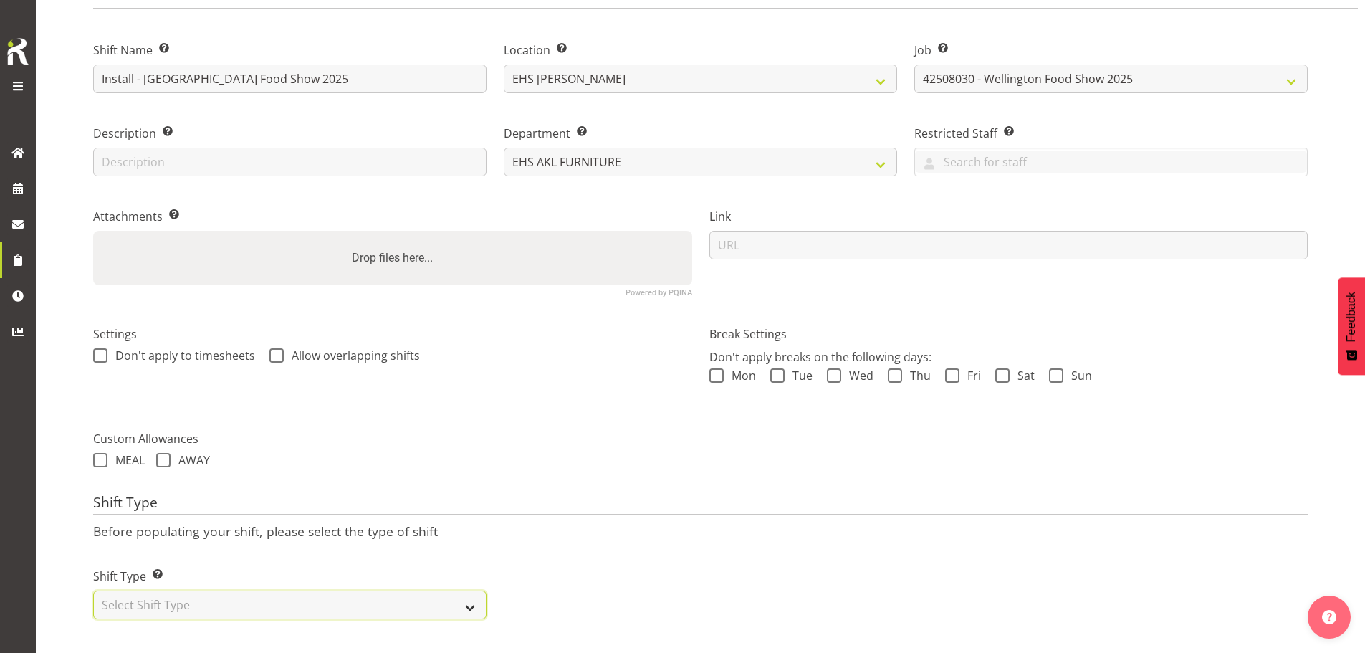
click at [176, 590] on select "Select Shift Type One Off Shift Recurring Shift Rotating Shift" at bounding box center [289, 604] width 393 height 29
select select "one_off"
click at [93, 590] on select "Select Shift Type One Off Shift Recurring Shift Rotating Shift" at bounding box center [289, 604] width 393 height 29
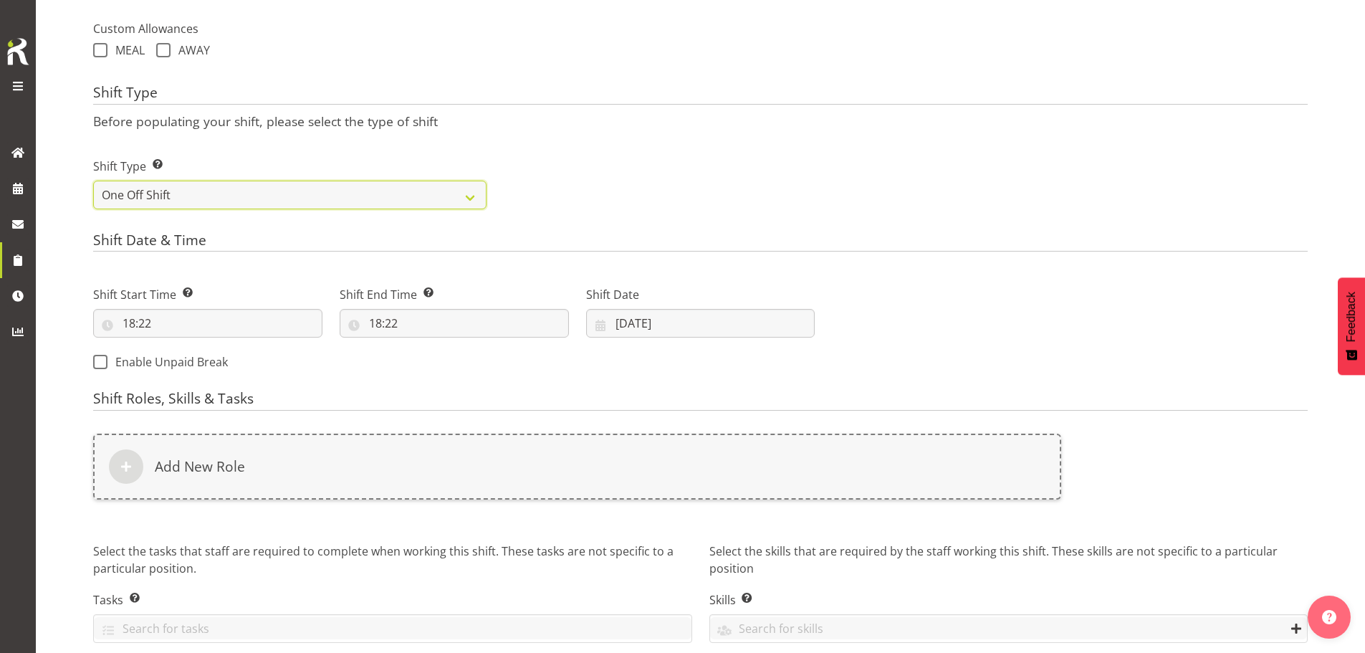
scroll to position [557, 0]
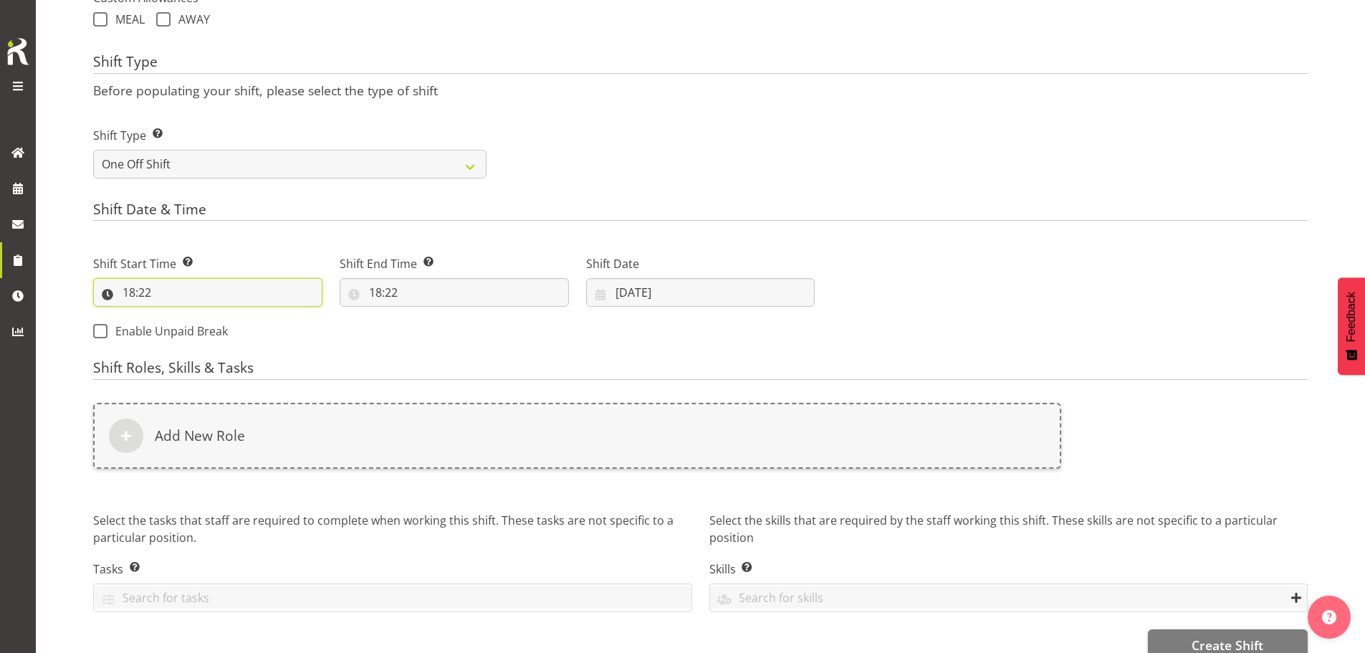
click at [144, 300] on input "18:22" at bounding box center [207, 292] width 229 height 29
click at [188, 326] on select "00 01 02 03 04 05 06 07 08 09 10 11 12 13 14 15 16 17 18 19 20 21 22 23" at bounding box center [191, 329] width 32 height 29
click at [229, 331] on select "00 01 02 03 04 05 06 07 08 09 10 11 12 13 14 15 16 17 18 19 20 21 22 23 24 25 2…" at bounding box center [228, 329] width 32 height 29
select select "0"
click at [212, 315] on select "00 01 02 03 04 05 06 07 08 09 10 11 12 13 14 15 16 17 18 19 20 21 22 23 24 25 2…" at bounding box center [228, 329] width 32 height 29
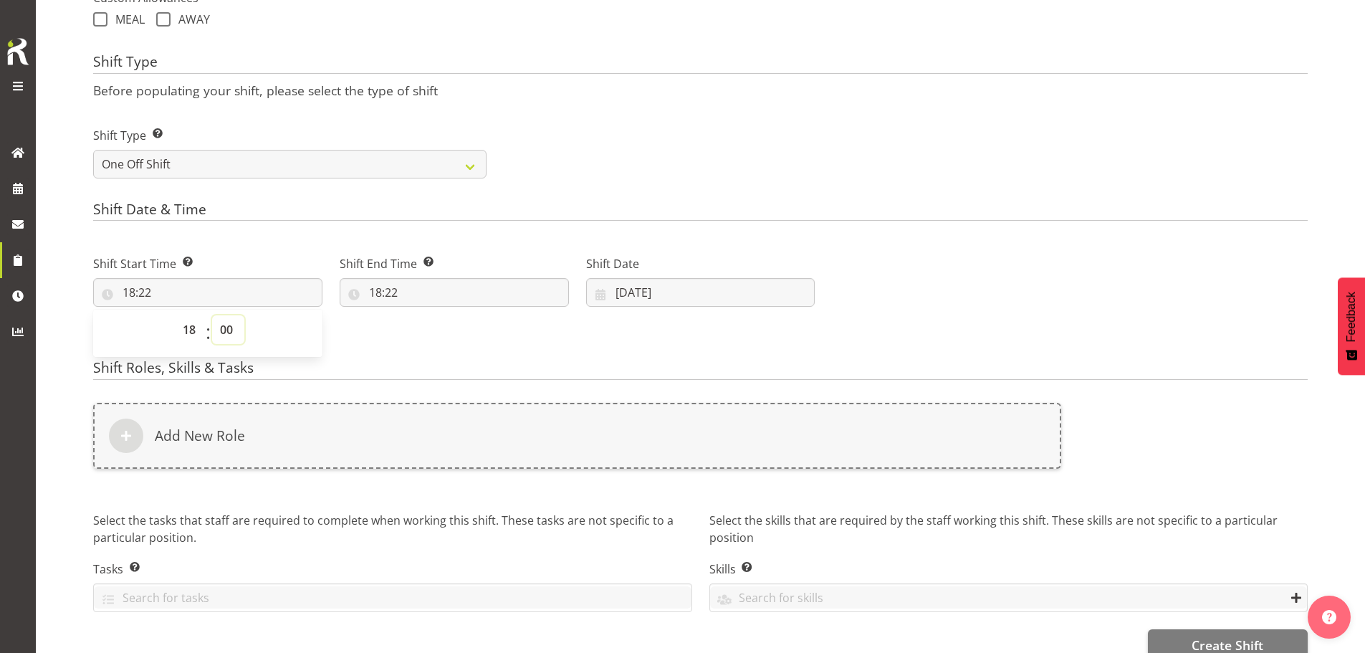
type input "18:00"
click at [382, 299] on input "18:22" at bounding box center [454, 292] width 229 height 29
click at [436, 331] on select "00 01 02 03 04 05 06 07 08 09 10 11 12 13 14 15 16 17 18 19 20 21 22 23" at bounding box center [437, 329] width 32 height 29
click at [127, 295] on input "18:00" at bounding box center [207, 292] width 229 height 29
click at [193, 327] on select "00 01 02 03 04 05 06 07 08 09 10 11 12 13 14 15 16 17 18 19 20 21 22 23" at bounding box center [191, 329] width 32 height 29
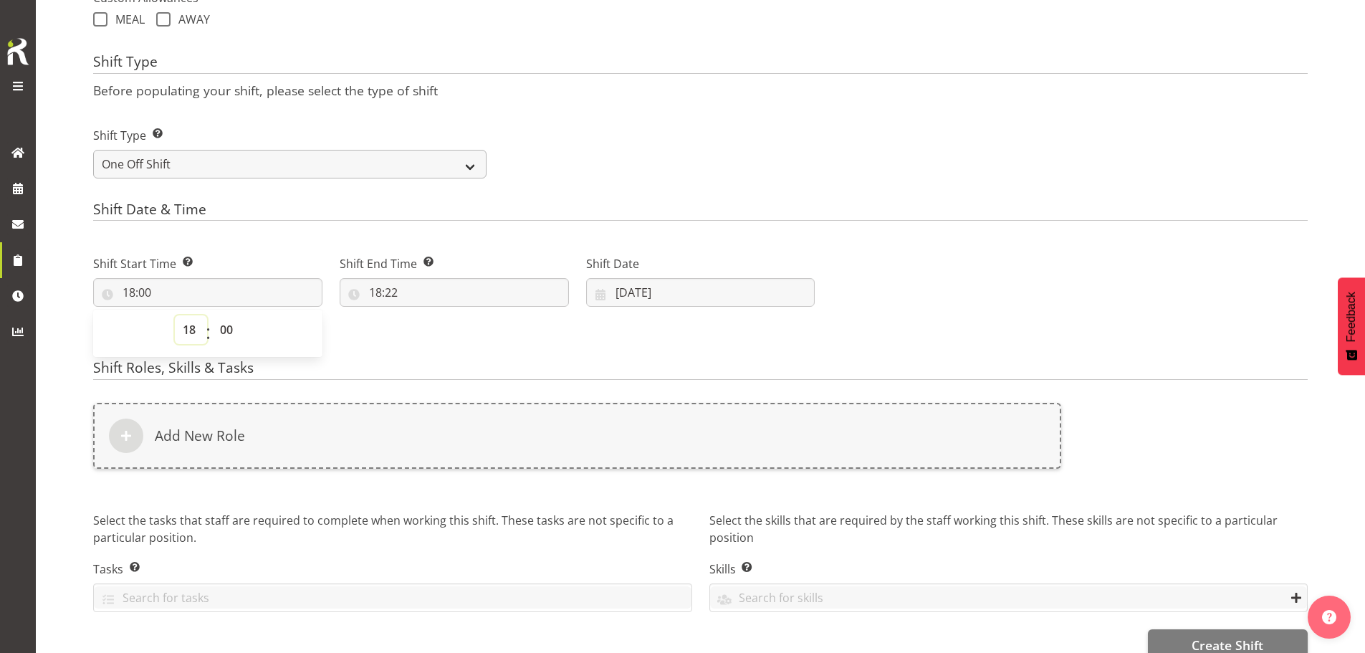
select select "7"
click at [175, 315] on select "00 01 02 03 04 05 06 07 08 09 10 11 12 13 14 15 16 17 18 19 20 21 22 23" at bounding box center [191, 329] width 32 height 29
type input "07:00"
click at [230, 330] on select "00 01 02 03 04 05 06 07 08 09 10 11 12 13 14 15 16 17 18 19 20 21 22 23 24 25 2…" at bounding box center [228, 329] width 32 height 29
select select "30"
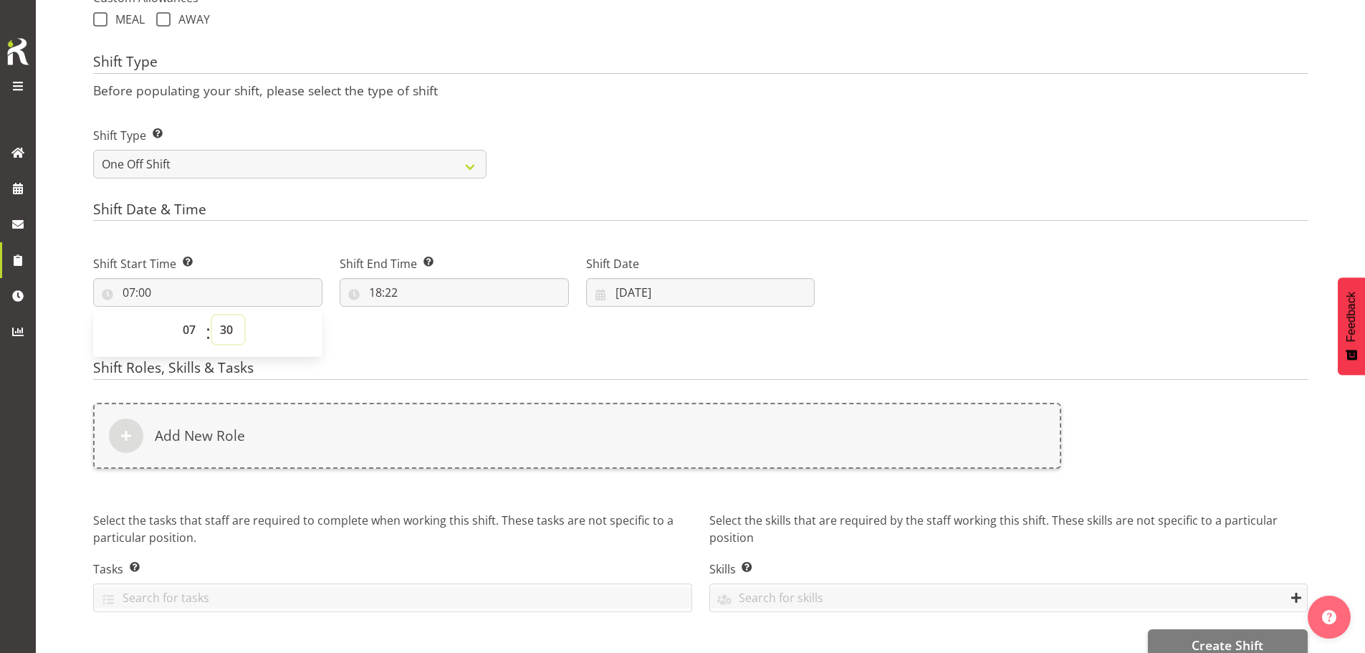
click at [212, 315] on select "00 01 02 03 04 05 06 07 08 09 10 11 12 13 14 15 16 17 18 19 20 21 22 23 24 25 2…" at bounding box center [228, 329] width 32 height 29
type input "07:30"
click at [378, 296] on input "18:22" at bounding box center [454, 292] width 229 height 29
click at [470, 332] on select "00 01 02 03 04 05 06 07 08 09 10 11 12 13 14 15 16 17 18 19 20 21 22 23 24 25 2…" at bounding box center [475, 329] width 32 height 29
select select "0"
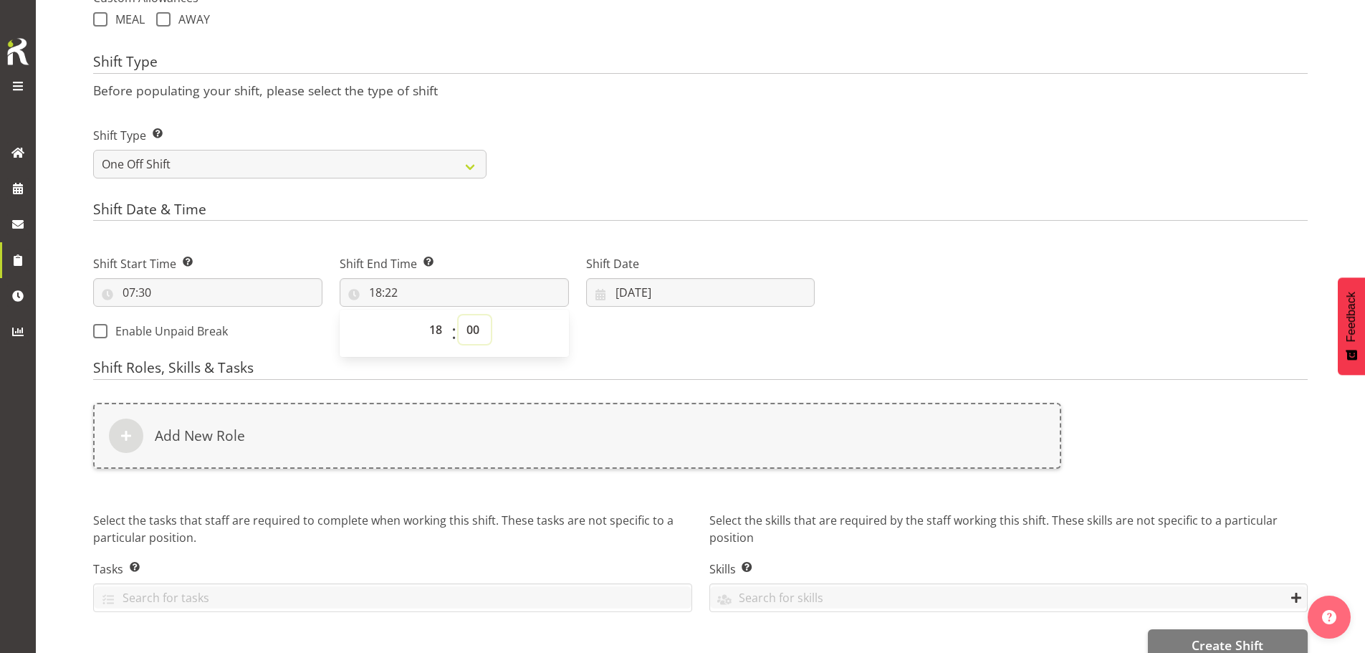
click at [459, 315] on select "00 01 02 03 04 05 06 07 08 09 10 11 12 13 14 15 16 17 18 19 20 21 22 23 24 25 2…" at bounding box center [475, 329] width 32 height 29
type input "18:00"
drag, startPoint x: 684, startPoint y: 345, endPoint x: 651, endPoint y: 369, distance: 41.1
click at [684, 346] on div "Shift Start Time Set the time of the day you wish this shift to start 07:30 00 …" at bounding box center [454, 293] width 739 height 116
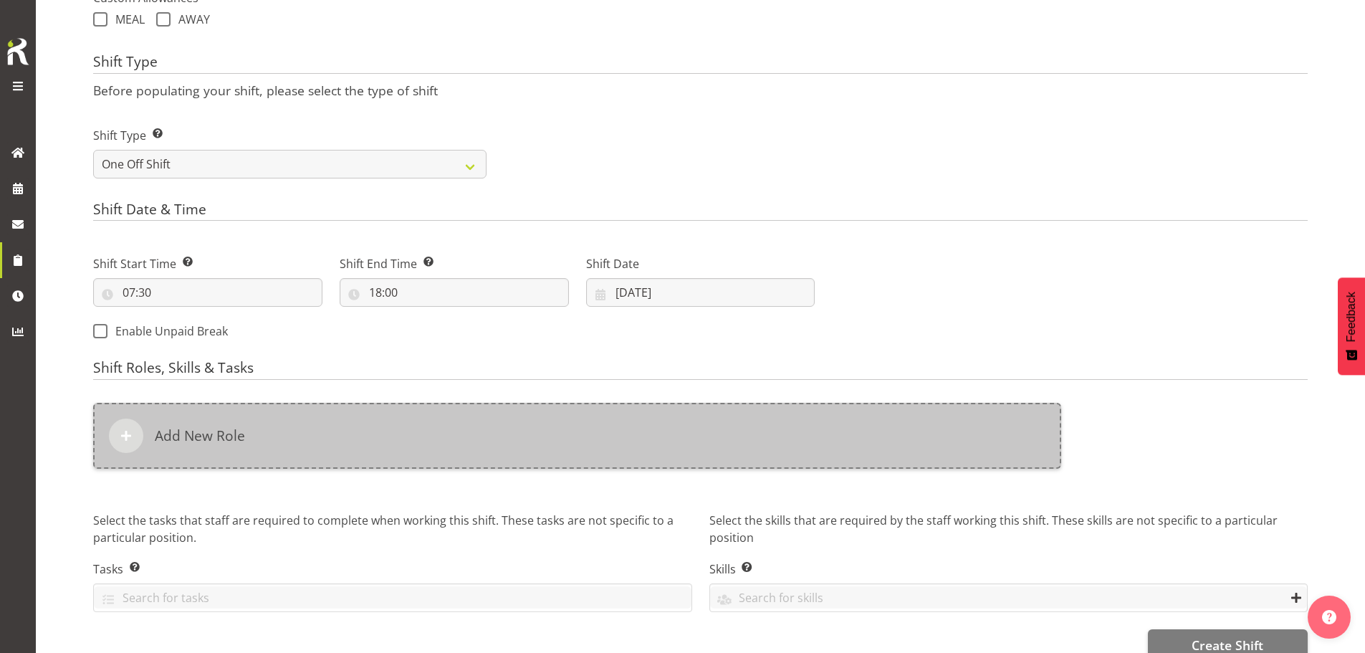
click at [514, 443] on div "Add New Role" at bounding box center [577, 436] width 968 height 66
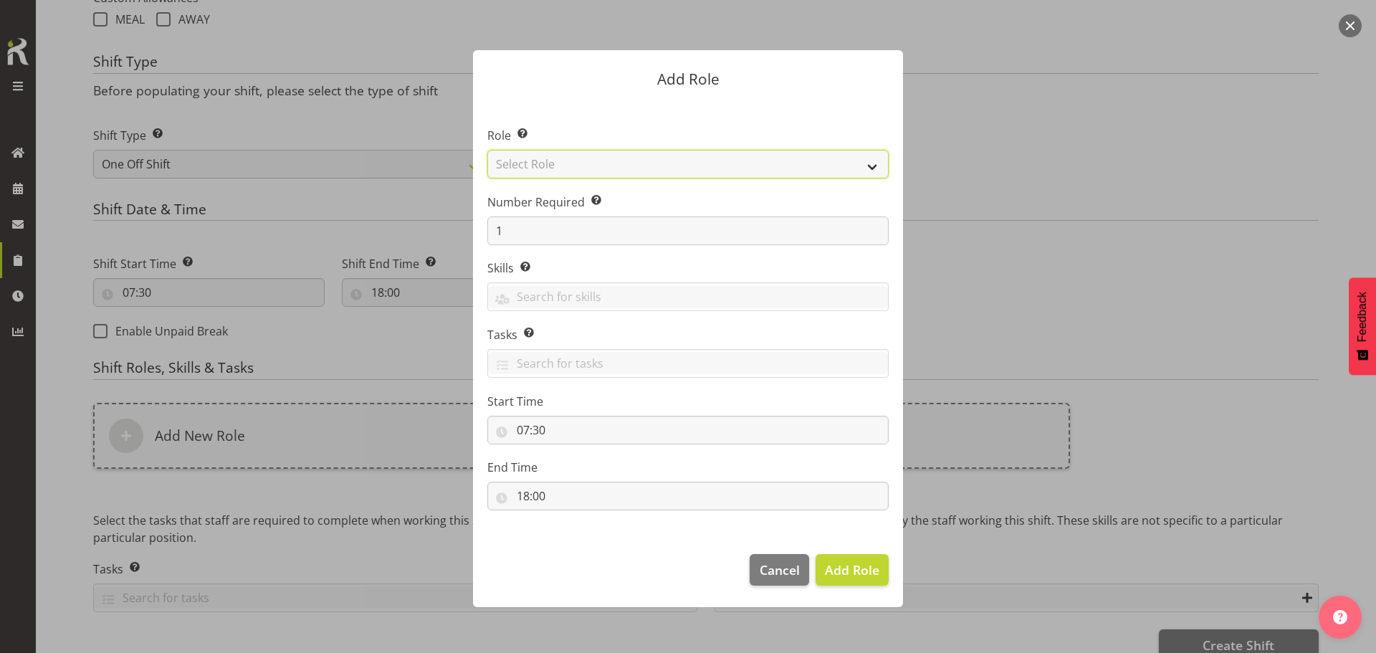
click at [682, 168] on select "Select Role ACCOUNT MANAGER ACCOUNT MANAGER DW ACCOUNTS [PERSON_NAME] VEHICLES …" at bounding box center [687, 164] width 401 height 29
select select "189"
click at [487, 150] on select "Select Role ACCOUNT MANAGER ACCOUNT MANAGER DW ACCOUNTS [PERSON_NAME] VEHICLES …" at bounding box center [687, 164] width 401 height 29
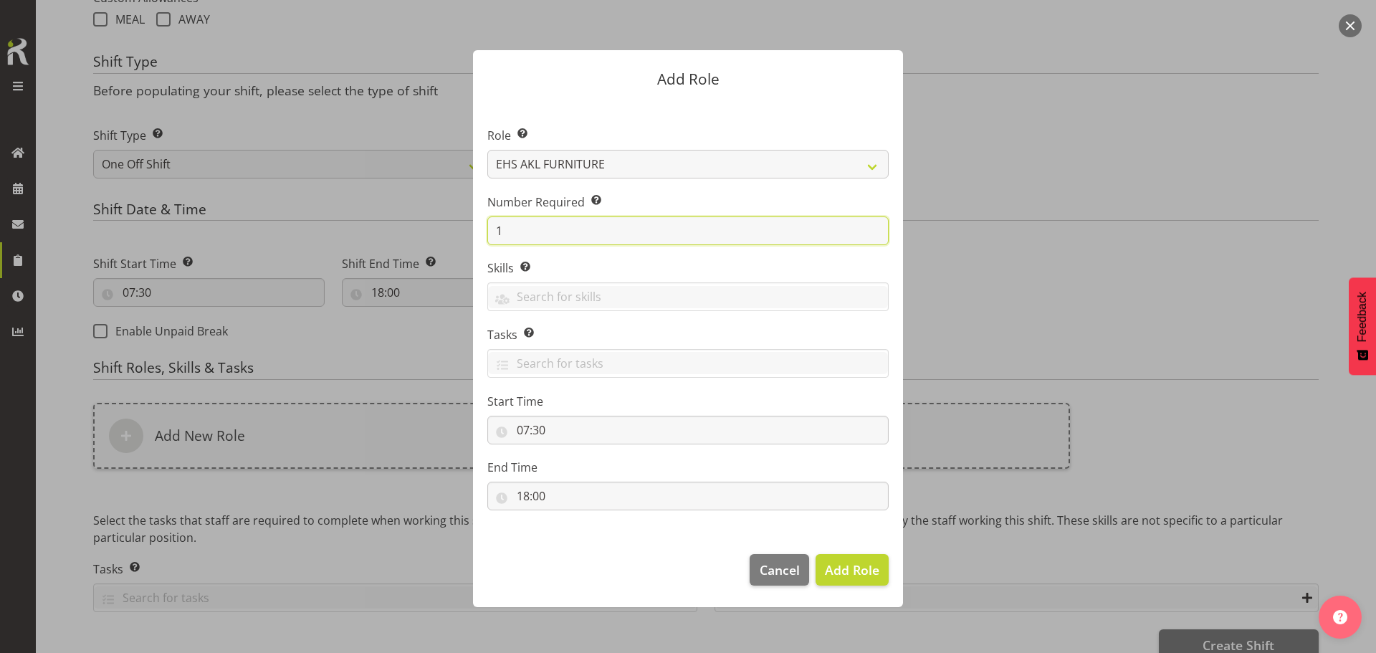
click at [618, 231] on input "1" at bounding box center [687, 230] width 401 height 29
type input "2"
click at [798, 554] on button "Add 2 Roles" at bounding box center [843, 570] width 90 height 32
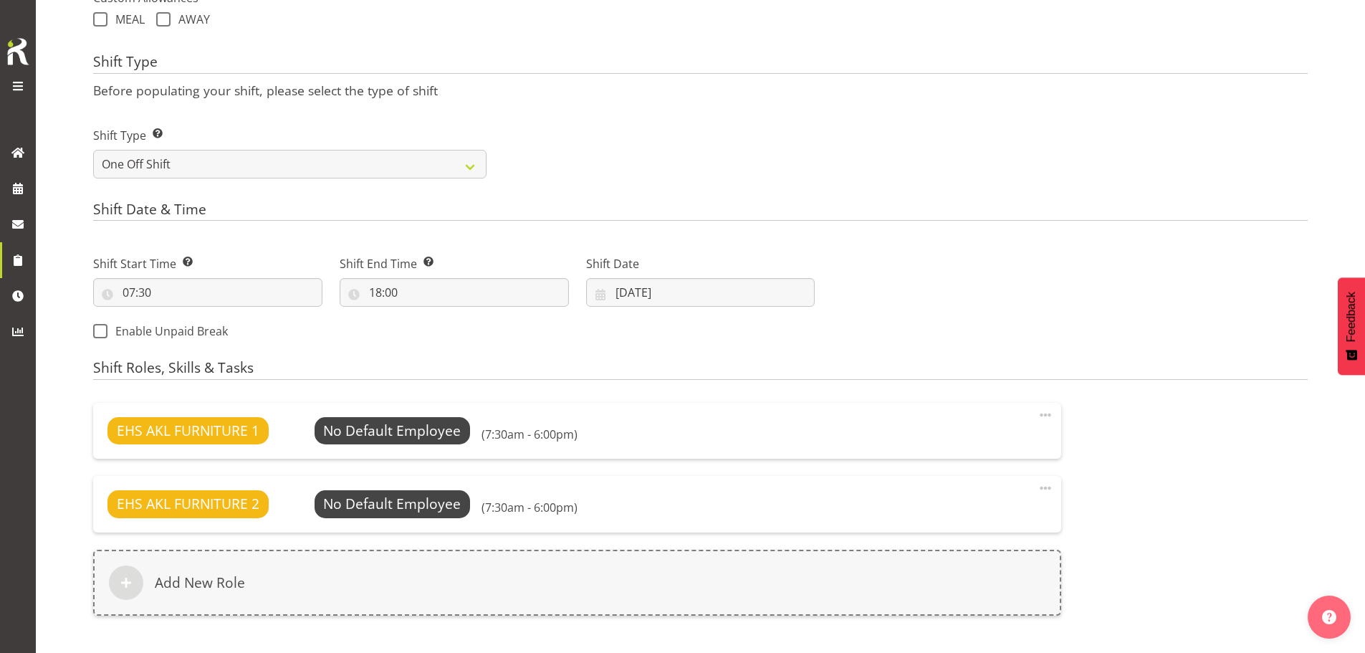
click at [432, 416] on div "EHS AKL FURNITURE 1 No Default Employee Select Employee (7:30am - 6:00pm) Edit …" at bounding box center [577, 431] width 968 height 56
click at [429, 427] on span "Select Employee" at bounding box center [392, 431] width 107 height 21
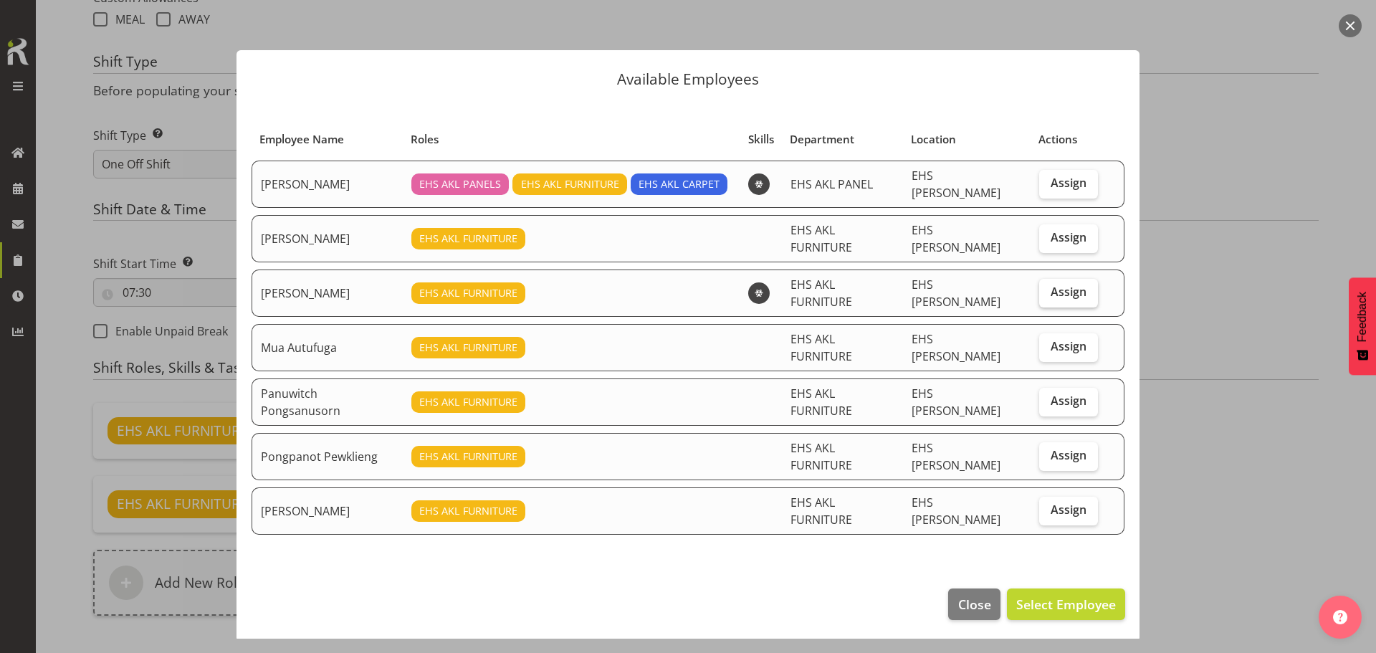
click at [1057, 284] on span "Assign" at bounding box center [1068, 291] width 36 height 14
click at [1048, 287] on input "Assign" at bounding box center [1043, 291] width 9 height 9
checkbox input "true"
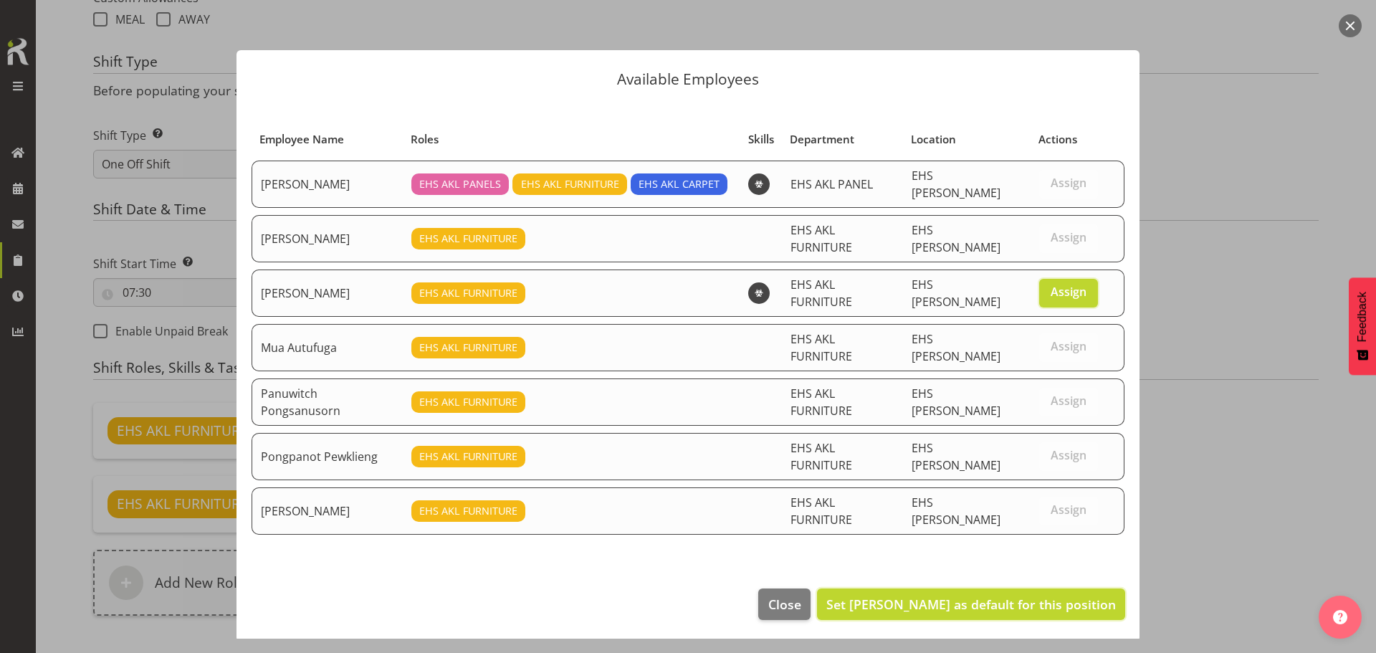
drag, startPoint x: 985, startPoint y: 567, endPoint x: 911, endPoint y: 537, distance: 80.4
click at [974, 595] on span "Set [PERSON_NAME] as default for this position" at bounding box center [970, 603] width 289 height 17
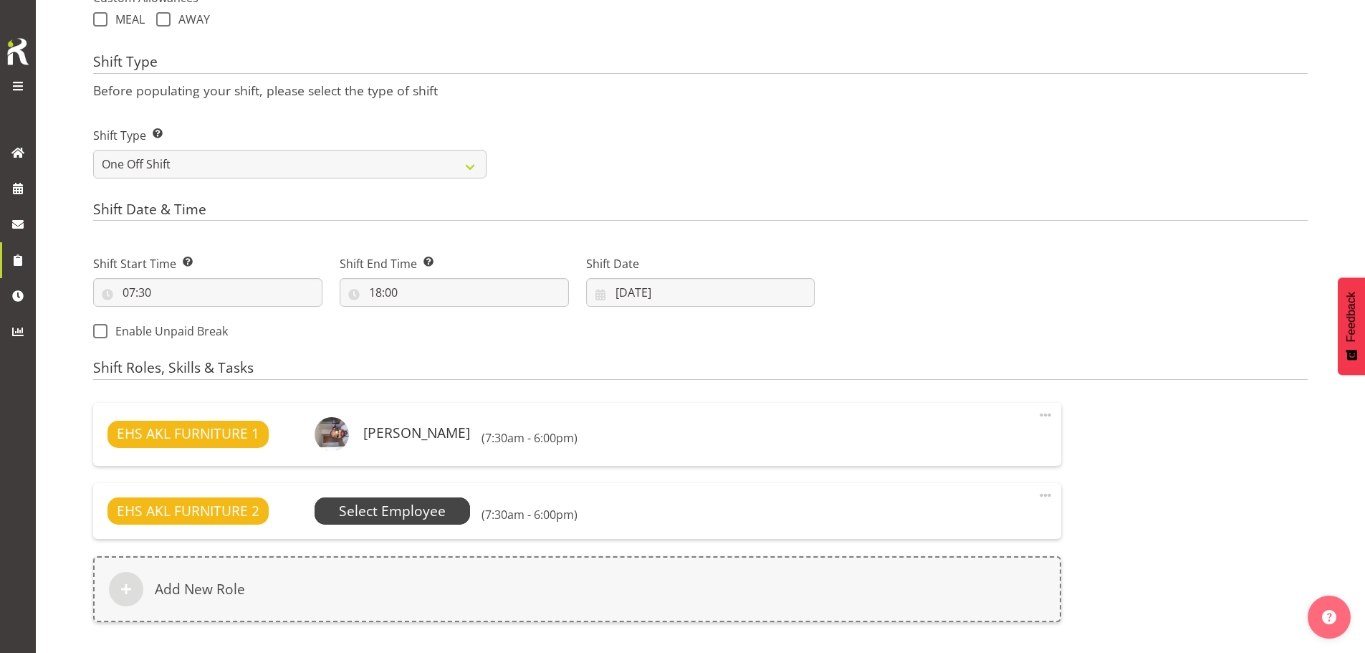
click at [438, 507] on span "Select Employee" at bounding box center [392, 511] width 107 height 21
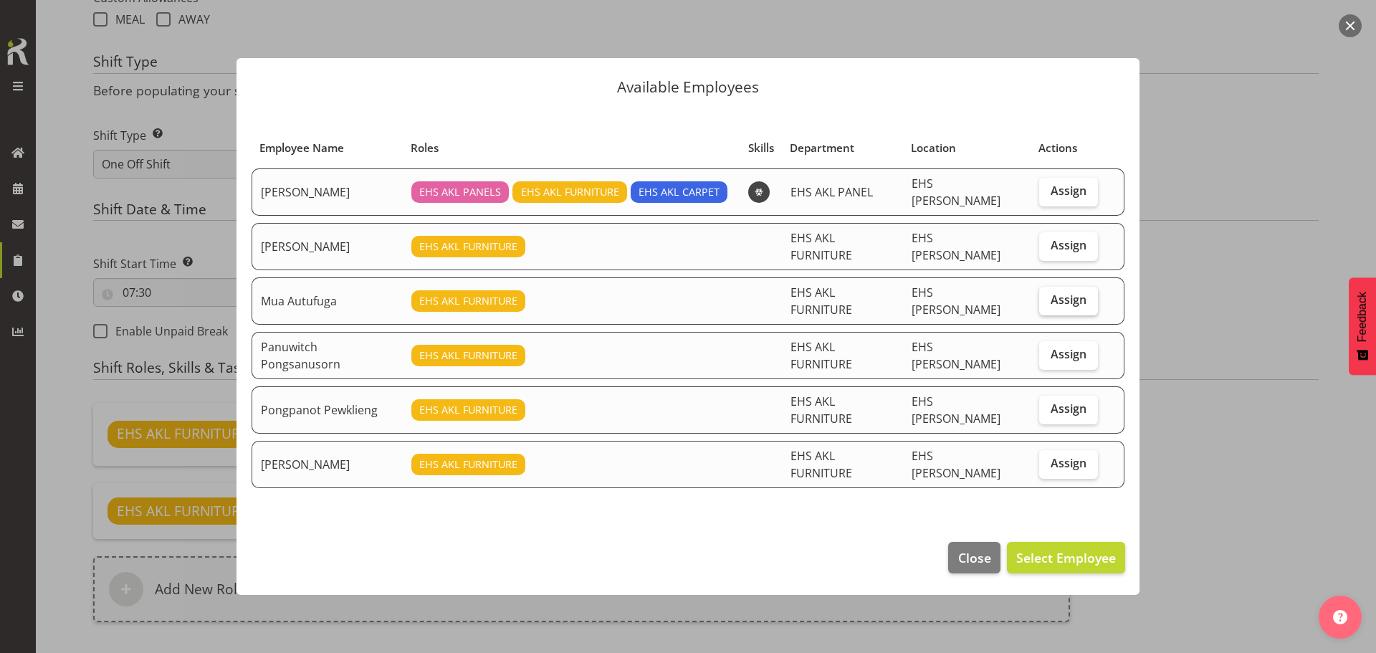
drag, startPoint x: 1052, startPoint y: 298, endPoint x: 1053, endPoint y: 307, distance: 9.4
click at [1052, 299] on span "Assign" at bounding box center [1068, 299] width 36 height 14
click at [1048, 299] on input "Assign" at bounding box center [1043, 299] width 9 height 9
checkbox input "true"
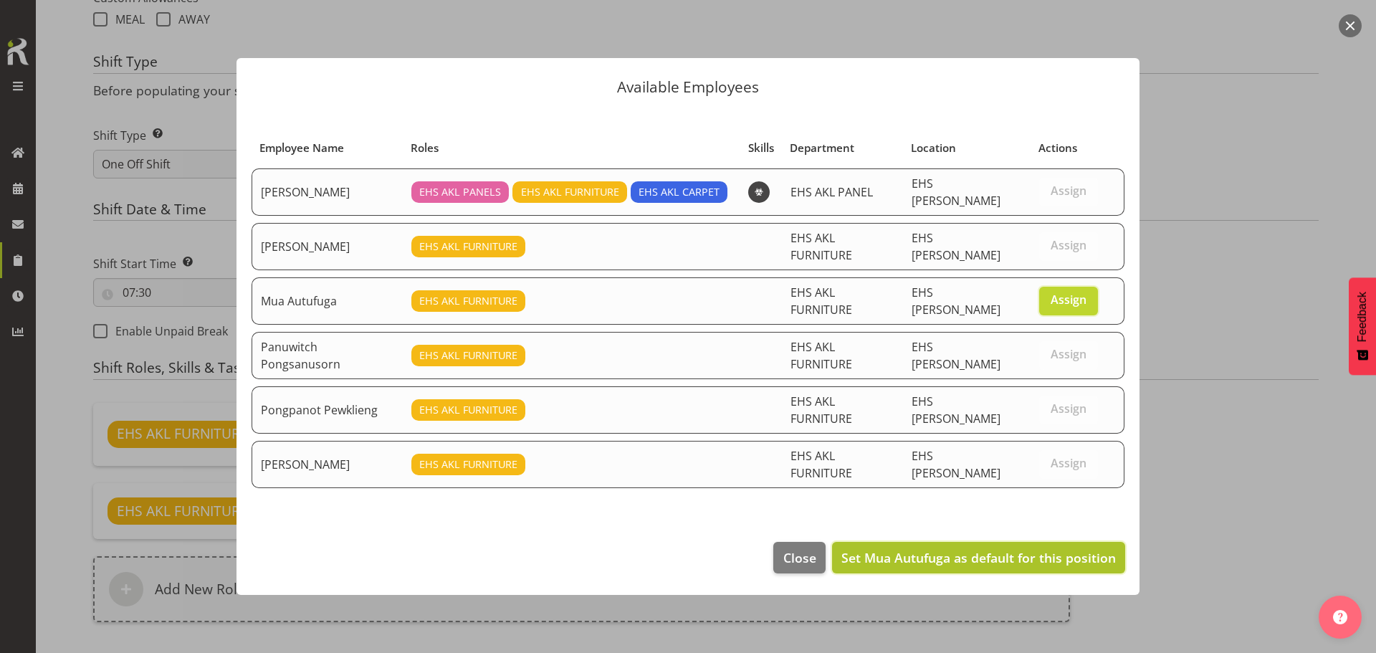
click at [998, 549] on span "Set Mua Autufuga as default for this position" at bounding box center [978, 557] width 274 height 17
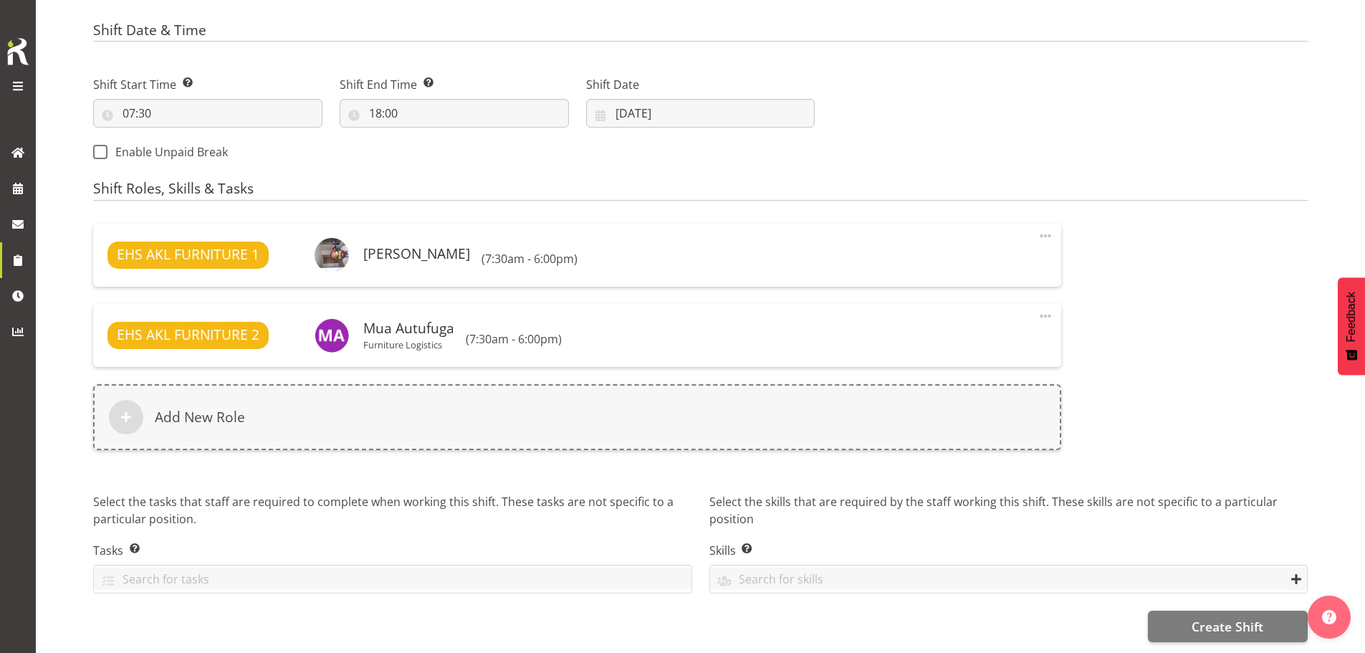
scroll to position [747, 0]
click at [1214, 624] on span "Create Shift" at bounding box center [1227, 626] width 72 height 19
